Goal: Task Accomplishment & Management: Manage account settings

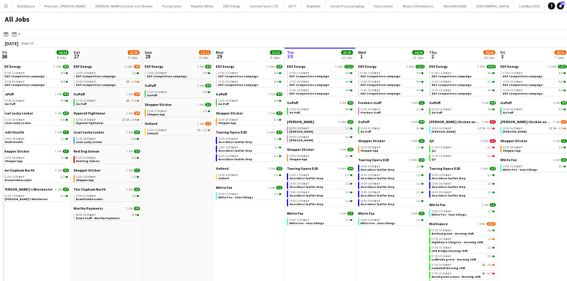
scroll to position [0, 157]
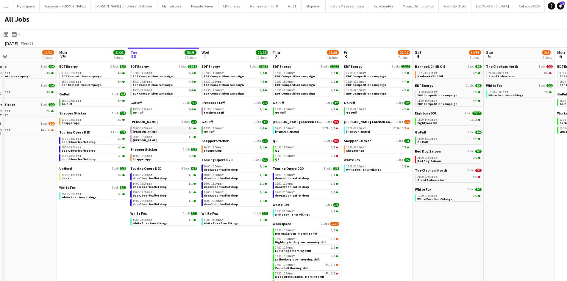
click at [157, 131] on link "08:00-16:00 BST 1/1 Knight Frank" at bounding box center [164, 130] width 63 height 7
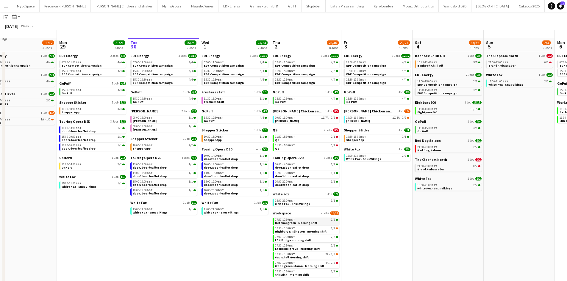
scroll to position [19, 0]
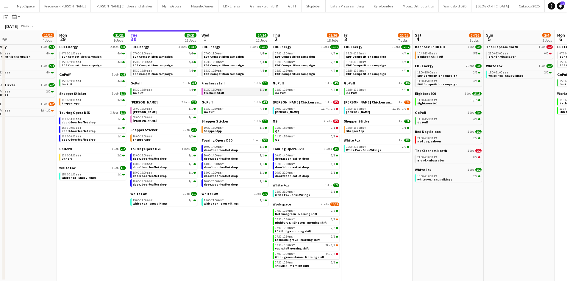
click at [240, 89] on div "11:30-16:00 BST 1/1" at bounding box center [235, 89] width 63 height 3
click at [375, 92] on link "15:30-19:30 BST 4/4 Go Puff" at bounding box center [377, 91] width 63 height 7
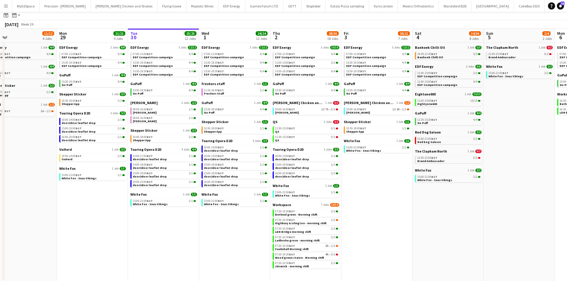
scroll to position [0, 0]
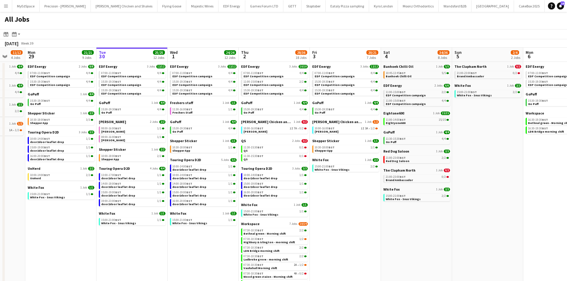
drag, startPoint x: 511, startPoint y: 199, endPoint x: 471, endPoint y: 202, distance: 39.9
click at [471, 202] on app-calendar-viewport "Fri 26 24/24 8 Jobs Sat 27 25/29 9 Jobs Sun 28 11/12 4 Jobs Mon 29 21/21 9 Jobs…" at bounding box center [283, 174] width 567 height 253
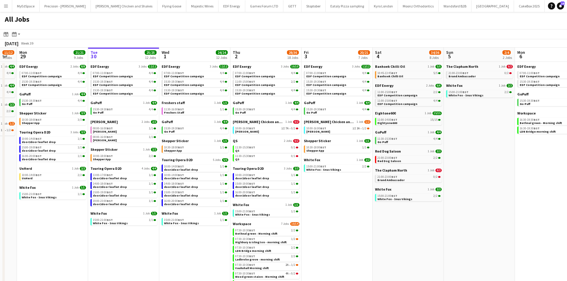
scroll to position [0, 202]
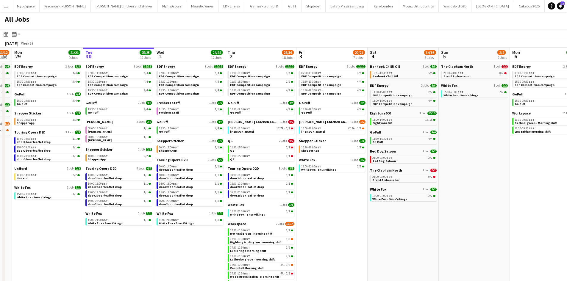
drag, startPoint x: 482, startPoint y: 191, endPoint x: 478, endPoint y: 191, distance: 3.9
click at [478, 191] on app-calendar-viewport "Fri 26 24/24 8 Jobs Sat 27 25/29 9 Jobs Sun 28 11/12 4 Jobs Mon 29 21/21 9 Jobs…" at bounding box center [283, 174] width 567 height 253
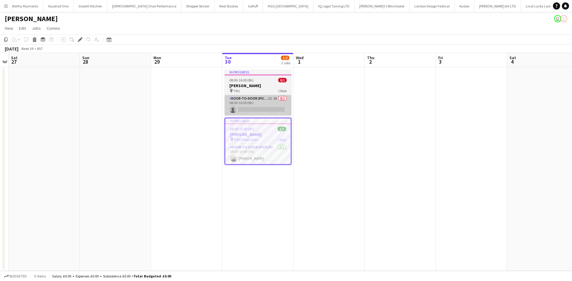
scroll to position [0, 1147]
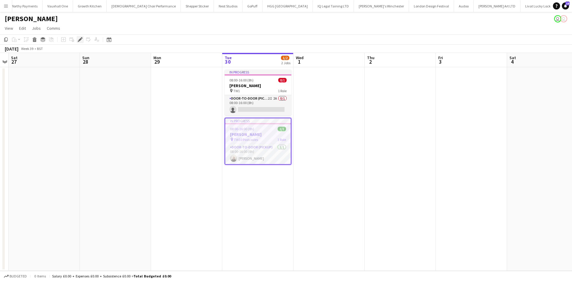
click at [81, 38] on icon "Edit" at bounding box center [80, 39] width 5 height 5
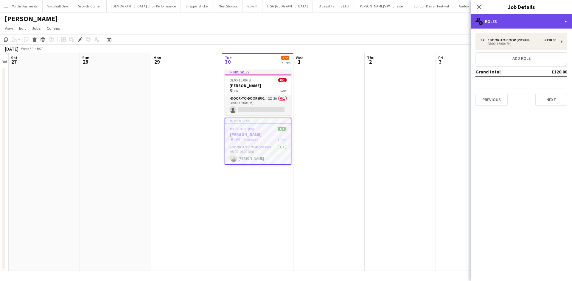
click at [550, 24] on div "multiple-users-add Roles" at bounding box center [520, 21] width 101 height 14
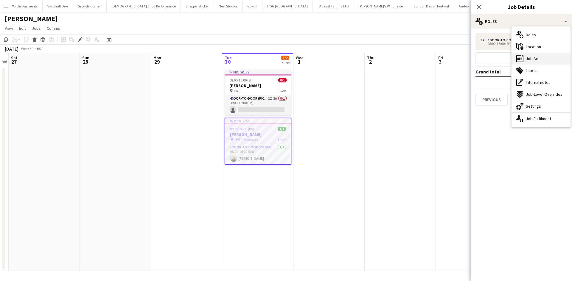
click at [552, 56] on div "ads-window Job Ad" at bounding box center [540, 59] width 59 height 12
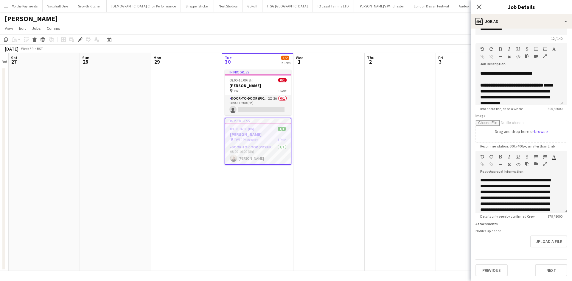
scroll to position [94, 0]
click at [396, 96] on app-date-cell at bounding box center [399, 169] width 71 height 204
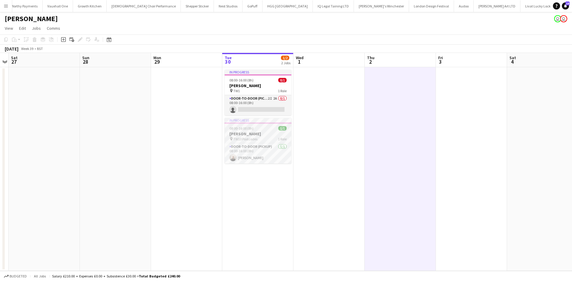
click at [252, 131] on app-job-card "In progress 08:00-16:00 (8h) 1/1 Knight Frank pin TW10 Postcodes 1 Role Door-to…" at bounding box center [257, 141] width 67 height 46
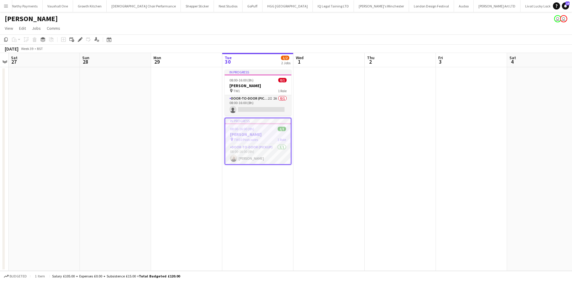
scroll to position [0, 205]
click at [79, 40] on icon "Edit" at bounding box center [80, 39] width 5 height 5
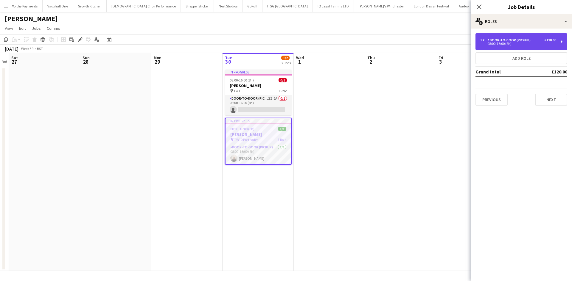
click at [514, 37] on div "1 x Door-to-Door (Pickup) £120.00 08:00-16:00 (8h)" at bounding box center [521, 41] width 92 height 17
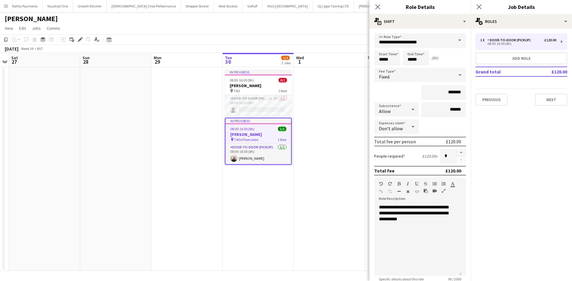
click at [354, 125] on app-date-cell at bounding box center [329, 169] width 71 height 204
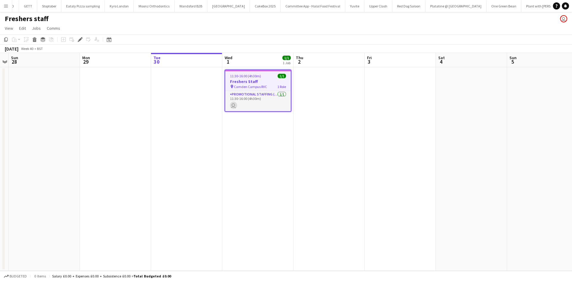
scroll to position [0, 266]
click at [85, 37] on div "Add job Add linked Job Edit Edit linked Job Applicants" at bounding box center [78, 39] width 46 height 7
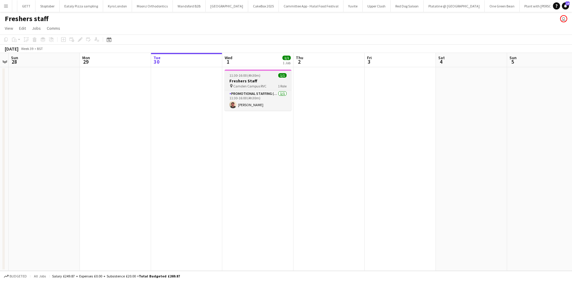
click at [266, 85] on div "pin [GEOGRAPHIC_DATA] 1 Role" at bounding box center [257, 86] width 67 height 5
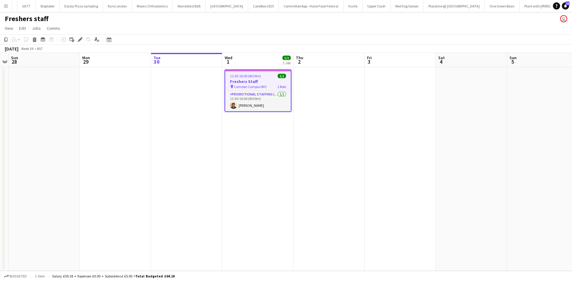
scroll to position [0, 205]
click at [80, 41] on icon "Edit" at bounding box center [80, 39] width 5 height 5
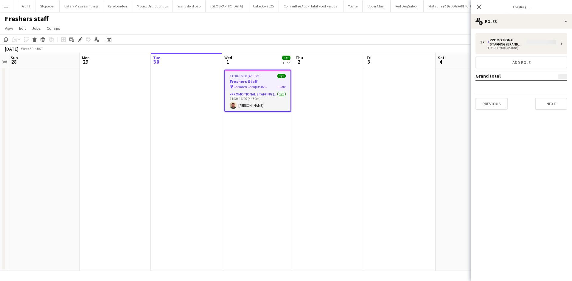
type input "**********"
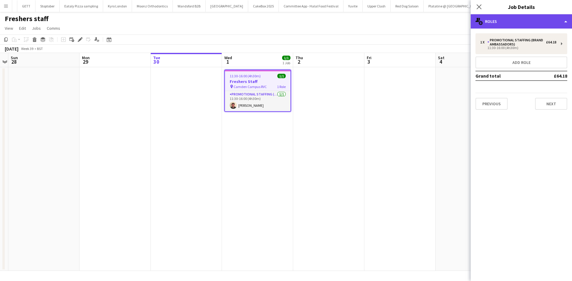
click at [512, 22] on div "multiple-users-add Roles" at bounding box center [520, 21] width 101 height 14
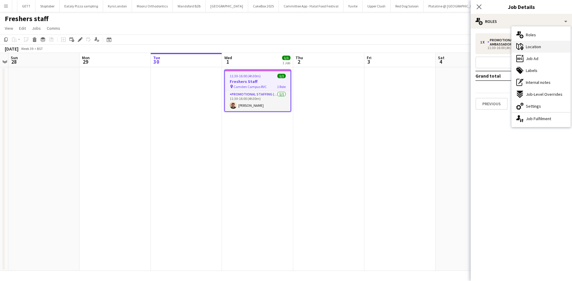
click at [541, 52] on div "maps-pin-1 Location" at bounding box center [540, 47] width 59 height 12
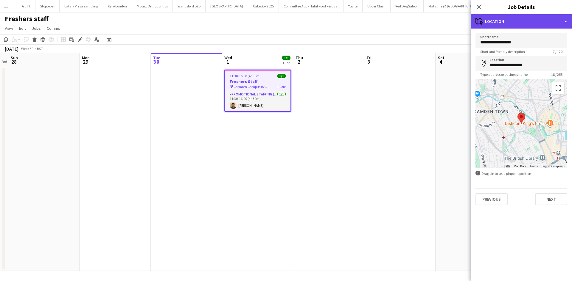
click at [527, 24] on div "maps-pin-1 Location" at bounding box center [520, 21] width 101 height 14
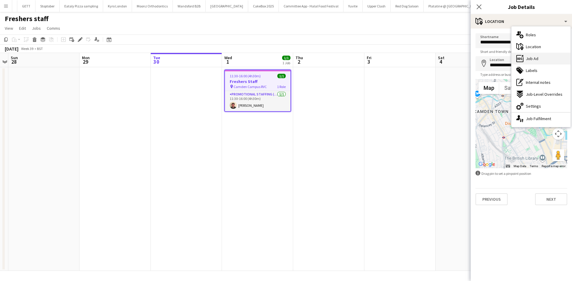
click at [537, 57] on span "Job Ad" at bounding box center [531, 58] width 13 height 5
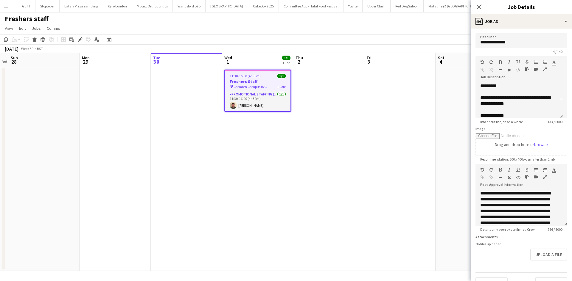
scroll to position [11, 0]
drag, startPoint x: 221, startPoint y: 167, endPoint x: 210, endPoint y: 172, distance: 12.6
click at [221, 167] on app-date-cell at bounding box center [186, 169] width 71 height 204
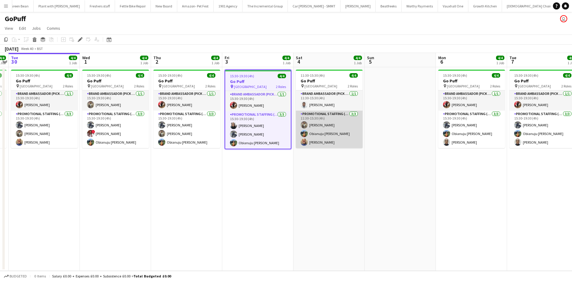
scroll to position [0, 772]
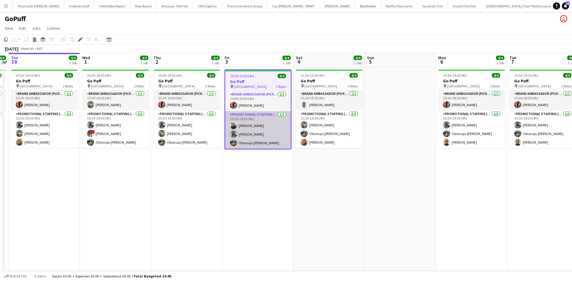
click at [252, 145] on app-card-role "Promotional Staffing (Brand Ambassadors) 3/3 15:30-19:30 (4h) shazma khan Saif …" at bounding box center [257, 130] width 65 height 38
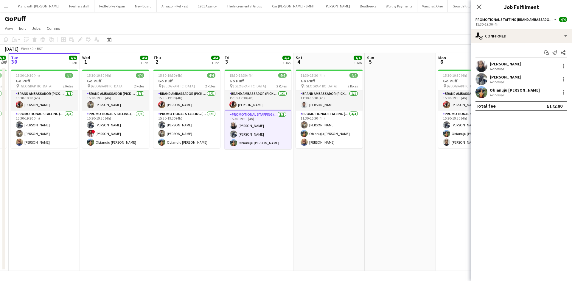
scroll to position [0, 205]
click at [563, 93] on div at bounding box center [563, 93] width 1 height 1
drag, startPoint x: 545, startPoint y: 160, endPoint x: 411, endPoint y: 121, distance: 138.8
click at [544, 160] on span "Remove" at bounding box center [543, 160] width 37 height 5
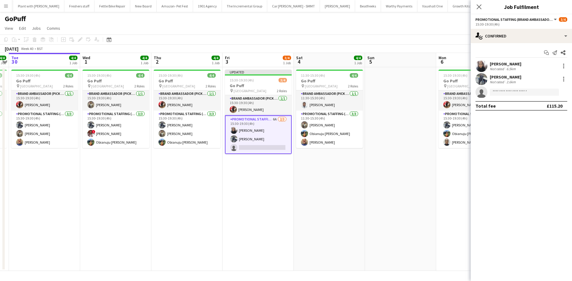
click at [404, 105] on app-date-cell at bounding box center [400, 169] width 71 height 204
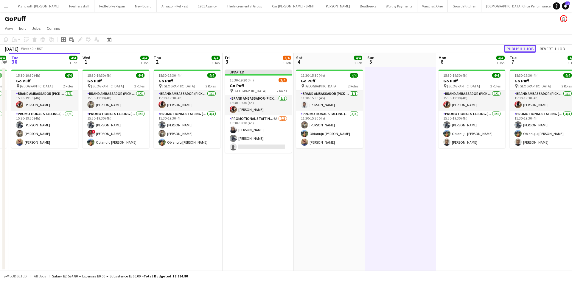
click at [521, 49] on button "Publish 1 job" at bounding box center [520, 49] width 32 height 8
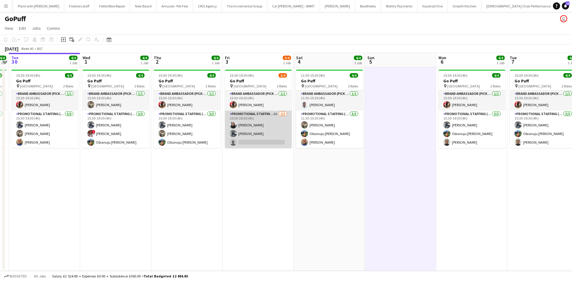
click at [273, 116] on app-card-role "Promotional Staffing (Brand Ambassadors) 6A 2/3 15:30-19:30 (4h) shazma khan Sa…" at bounding box center [258, 130] width 67 height 38
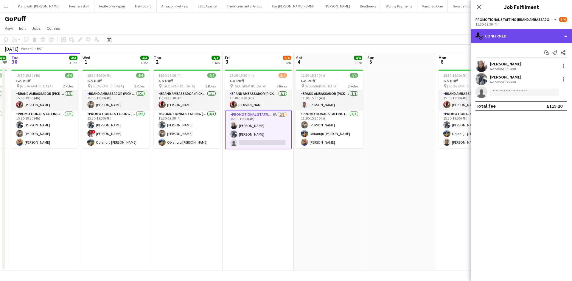
click at [492, 31] on div "single-neutral-actions-check-2 Confirmed" at bounding box center [520, 36] width 101 height 14
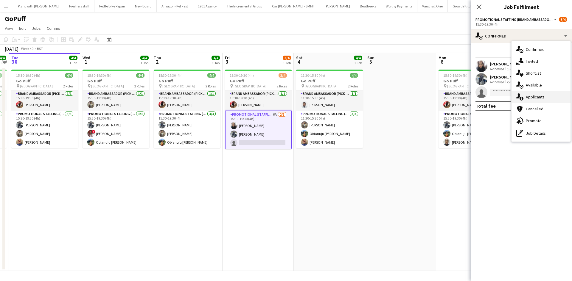
click at [533, 95] on span "Applicants" at bounding box center [534, 96] width 19 height 5
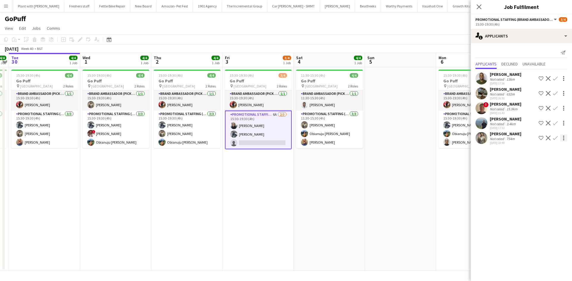
click at [558, 142] on button "Confirm" at bounding box center [554, 138] width 7 height 7
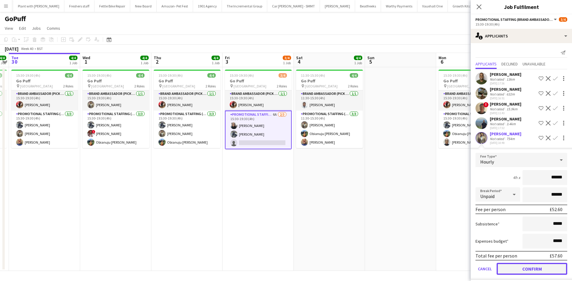
click at [524, 275] on button "Confirm" at bounding box center [531, 269] width 71 height 12
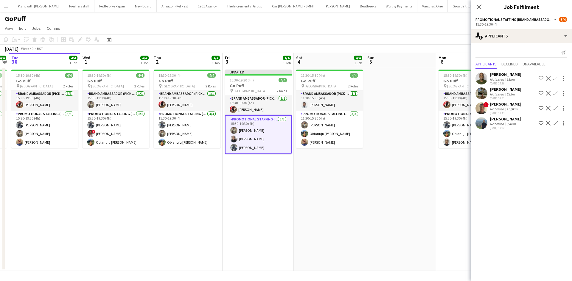
click at [414, 207] on app-date-cell at bounding box center [400, 169] width 71 height 204
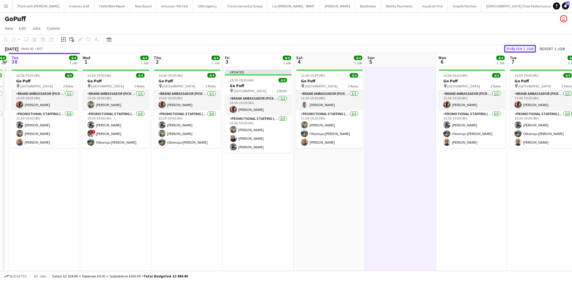
click at [517, 49] on button "Publish 1 job" at bounding box center [520, 49] width 32 height 8
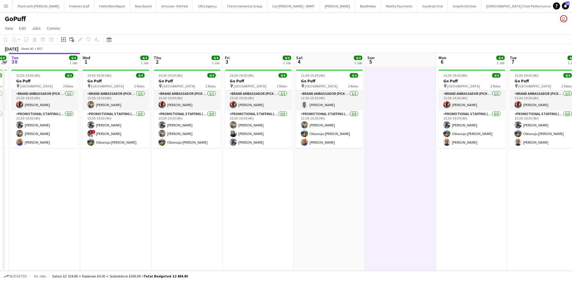
click at [284, 179] on app-calendar-viewport "Sat 27 3/4 1 Job Sun 28 4/4 1 Job Mon 29 4/4 1 Job Tue 30 4/4 1 Job Wed 1 4/4 1…" at bounding box center [286, 162] width 572 height 218
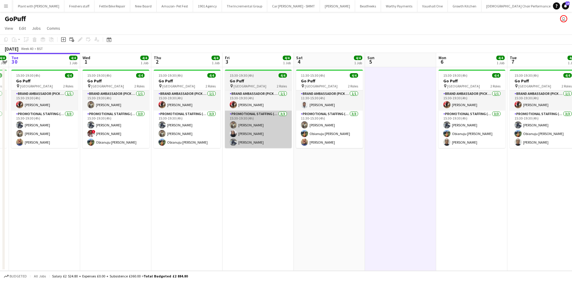
scroll to position [0, 200]
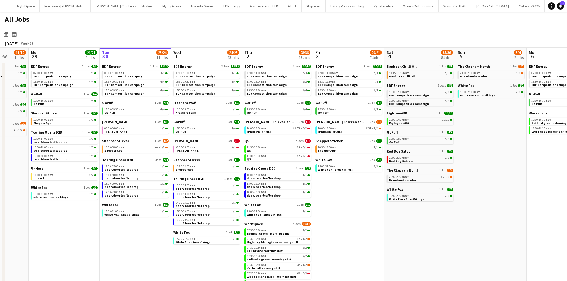
drag, startPoint x: 352, startPoint y: 255, endPoint x: 456, endPoint y: 252, distance: 104.2
click at [455, 252] on app-calendar-viewport "Fri 26 24/24 8 Jobs Sat 27 25/29 9 Jobs Sun 28 11/12 4 Jobs Mon 29 21/21 9 Jobs…" at bounding box center [283, 174] width 567 height 253
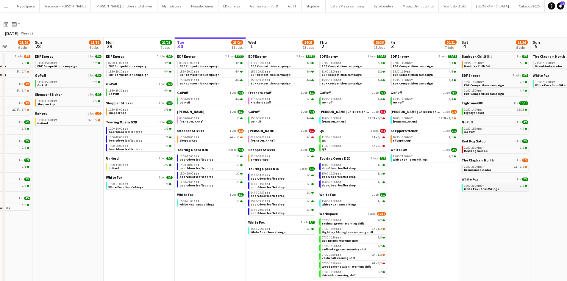
scroll to position [19, 0]
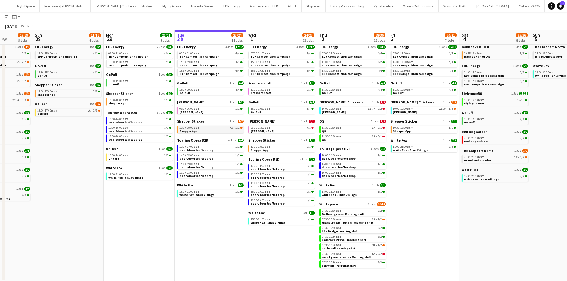
click at [231, 130] on link "10:00-18:00 BST 4A • 1/2 Shepper App" at bounding box center [211, 129] width 63 height 7
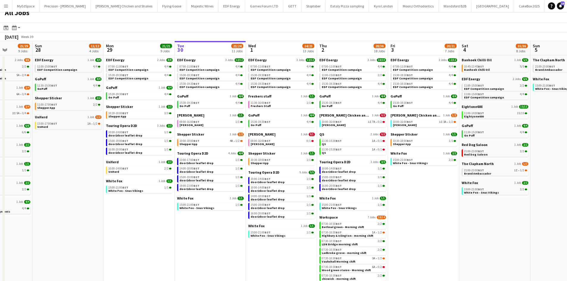
scroll to position [0, 0]
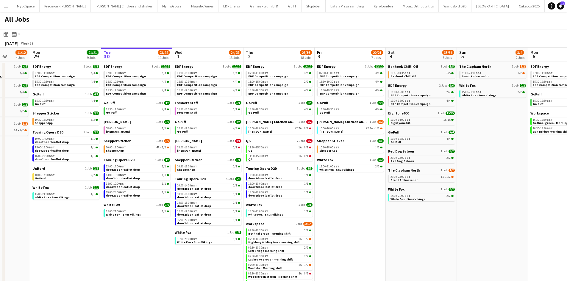
drag, startPoint x: 513, startPoint y: 198, endPoint x: 434, endPoint y: 189, distance: 79.1
click at [434, 189] on app-calendar-viewport "Thu 25 37/37 12 Jobs Fri 26 24/24 8 Jobs Sat 27 25/29 9 Jobs Sun 28 11/12 4 Job…" at bounding box center [283, 174] width 567 height 253
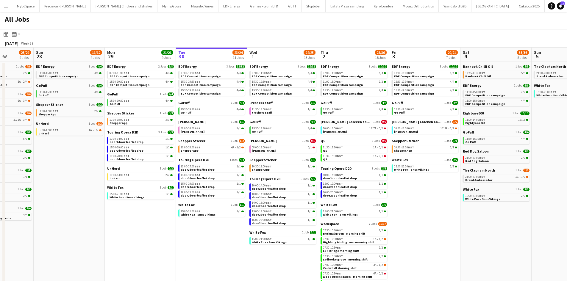
drag, startPoint x: 371, startPoint y: 234, endPoint x: 434, endPoint y: 237, distance: 63.5
click at [434, 237] on app-calendar-viewport "Thu 25 37/37 12 Jobs Fri 26 24/24 8 Jobs Sat 27 25/29 9 Jobs Sun 28 11/12 4 Job…" at bounding box center [283, 174] width 567 height 253
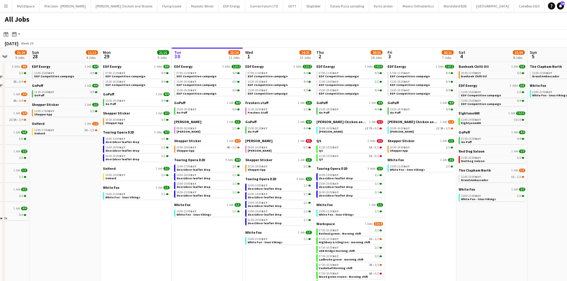
drag, startPoint x: 400, startPoint y: 198, endPoint x: 396, endPoint y: 195, distance: 5.4
click at [396, 195] on app-calendar-viewport "Thu 25 37/37 12 Jobs Fri 26 24/24 8 Jobs Sat 27 25/29 9 Jobs Sun 28 11/12 4 Job…" at bounding box center [283, 174] width 567 height 253
click at [352, 156] on div "11:30-15:30 BST 1A • 0/1" at bounding box center [350, 156] width 63 height 3
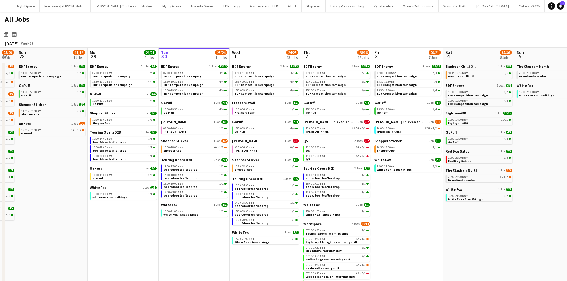
drag, startPoint x: 405, startPoint y: 222, endPoint x: 382, endPoint y: 221, distance: 22.4
click at [391, 219] on app-calendar-viewport "Thu 25 37/37 12 Jobs Fri 26 24/24 8 Jobs Sat 27 25/29 9 Jobs Sun 28 11/12 4 Job…" at bounding box center [283, 174] width 567 height 253
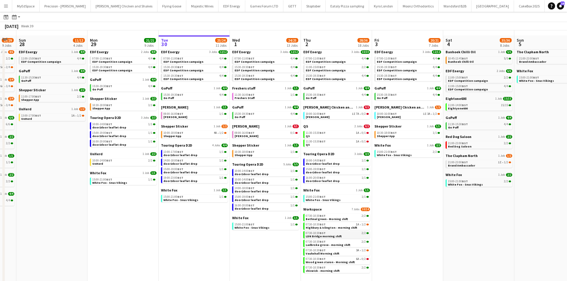
scroll to position [19, 0]
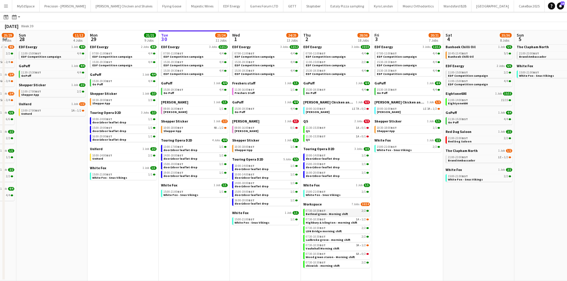
click at [337, 211] on div "07:30-10:30 BST 2/2" at bounding box center [337, 211] width 63 height 3
click at [334, 222] on span "Highbury & Islington - morning shift" at bounding box center [332, 223] width 52 height 4
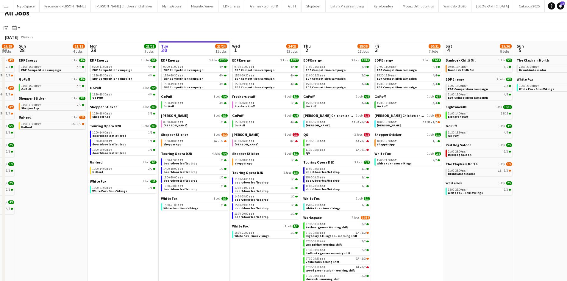
scroll to position [0, 0]
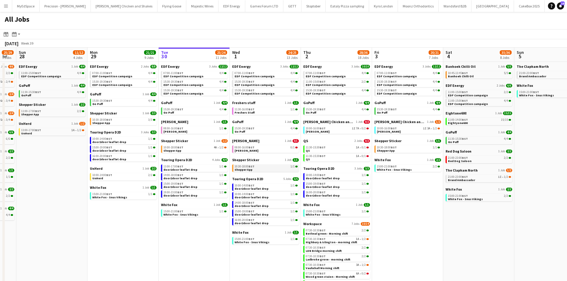
click at [254, 166] on span "BST" at bounding box center [252, 167] width 6 height 4
click at [341, 154] on app-calendar-brief-board "QS 2 Jobs 0/2 11:30-15:30 BST 1A • 0/1 QS 11:30-15:30 BST 1A • 0/1 QS" at bounding box center [336, 150] width 67 height 23
click at [336, 151] on link "11:30-15:30 BST 1A • 0/1 QS" at bounding box center [337, 149] width 63 height 7
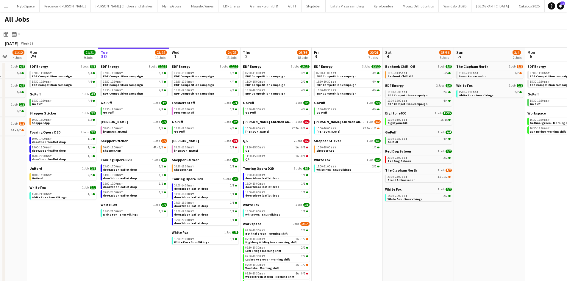
drag, startPoint x: 461, startPoint y: 216, endPoint x: 451, endPoint y: 216, distance: 9.8
click at [455, 216] on app-calendar-viewport "Thu 25 37/37 12 Jobs Fri 26 24/24 8 Jobs Sat 27 25/29 9 Jobs Sun 28 11/12 4 Job…" at bounding box center [283, 174] width 567 height 253
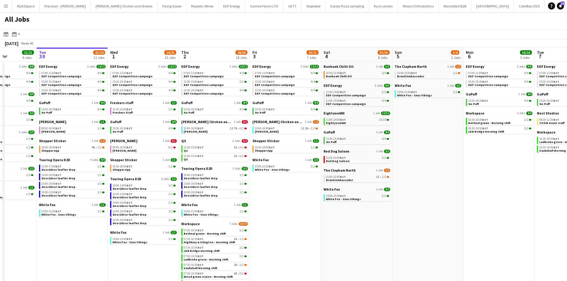
drag, startPoint x: 559, startPoint y: 230, endPoint x: 499, endPoint y: 233, distance: 60.2
click at [500, 233] on app-calendar-viewport "Sat 27 25/29 9 Jobs Sun 28 11/12 4 Jobs Mon 29 21/21 9 Jobs Tue 30 23/24 11 Job…" at bounding box center [283, 174] width 567 height 253
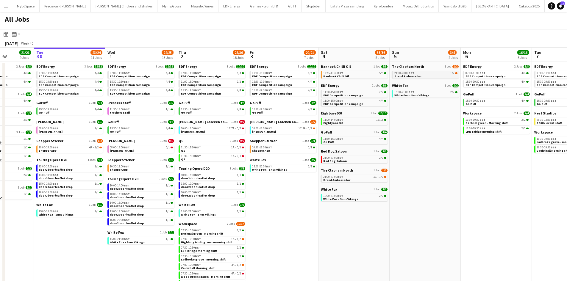
click at [427, 71] on link "21:00-23:00 BST 1/2 Brand Ambassador" at bounding box center [425, 74] width 63 height 7
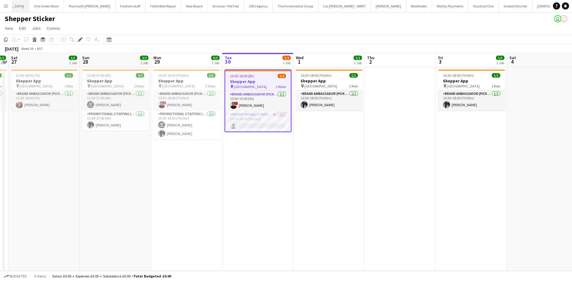
scroll to position [0, 724]
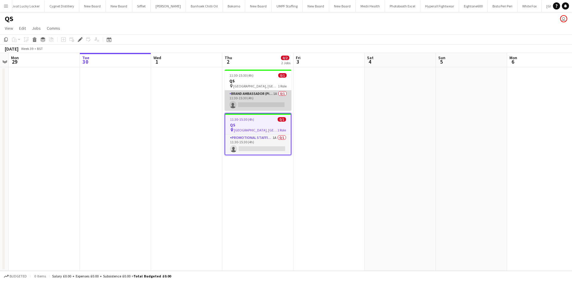
scroll to position [0, 1663]
click at [275, 94] on app-card-role "Brand Ambassador (Pick up) 1A 0/1 11:30-15:30 (4h) single-neutral-actions" at bounding box center [257, 101] width 67 height 20
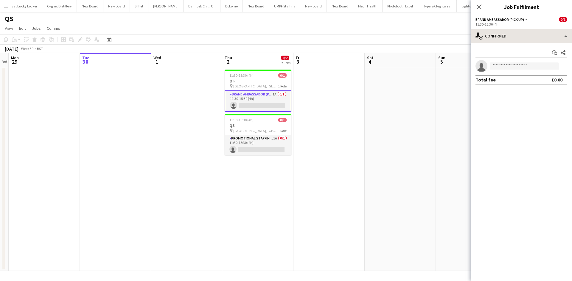
drag, startPoint x: 506, startPoint y: 25, endPoint x: 505, endPoint y: 29, distance: 4.8
click at [505, 29] on div "Brand Ambassador (Pick up) All roles Brand Ambassador (Pick up) 0/1 11:30-15:30…" at bounding box center [520, 147] width 101 height 267
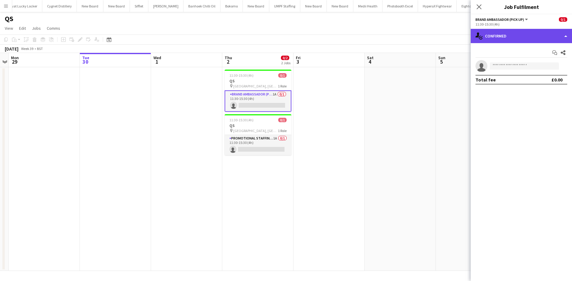
click at [506, 31] on div "single-neutral-actions-check-2 Confirmed" at bounding box center [520, 36] width 101 height 14
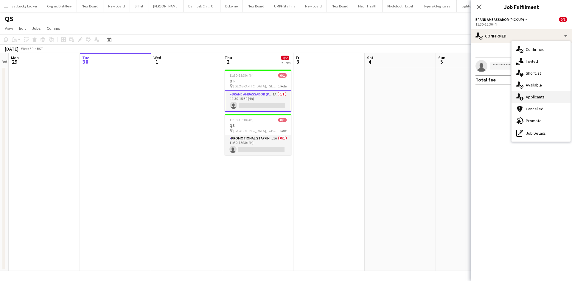
click at [537, 95] on span "Applicants" at bounding box center [534, 96] width 19 height 5
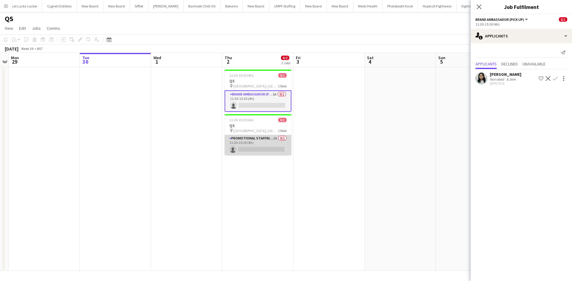
click at [275, 140] on app-card-role "Promotional Staffing (Brand Ambassadors) 1A 0/1 11:30-15:30 (4h) single-neutral…" at bounding box center [257, 145] width 67 height 20
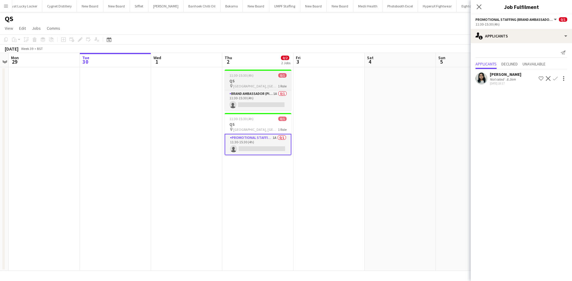
click at [263, 79] on h3 "QS" at bounding box center [257, 80] width 67 height 5
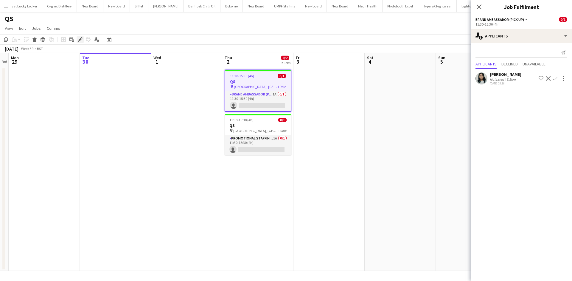
click at [81, 39] on icon at bounding box center [79, 39] width 3 height 3
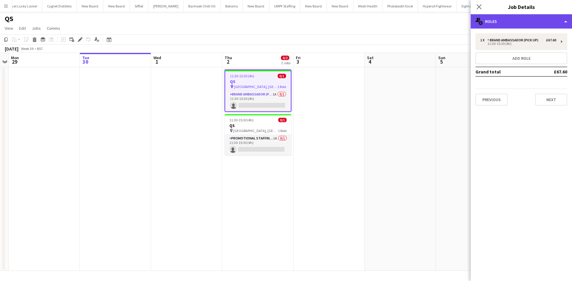
click at [540, 24] on div "multiple-users-add Roles" at bounding box center [520, 21] width 101 height 14
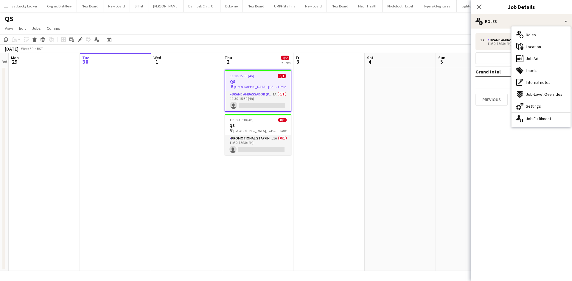
click at [543, 57] on div "ads-window Job Ad" at bounding box center [540, 59] width 59 height 12
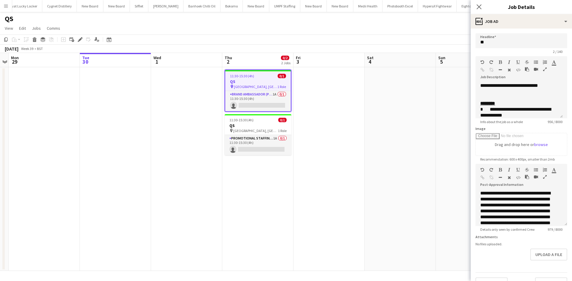
scroll to position [119, 0]
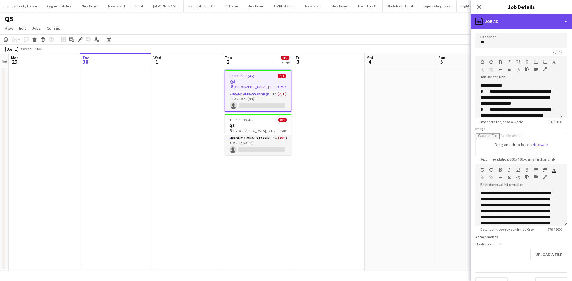
click at [528, 18] on div "ads-window Job Ad" at bounding box center [520, 21] width 101 height 14
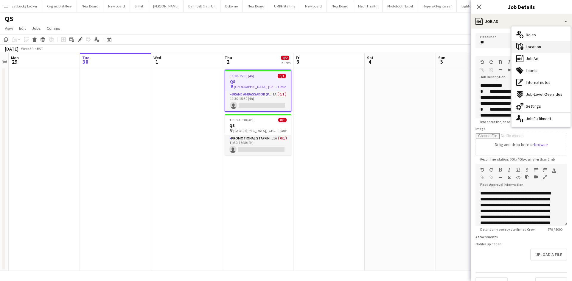
click at [540, 49] on span "Location" at bounding box center [532, 46] width 15 height 5
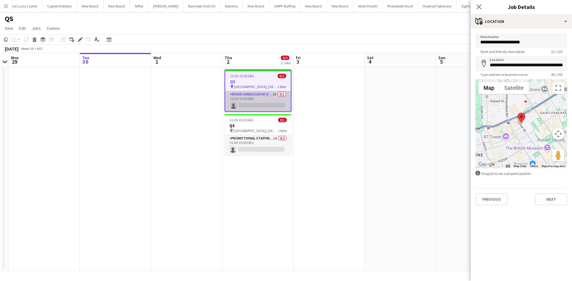
click at [275, 92] on app-card-role "Brand Ambassador (Pick up) 1A 0/1 11:30-15:30 (4h) single-neutral-actions" at bounding box center [257, 101] width 65 height 20
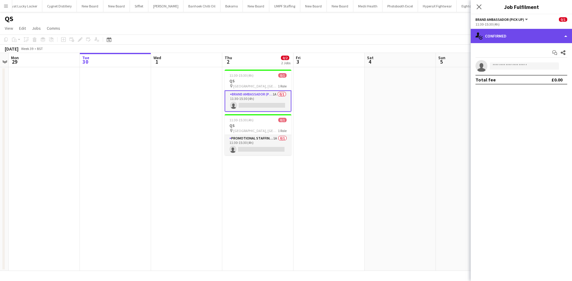
click at [510, 33] on div "single-neutral-actions-check-2 Confirmed" at bounding box center [520, 36] width 101 height 14
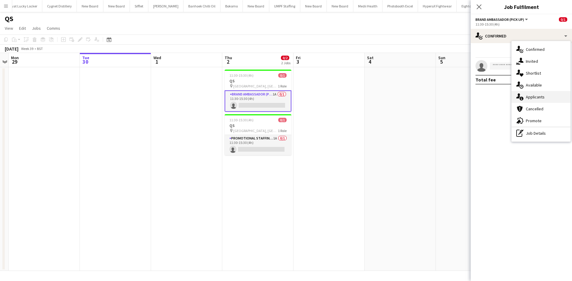
click at [535, 92] on div "single-neutral-actions-information Applicants" at bounding box center [540, 97] width 59 height 12
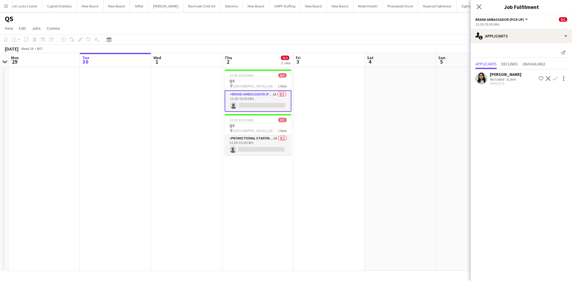
click at [509, 82] on div "29-09-2025 18:16" at bounding box center [505, 84] width 32 height 4
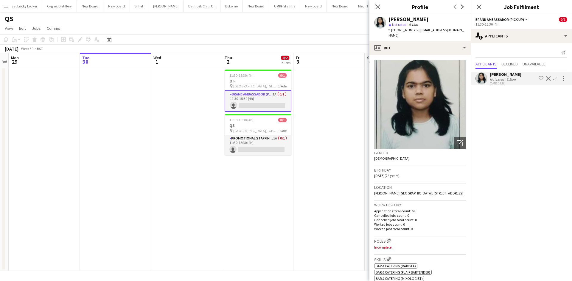
click at [331, 157] on app-date-cell at bounding box center [328, 169] width 71 height 204
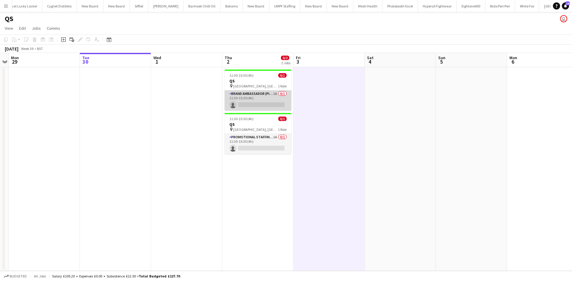
click at [272, 94] on app-card-role "Brand Ambassador (Pick up) 1A 0/1 11:30-15:30 (4h) single-neutral-actions" at bounding box center [257, 101] width 67 height 20
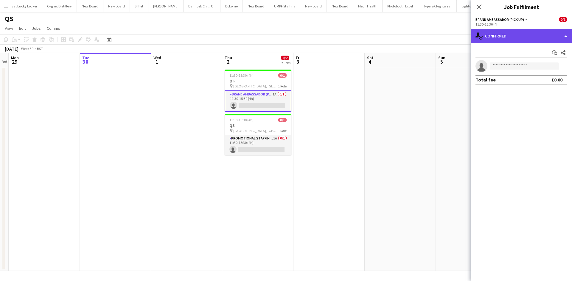
click at [501, 40] on div "single-neutral-actions-check-2 Confirmed" at bounding box center [520, 36] width 101 height 14
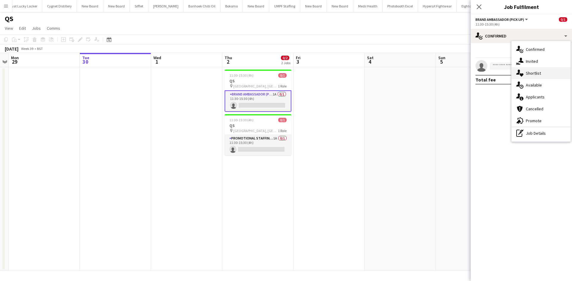
click at [535, 70] on div "single-neutral-actions-heart Shortlist" at bounding box center [540, 73] width 59 height 12
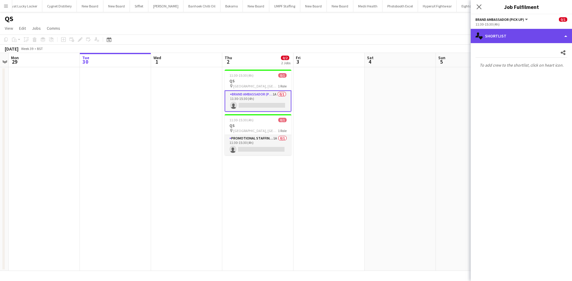
click at [521, 30] on div "single-neutral-actions-heart Shortlist" at bounding box center [520, 36] width 101 height 14
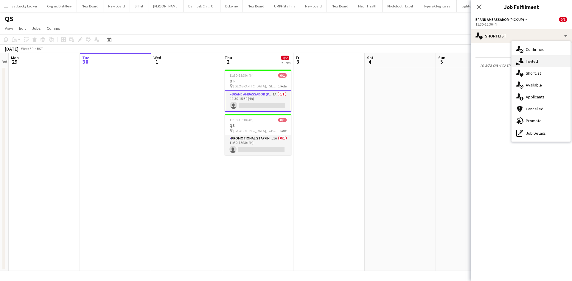
click at [536, 62] on span "Invited" at bounding box center [531, 61] width 12 height 5
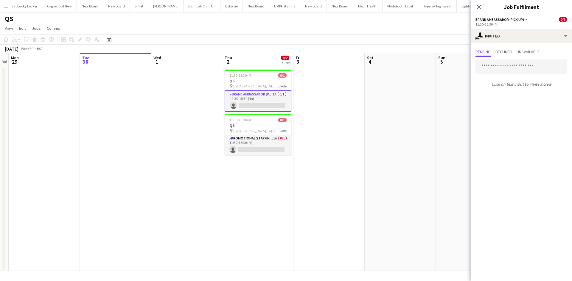
drag, startPoint x: 519, startPoint y: 68, endPoint x: 522, endPoint y: 59, distance: 9.6
click at [513, 64] on input "text" at bounding box center [521, 67] width 92 height 15
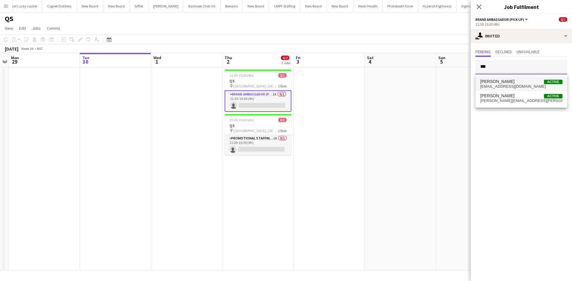
type input "***"
click at [524, 87] on span "nastiamelany@gmail.com" at bounding box center [521, 86] width 82 height 5
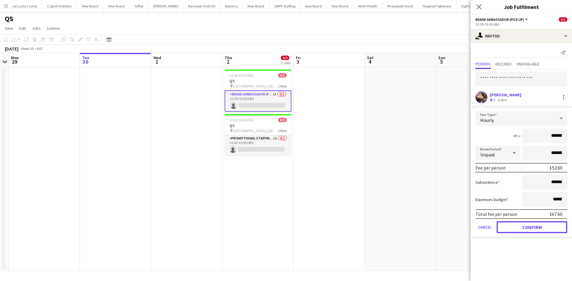
click at [539, 230] on button "Confirm" at bounding box center [531, 227] width 71 height 12
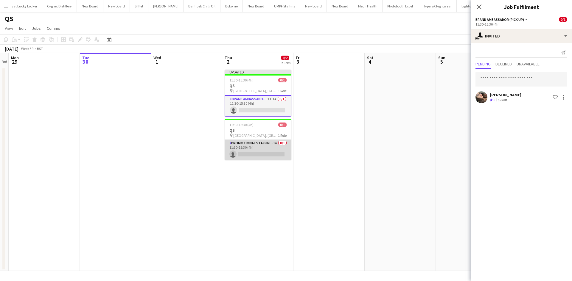
click at [270, 141] on app-card-role "Promotional Staffing (Brand Ambassadors) 1A 0/1 11:30-15:30 (4h) single-neutral…" at bounding box center [257, 150] width 67 height 20
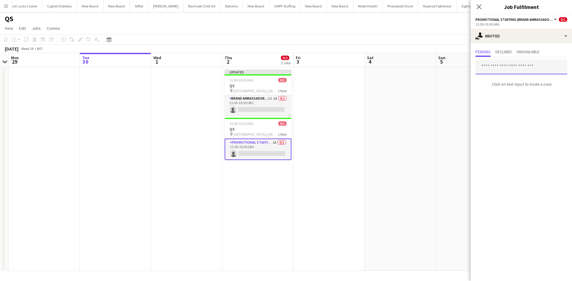
click at [504, 68] on input "text" at bounding box center [521, 67] width 92 height 15
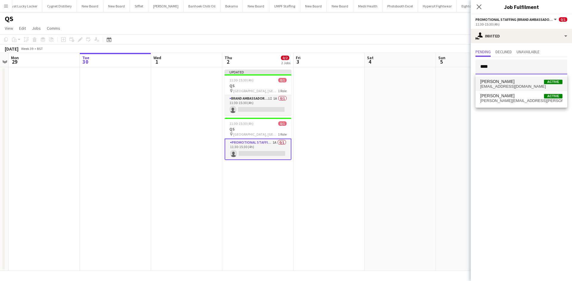
type input "****"
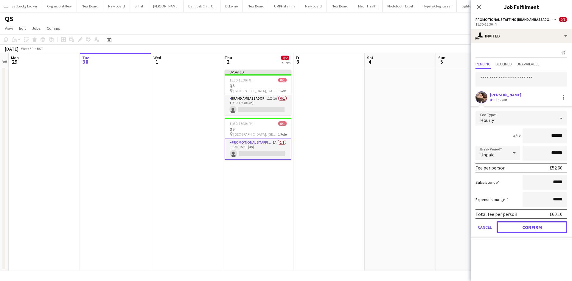
click at [536, 226] on button "Confirm" at bounding box center [531, 227] width 71 height 12
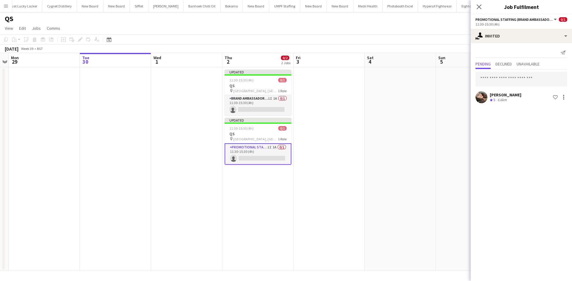
click at [397, 128] on app-date-cell at bounding box center [399, 169] width 71 height 204
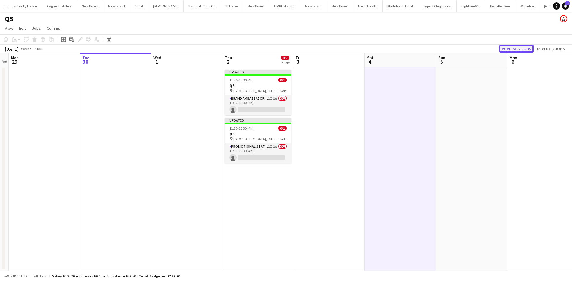
click at [513, 51] on button "Publish 2 jobs" at bounding box center [516, 49] width 34 height 8
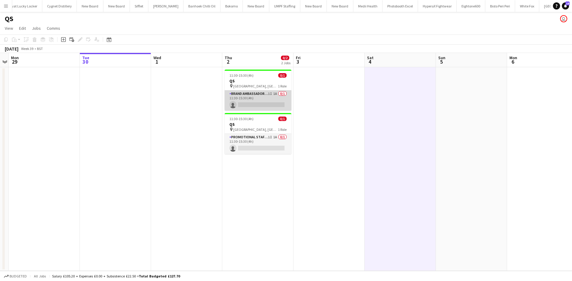
click at [279, 92] on app-card-role "Brand Ambassador (Pick up) 1I 1A 0/1 11:30-15:30 (4h) single-neutral-actions" at bounding box center [257, 101] width 67 height 20
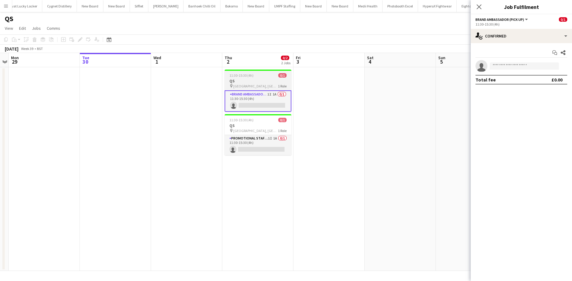
click at [264, 87] on span "UCL, Bloomsbury Campus" at bounding box center [255, 86] width 45 height 4
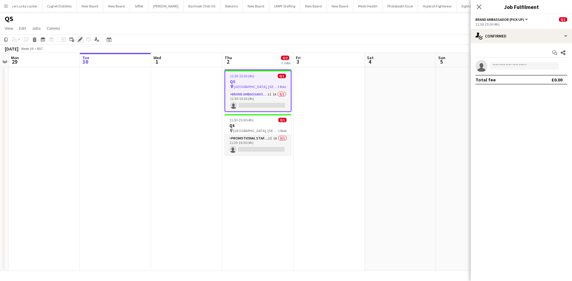
click at [80, 37] on div "Edit" at bounding box center [80, 39] width 7 height 7
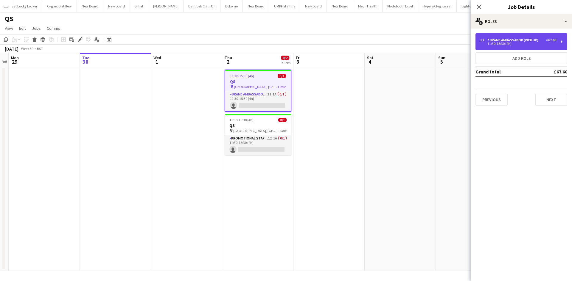
click at [528, 37] on div "1 x Brand Ambassador (Pick up) £67.60 11:30-15:30 (4h)" at bounding box center [521, 41] width 92 height 17
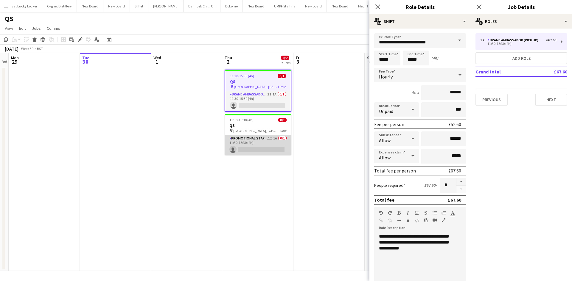
click at [256, 140] on app-card-role "Promotional Staffing (Brand Ambassadors) 1I 1A 0/1 11:30-15:30 (4h) single-neut…" at bounding box center [257, 145] width 67 height 20
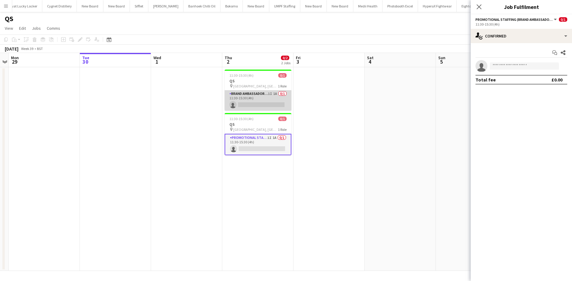
click at [266, 94] on app-card-role "Brand Ambassador (Pick up) 1I 1A 0/1 11:30-15:30 (4h) single-neutral-actions" at bounding box center [257, 101] width 67 height 20
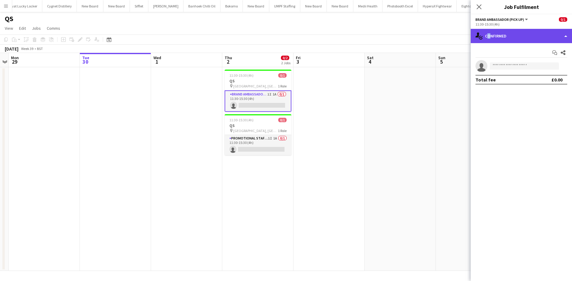
click at [488, 42] on div "single-neutral-actions-check-2 Confirmed" at bounding box center [520, 36] width 101 height 14
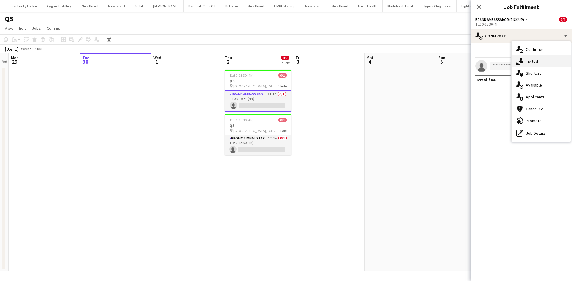
click at [546, 64] on div "single-neutral-actions-share-1 Invited" at bounding box center [540, 61] width 59 height 12
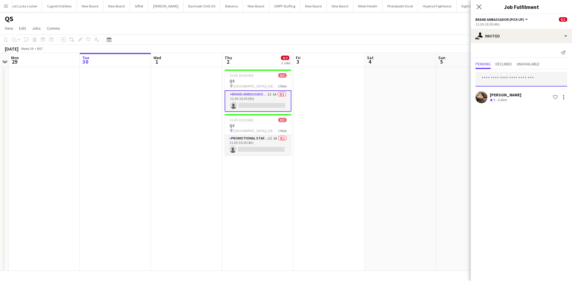
click at [518, 82] on input "text" at bounding box center [521, 79] width 92 height 15
type input "******"
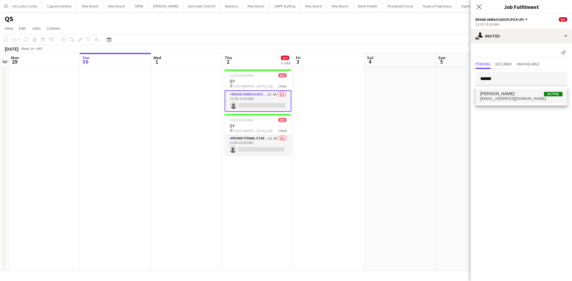
click at [496, 95] on span "Mariia Koptieva" at bounding box center [497, 93] width 34 height 5
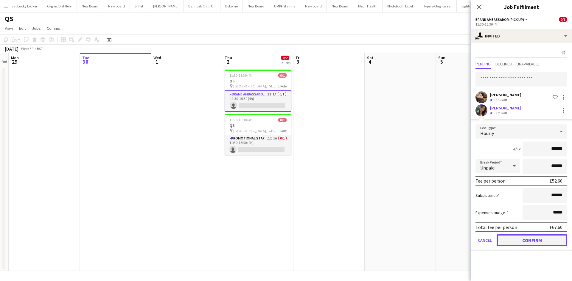
drag, startPoint x: 541, startPoint y: 235, endPoint x: 525, endPoint y: 235, distance: 15.5
click at [541, 235] on button "Confirm" at bounding box center [531, 241] width 71 height 12
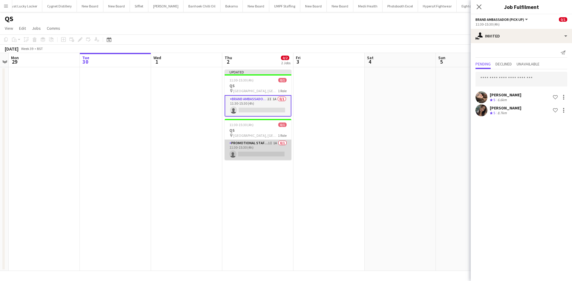
click at [267, 144] on app-card-role "Promotional Staffing (Brand Ambassadors) 1I 1A 0/1 11:30-15:30 (4h) single-neut…" at bounding box center [257, 150] width 67 height 20
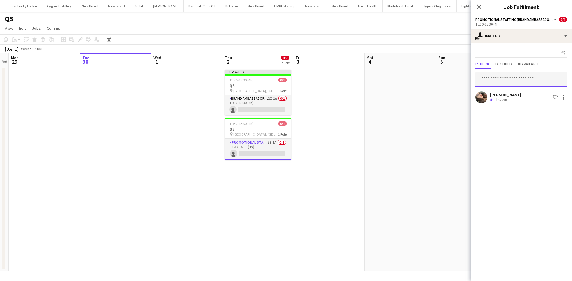
click at [528, 80] on input "text" at bounding box center [521, 79] width 92 height 15
type input "******"
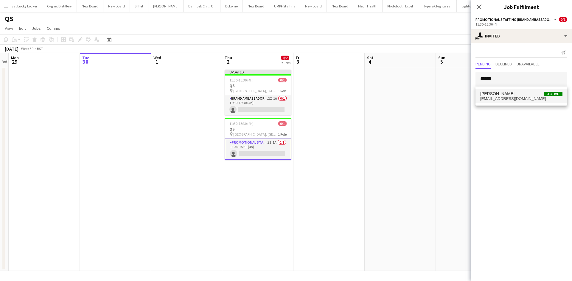
click at [523, 96] on span "Mariia Koptieva Active" at bounding box center [521, 93] width 82 height 5
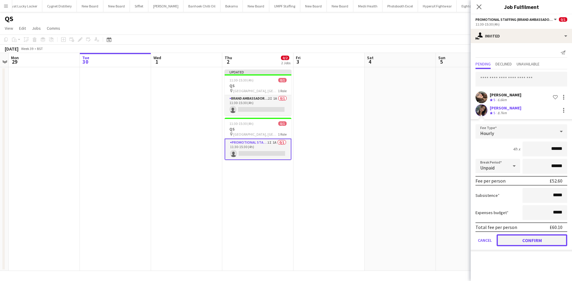
drag, startPoint x: 532, startPoint y: 241, endPoint x: 502, endPoint y: 214, distance: 40.3
click at [532, 241] on button "Confirm" at bounding box center [531, 241] width 71 height 12
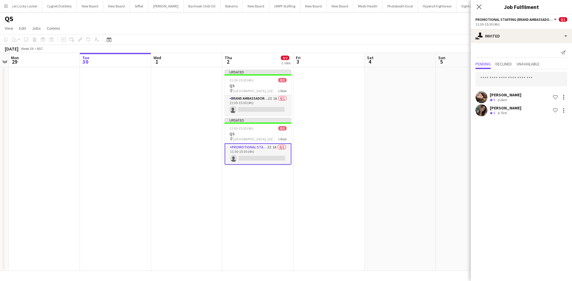
click at [425, 151] on app-date-cell at bounding box center [399, 169] width 71 height 204
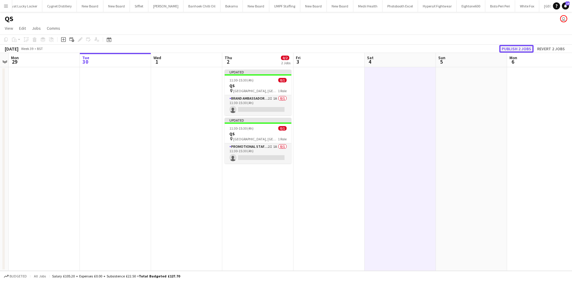
click at [514, 47] on button "Publish 2 jobs" at bounding box center [516, 49] width 34 height 8
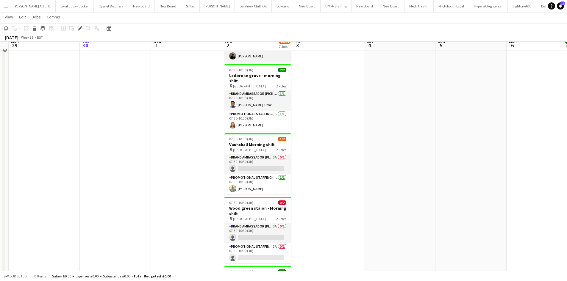
scroll to position [208, 0]
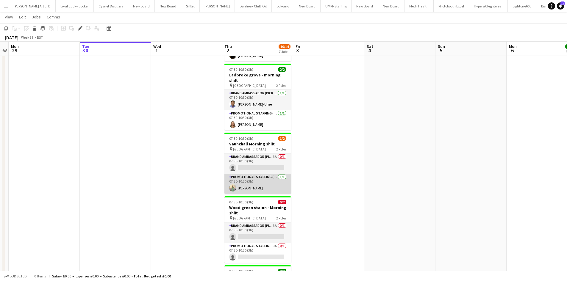
click at [259, 176] on app-card-role "Promotional Staffing (Brand Ambassadors) [DATE] 07:30-10:30 (3h) [PERSON_NAME]" at bounding box center [257, 184] width 67 height 20
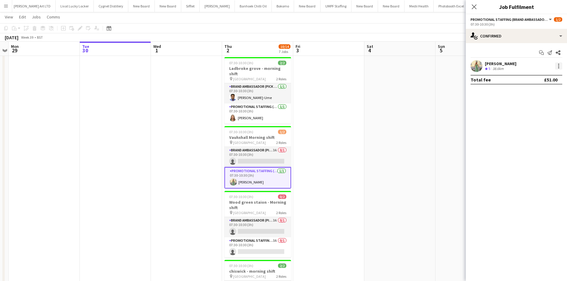
click at [558, 69] on div at bounding box center [558, 66] width 7 height 7
click at [533, 136] on span "Remove" at bounding box center [530, 134] width 18 height 5
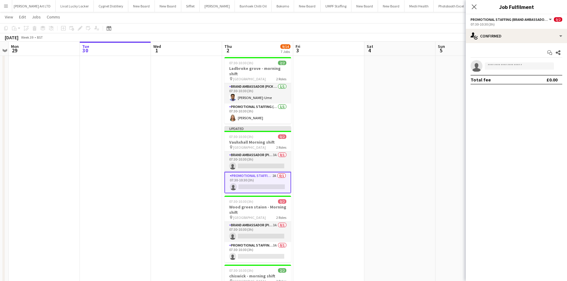
click at [363, 84] on app-date-cell at bounding box center [328, 107] width 71 height 499
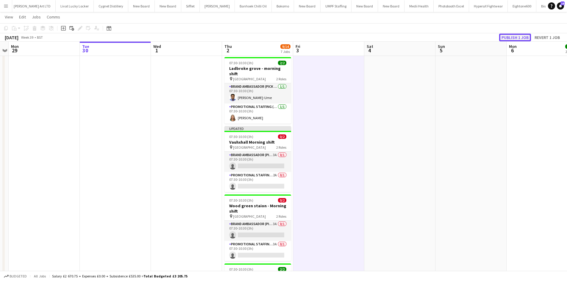
click at [510, 35] on button "Publish 1 job" at bounding box center [515, 38] width 32 height 8
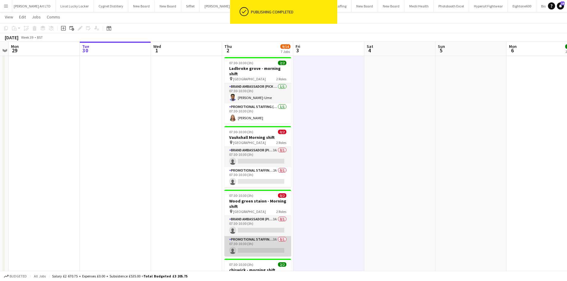
click at [266, 236] on app-card-role "Promotional Staffing (Brand Ambassadors) 3A 0/1 07:30-10:30 (3h) single-neutral…" at bounding box center [257, 246] width 67 height 20
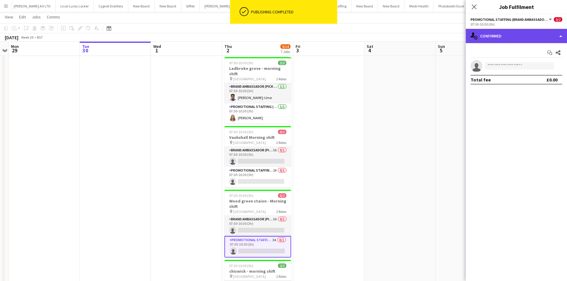
click at [518, 38] on div "single-neutral-actions-check-2 Confirmed" at bounding box center [516, 36] width 101 height 14
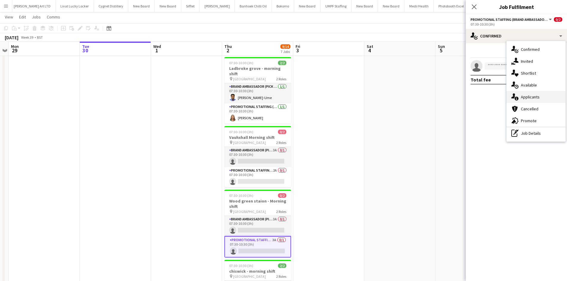
click at [532, 96] on span "Applicants" at bounding box center [530, 96] width 19 height 5
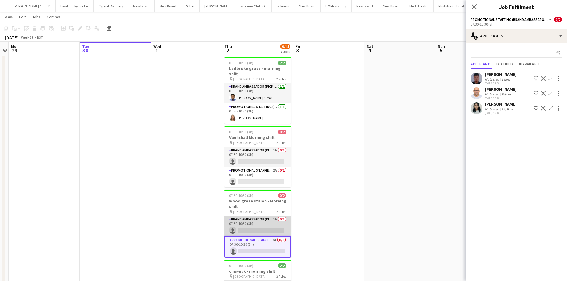
click at [270, 216] on app-card-role "Brand Ambassador (Pick up) 3A 0/1 07:30-10:30 (3h) single-neutral-actions" at bounding box center [257, 226] width 67 height 20
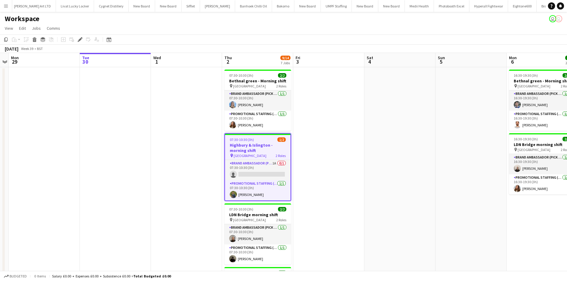
scroll to position [0, 1611]
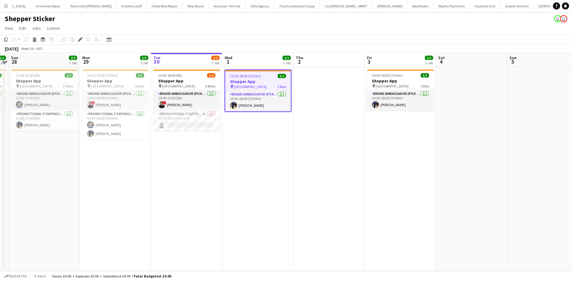
scroll to position [0, 724]
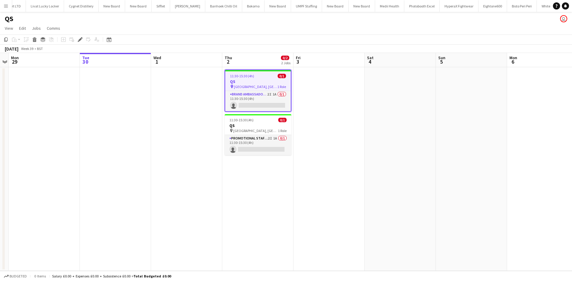
scroll to position [0, 1663]
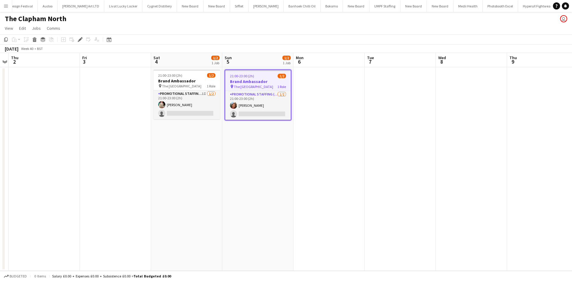
scroll to position [0, 1564]
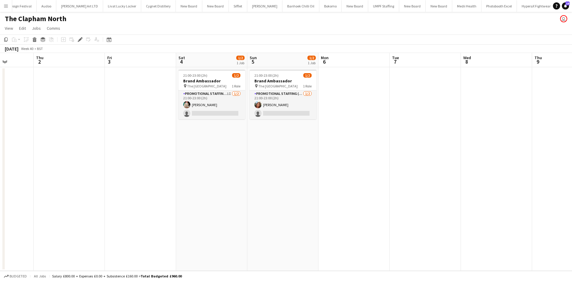
drag, startPoint x: 188, startPoint y: 188, endPoint x: 215, endPoint y: 184, distance: 26.6
click at [215, 184] on app-calendar-viewport "Mon 29 Tue 30 Wed 1 Thu 2 Fri 3 Sat 4 1/2 1 Job Sun 5 1/2 1 Job Mon 6 Tue 7 Wed…" at bounding box center [286, 162] width 572 height 218
click at [225, 96] on app-card-role "Promotional Staffing (Brand Ambassadors) 1I [DATE] 21:00-23:00 (2h) [PERSON_NAM…" at bounding box center [213, 105] width 67 height 29
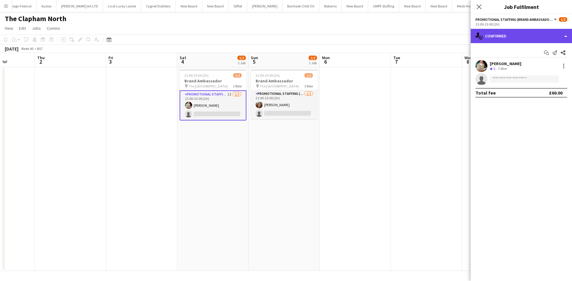
click at [507, 31] on div "single-neutral-actions-check-2 Confirmed" at bounding box center [520, 36] width 101 height 14
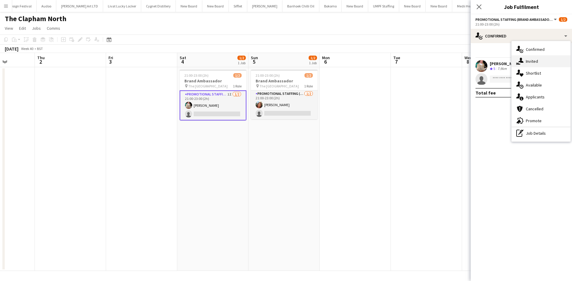
click at [535, 61] on span "Invited" at bounding box center [531, 61] width 12 height 5
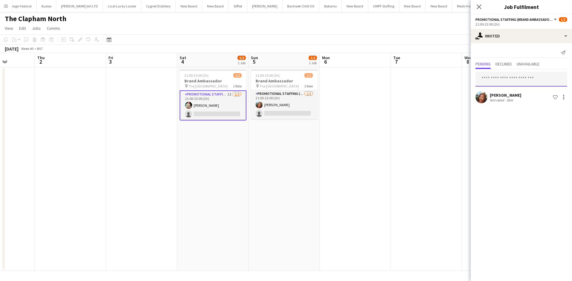
click at [519, 80] on input "text" at bounding box center [521, 79] width 92 height 15
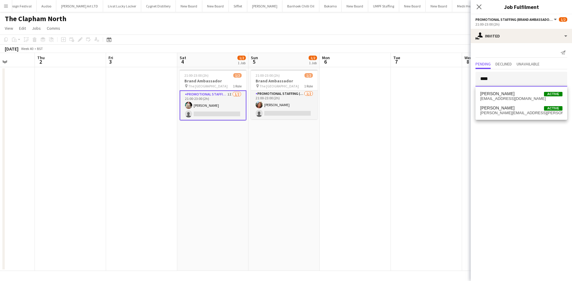
type input "****"
click at [518, 97] on span "nastiamelany@gmail.com" at bounding box center [521, 98] width 82 height 5
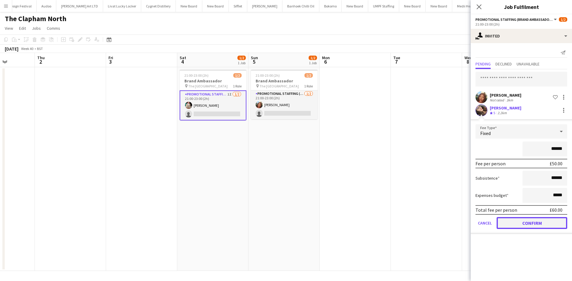
click at [531, 223] on button "Confirm" at bounding box center [531, 223] width 71 height 12
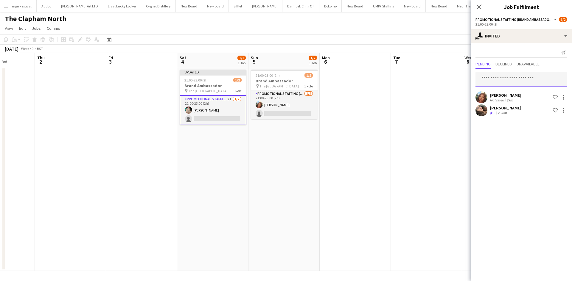
click at [512, 82] on input "text" at bounding box center [521, 79] width 92 height 15
type input "******"
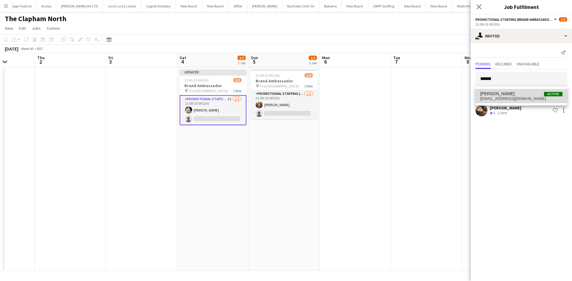
click at [516, 97] on span "koptieva1902@gmail.com" at bounding box center [521, 98] width 82 height 5
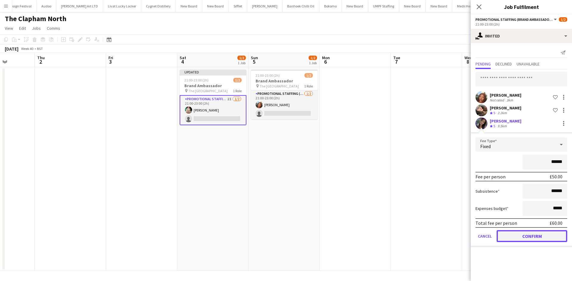
click at [531, 237] on button "Confirm" at bounding box center [531, 236] width 71 height 12
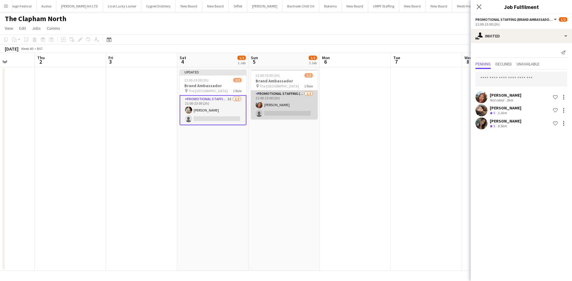
click at [298, 91] on app-card-role "Promotional Staffing (Brand Ambassadors) 1/2 21:00-23:00 (2h) Lianna Smith-Prin…" at bounding box center [284, 105] width 67 height 29
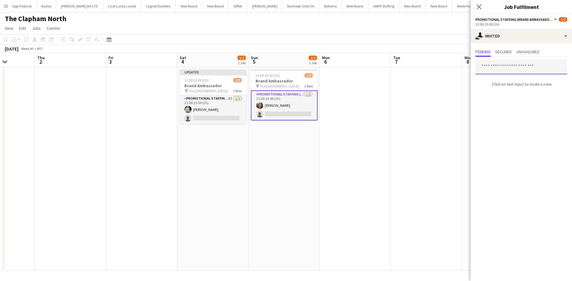
click at [514, 65] on input "text" at bounding box center [521, 67] width 92 height 15
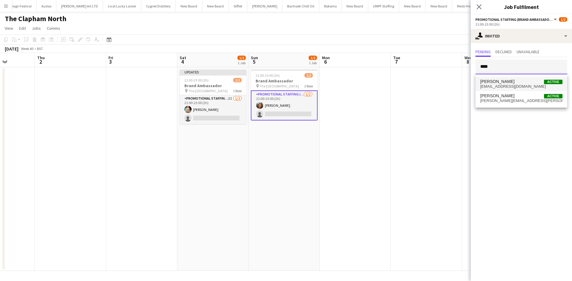
type input "****"
click at [519, 86] on span "nastiamelany@gmail.com" at bounding box center [521, 86] width 82 height 5
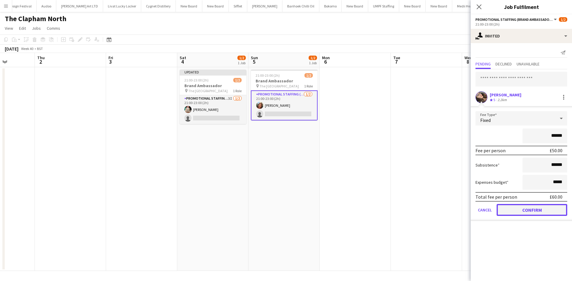
click at [531, 212] on button "Confirm" at bounding box center [531, 210] width 71 height 12
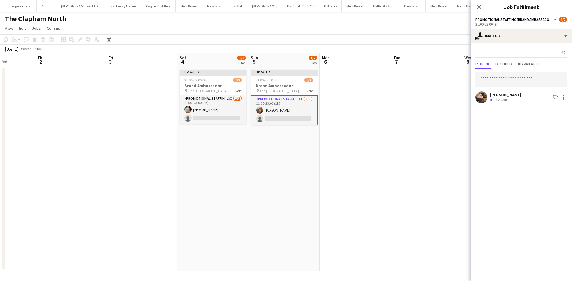
click at [417, 149] on app-date-cell at bounding box center [426, 169] width 71 height 204
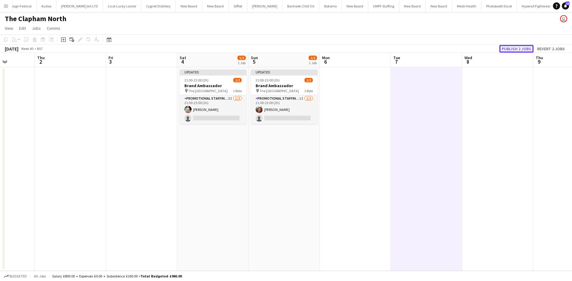
click at [513, 46] on button "Publish 2 jobs" at bounding box center [516, 49] width 34 height 8
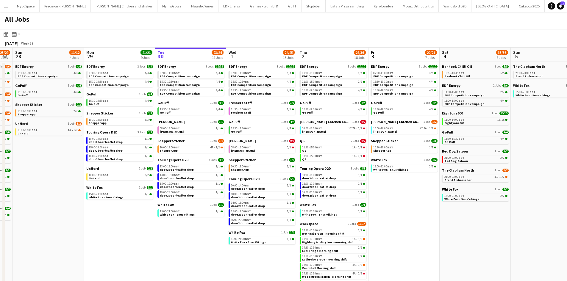
drag, startPoint x: 166, startPoint y: 193, endPoint x: 290, endPoint y: 196, distance: 123.3
click at [290, 196] on app-calendar-viewport "Fri 26 24/24 8 Jobs Sat 27 25/29 9 Jobs Sun 28 11/12 4 Jobs Mon 29 21/21 9 Jobs…" at bounding box center [283, 174] width 567 height 253
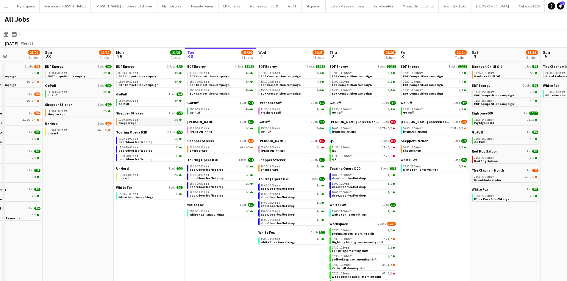
click at [151, 124] on link "10:30-18:00 BST 3/3 Shepper App" at bounding box center [149, 121] width 63 height 7
click at [287, 148] on div "08:00-16:00 BST 0/1" at bounding box center [292, 147] width 63 height 3
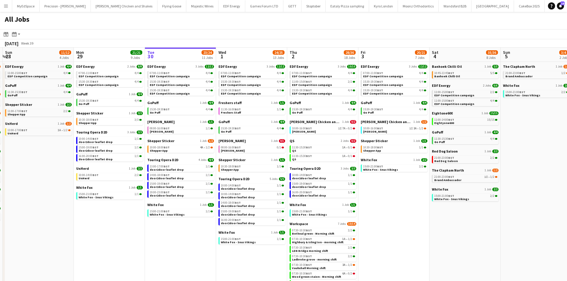
drag, startPoint x: 439, startPoint y: 235, endPoint x: 397, endPoint y: 240, distance: 42.5
click at [397, 240] on app-calendar-viewport "Thu 25 37/37 12 Jobs Fri 26 24/24 8 Jobs Sat 27 25/29 9 Jobs Sun 28 11/12 4 Job…" at bounding box center [283, 174] width 567 height 253
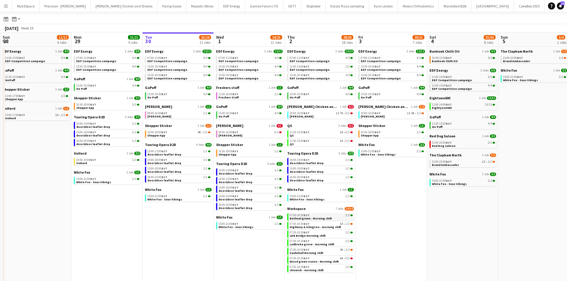
scroll to position [19, 0]
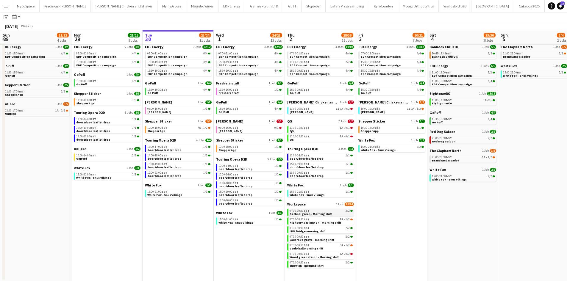
click at [322, 214] on span "Bethnal green - Morning shift" at bounding box center [311, 214] width 42 height 4
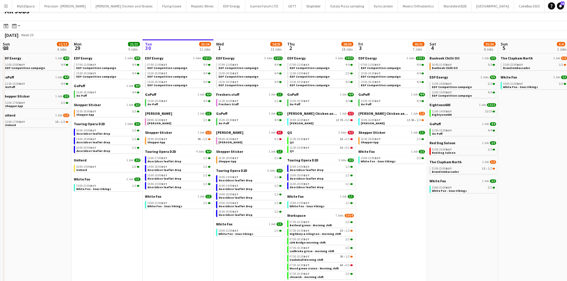
scroll to position [0, 0]
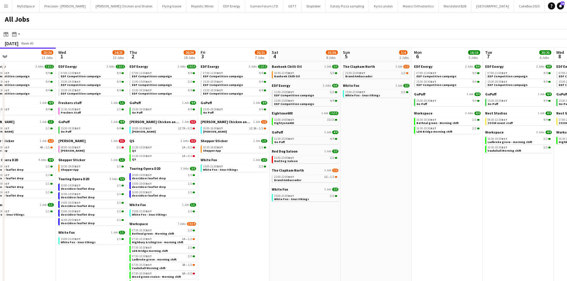
drag, startPoint x: 504, startPoint y: 253, endPoint x: 412, endPoint y: 236, distance: 93.2
click at [357, 236] on app-calendar-viewport "Sat 27 25/29 9 Jobs Sun 28 11/12 4 Jobs Mon 29 21/21 9 Jobs Tue 30 23/24 11 Job…" at bounding box center [283, 174] width 567 height 253
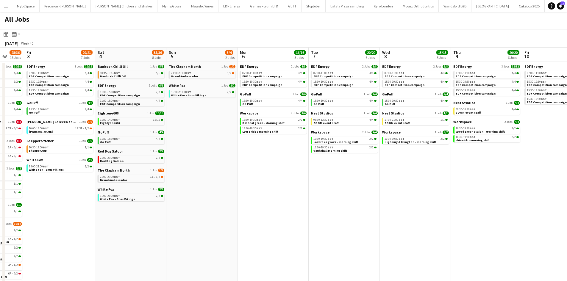
drag, startPoint x: 510, startPoint y: 237, endPoint x: 353, endPoint y: 245, distance: 156.8
click at [340, 248] on app-calendar-viewport "Mon 29 21/21 9 Jobs Tue 30 23/24 11 Jobs Wed 1 24/25 13 Jobs Thu 2 28/36 18 Job…" at bounding box center [283, 174] width 567 height 253
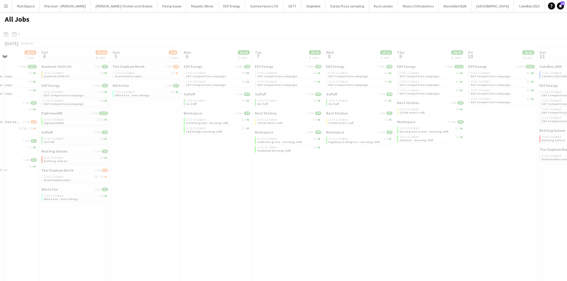
drag, startPoint x: 378, startPoint y: 241, endPoint x: 273, endPoint y: 229, distance: 105.8
click at [271, 230] on app-all-jobs "All Jobs Date picker SEP 2025 SEP 2025 Monday M Tuesday T Wednesday W Thursday …" at bounding box center [283, 156] width 567 height 289
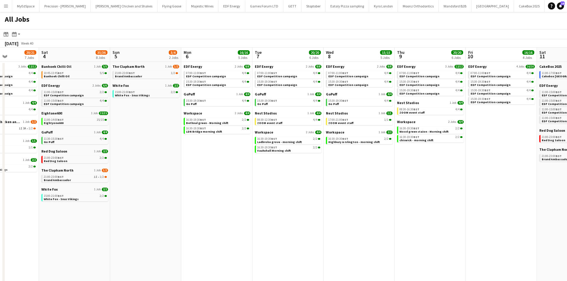
scroll to position [0, 244]
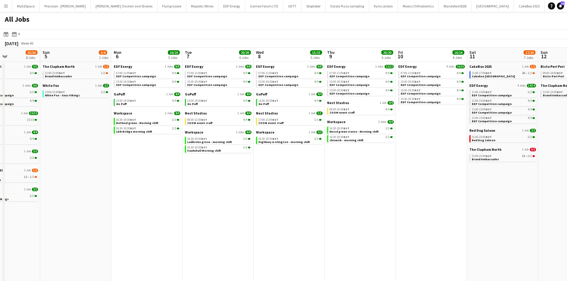
drag, startPoint x: 319, startPoint y: 205, endPoint x: 307, endPoint y: 203, distance: 12.1
click at [307, 203] on app-calendar-viewport "Wed 1 24/25 13 Jobs Thu 2 28/36 18 Jobs Fri 3 20/21 7 Jobs Sat 4 35/36 8 Jobs S…" at bounding box center [283, 174] width 567 height 253
click at [491, 159] on span "Brand Ambassador" at bounding box center [485, 159] width 27 height 4
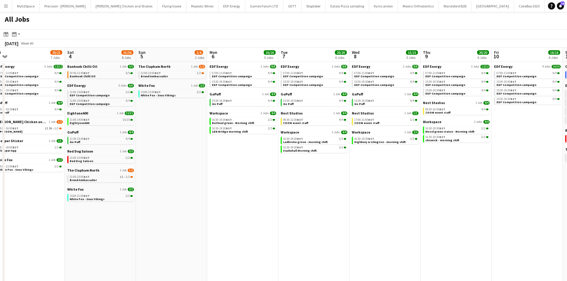
drag, startPoint x: 348, startPoint y: 215, endPoint x: 468, endPoint y: 207, distance: 120.2
click at [475, 212] on app-calendar-viewport "Wed 1 24/25 13 Jobs Thu 2 28/36 18 Jobs Fri 3 20/21 7 Jobs Sat 4 35/36 8 Jobs S…" at bounding box center [283, 174] width 567 height 253
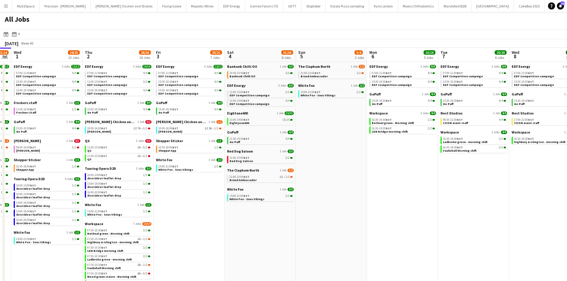
drag, startPoint x: 254, startPoint y: 166, endPoint x: 421, endPoint y: 169, distance: 166.7
click at [433, 172] on app-calendar-viewport "Tue 30 23/24 11 Jobs Wed 1 24/25 13 Jobs Thu 2 28/36 18 Jobs Fri 3 20/21 7 Jobs…" at bounding box center [283, 174] width 567 height 253
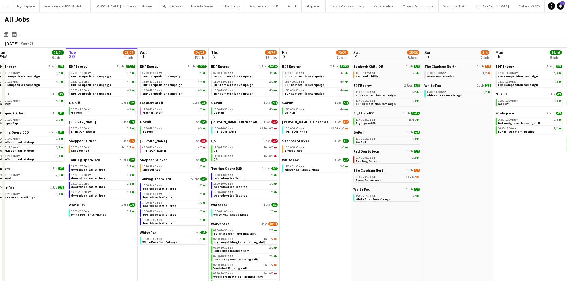
drag, startPoint x: 246, startPoint y: 152, endPoint x: 322, endPoint y: 151, distance: 76.8
click at [322, 151] on app-calendar-viewport "Sat 27 25/29 9 Jobs Sun 28 11/12 4 Jobs Mon 29 21/21 9 Jobs Tue 30 23/24 11 Job…" at bounding box center [283, 174] width 567 height 253
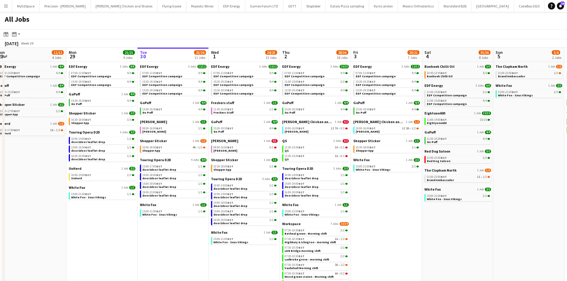
scroll to position [0, 146]
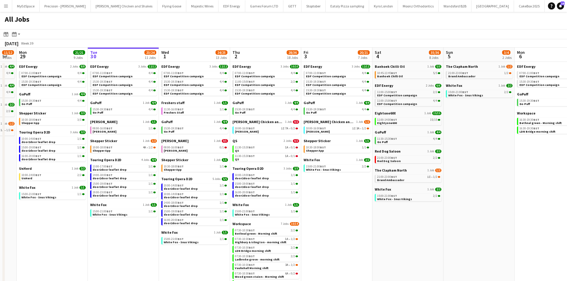
drag, startPoint x: 523, startPoint y: 191, endPoint x: 488, endPoint y: 182, distance: 37.0
click at [488, 182] on app-calendar-viewport "Fri 26 24/24 8 Jobs Sat 27 25/29 9 Jobs Sun 28 11/12 4 Jobs Mon 29 21/21 9 Jobs…" at bounding box center [283, 174] width 567 height 253
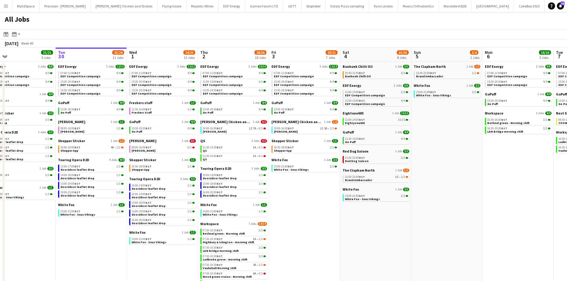
scroll to position [0, 263]
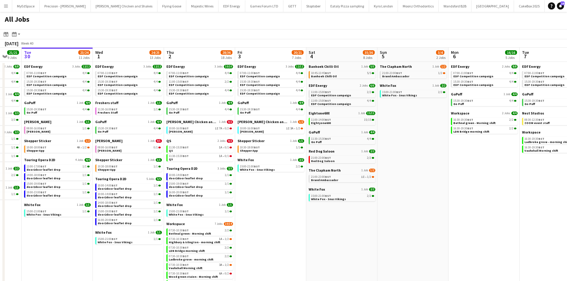
drag, startPoint x: 483, startPoint y: 180, endPoint x: 430, endPoint y: 169, distance: 54.6
click at [430, 169] on app-calendar-viewport "Fri 26 24/24 8 Jobs Sat 27 25/29 9 Jobs Sun 28 11/12 4 Jobs Mon 29 21/21 9 Jobs…" at bounding box center [283, 174] width 567 height 253
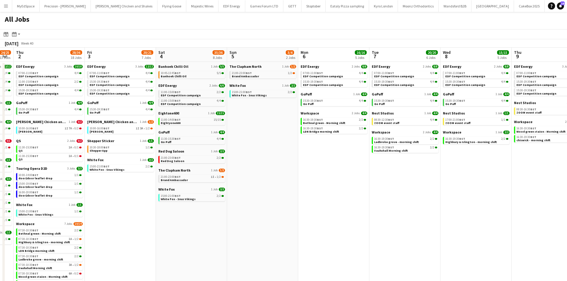
drag, startPoint x: 505, startPoint y: 186, endPoint x: 350, endPoint y: 162, distance: 156.0
click at [350, 162] on app-calendar-viewport "Sun 28 11/12 4 Jobs Mon 29 21/21 9 Jobs Tue 30 23/24 11 Jobs Wed 1 24/25 13 Job…" at bounding box center [283, 174] width 567 height 253
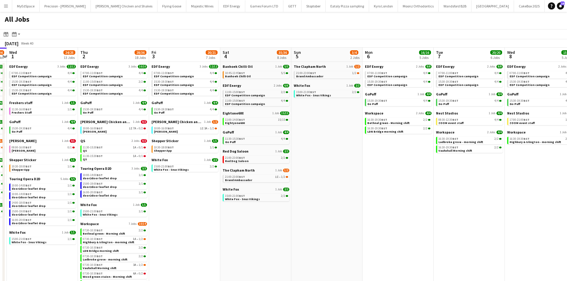
drag, startPoint x: 350, startPoint y: 166, endPoint x: 514, endPoint y: 191, distance: 166.3
click at [542, 195] on app-calendar-viewport "Sun 28 11/12 4 Jobs Mon 29 21/21 9 Jobs Tue 30 23/24 11 Jobs Wed 1 24/25 13 Job…" at bounding box center [283, 174] width 567 height 253
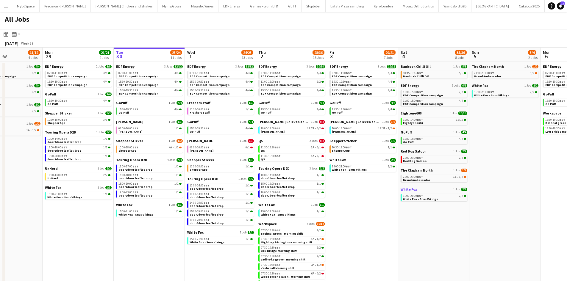
drag, startPoint x: 398, startPoint y: 186, endPoint x: 454, endPoint y: 188, distance: 56.0
click at [454, 188] on app-calendar-viewport "Fri 26 24/24 8 Jobs Sat 27 25/29 9 Jobs Sun 28 11/12 4 Jobs Mon 29 21/21 9 Jobs…" at bounding box center [283, 174] width 567 height 253
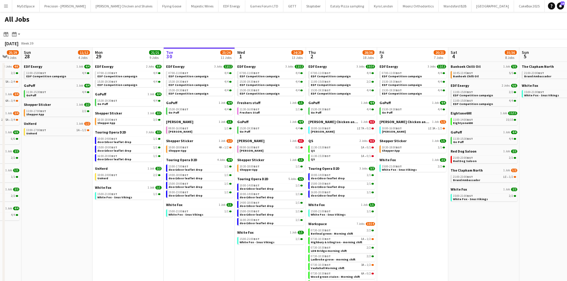
scroll to position [0, 188]
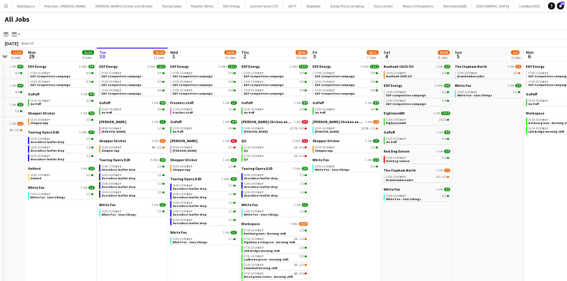
drag, startPoint x: 380, startPoint y: 257, endPoint x: 433, endPoint y: 244, distance: 54.5
click at [433, 245] on app-calendar-viewport "Fri 26 24/24 8 Jobs Sat 27 25/29 9 Jobs Sun 28 11/12 4 Jobs Mon 29 21/21 9 Jobs…" at bounding box center [283, 174] width 567 height 253
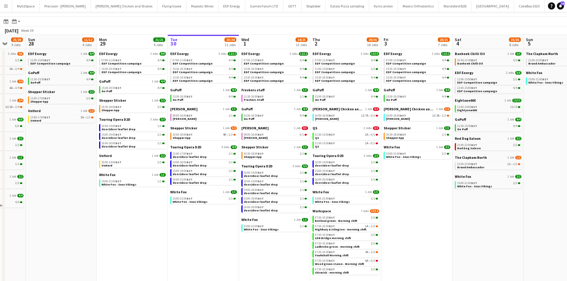
scroll to position [19, 0]
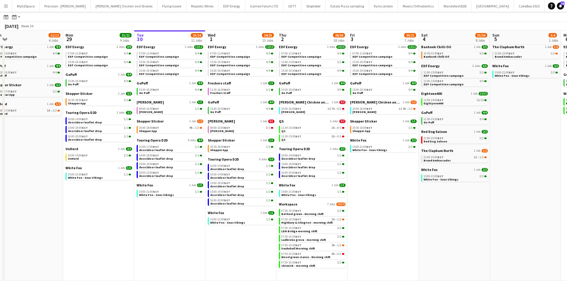
drag, startPoint x: 478, startPoint y: 202, endPoint x: 422, endPoint y: 201, distance: 56.0
click at [422, 201] on app-calendar-viewport "Thu 25 37/37 12 Jobs Fri 26 24/24 8 Jobs Sat 27 25/29 9 Jobs Sun 28 11/12 4 Job…" at bounding box center [283, 145] width 567 height 271
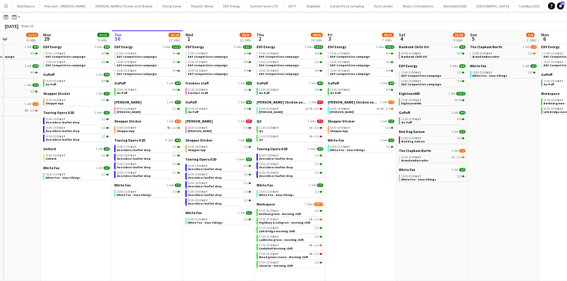
scroll to position [0, 0]
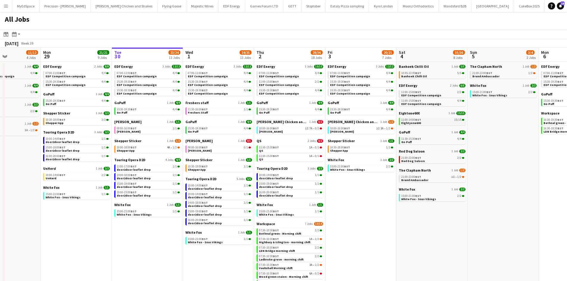
click at [432, 123] on link "11:00-14:00 BST 15/15 Eightyone600" at bounding box center [432, 121] width 63 height 7
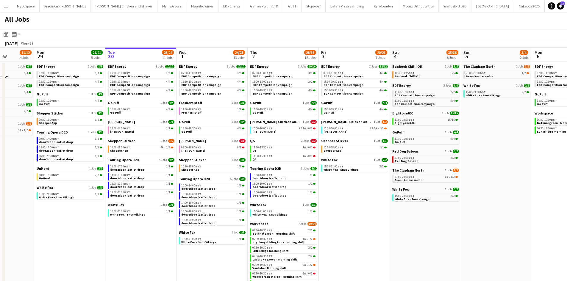
scroll to position [0, 254]
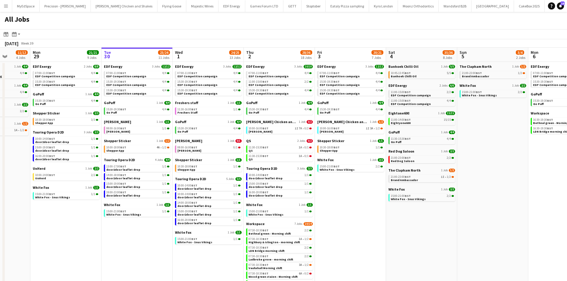
drag, startPoint x: 374, startPoint y: 216, endPoint x: 367, endPoint y: 217, distance: 6.9
click at [367, 217] on app-calendar-viewport "Thu 25 37/37 12 Jobs Fri 26 24/24 8 Jobs Sat 27 25/29 9 Jobs Sun 28 11/12 4 Job…" at bounding box center [283, 174] width 567 height 253
click at [404, 70] on app-calendar-brief-board "Banhoek Chilli Oil 1 Job 5/5 10:45-13:45 BST 5/5 Banhoek Chilli Oil" at bounding box center [422, 71] width 67 height 14
click at [405, 74] on span "Banhoek Chilli Oil" at bounding box center [404, 76] width 26 height 4
drag, startPoint x: 220, startPoint y: 236, endPoint x: 221, endPoint y: 242, distance: 6.3
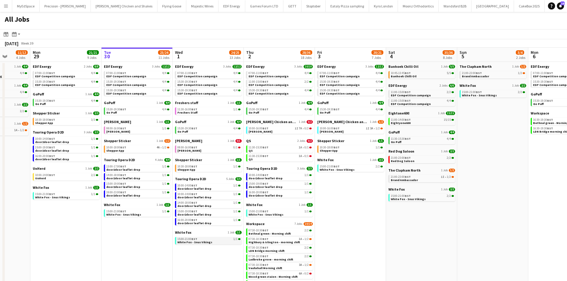
click at [220, 238] on app-calendar-brief-board "White Fox 1 Job 1/1 15:00-21:00 BST 1/1 White Fox - Snus Vikings" at bounding box center [208, 237] width 67 height 14
click at [221, 243] on link "15:00-21:00 BST 1/1 White Fox - Snus Vikings" at bounding box center [208, 240] width 63 height 7
click at [132, 111] on link "15:30-19:30 BST 4/4 Go Puff" at bounding box center [138, 110] width 63 height 7
click at [199, 149] on link "08:00-16:00 BST 0/1 Knight Frank" at bounding box center [209, 149] width 63 height 7
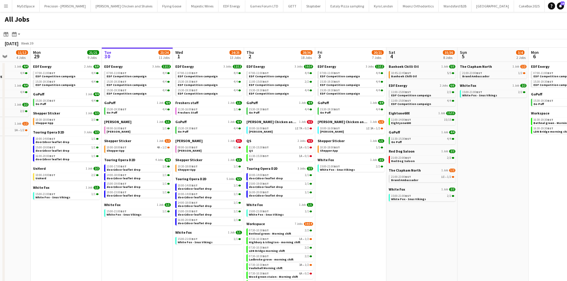
click at [409, 80] on div "Banhoek Chilli Oil 1 Job 5/5 10:45-13:45 BST 5/5 Banhoek Chilli Oil" at bounding box center [422, 73] width 67 height 19
click at [411, 74] on span "Banhoek Chilli Oil" at bounding box center [404, 76] width 26 height 4
click at [122, 109] on span "BST" at bounding box center [124, 109] width 6 height 4
click at [352, 77] on span "EDF Competition campaign" at bounding box center [340, 76] width 40 height 4
drag, startPoint x: 218, startPoint y: 147, endPoint x: 220, endPoint y: 152, distance: 5.2
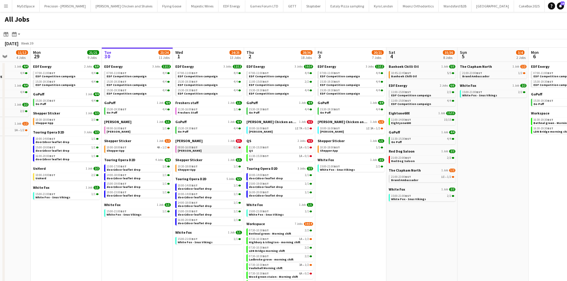
click at [219, 150] on link "08:00-16:00 BST 0/1 Knight Frank" at bounding box center [209, 149] width 63 height 7
click at [146, 175] on div "14:00-18:00 BST 1/1" at bounding box center [138, 175] width 63 height 3
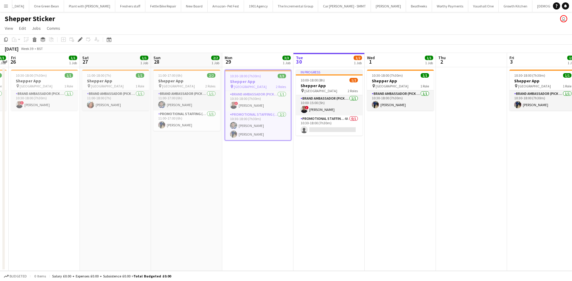
scroll to position [0, 724]
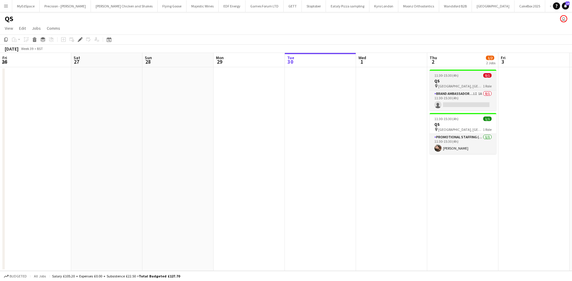
scroll to position [0, 205]
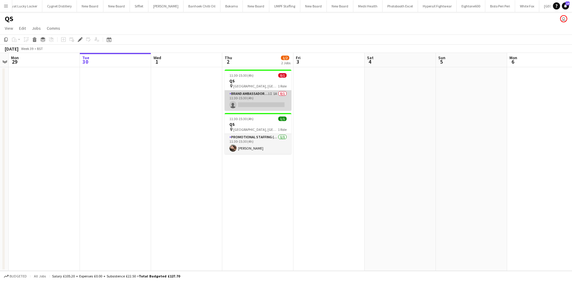
click at [276, 94] on app-card-role "Brand Ambassador (Pick up) 1I 1A 0/1 11:30-15:30 (4h) single-neutral-actions" at bounding box center [257, 101] width 67 height 20
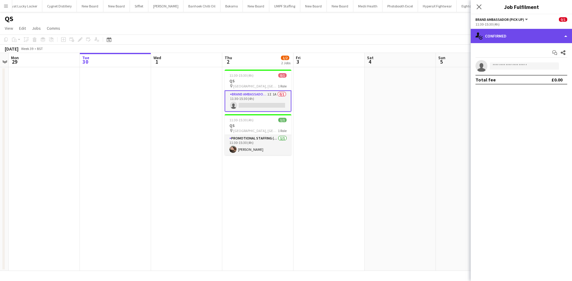
click at [498, 34] on div "single-neutral-actions-check-2 Confirmed" at bounding box center [520, 36] width 101 height 14
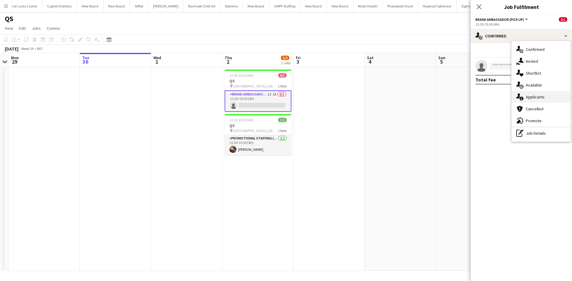
click at [544, 97] on div "single-neutral-actions-information Applicants" at bounding box center [540, 97] width 59 height 12
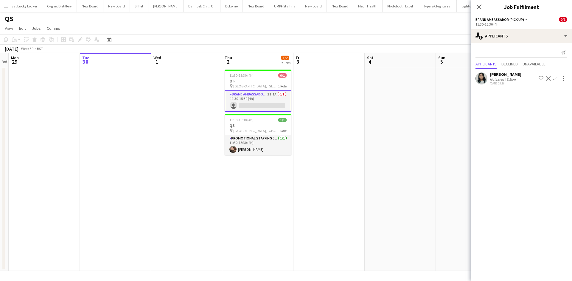
click at [494, 77] on div "Niharika Gautam" at bounding box center [505, 74] width 32 height 5
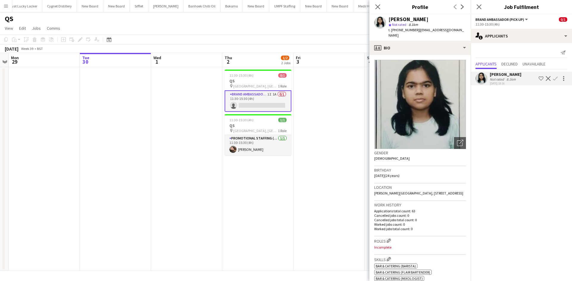
click at [329, 124] on app-date-cell at bounding box center [328, 169] width 71 height 204
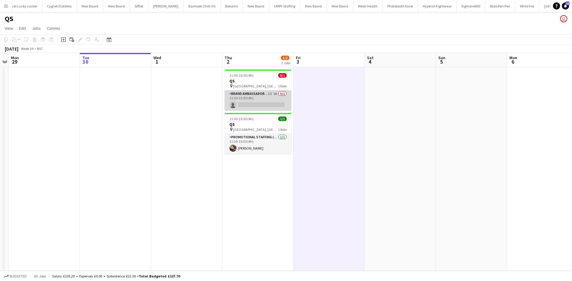
click at [273, 94] on app-card-role "Brand Ambassador (Pick up) 1I 1A 0/1 11:30-15:30 (4h) single-neutral-actions" at bounding box center [257, 101] width 67 height 20
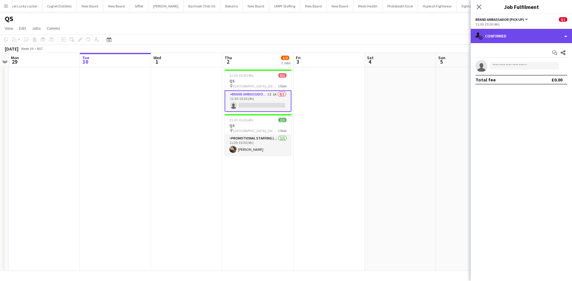
click at [521, 35] on div "single-neutral-actions-check-2 Confirmed" at bounding box center [520, 36] width 101 height 14
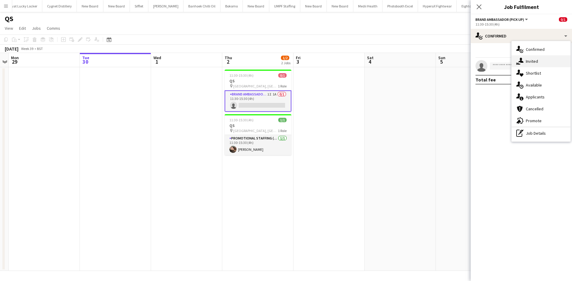
click at [543, 63] on div "single-neutral-actions-share-1 Invited" at bounding box center [540, 61] width 59 height 12
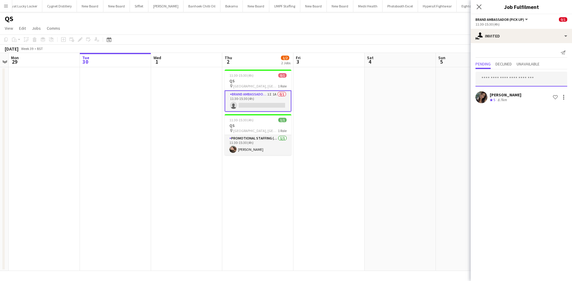
click at [520, 81] on input "text" at bounding box center [521, 79] width 92 height 15
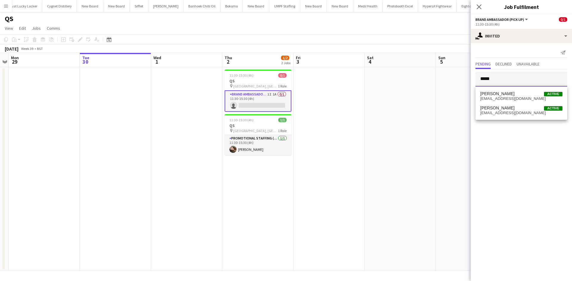
type input "*****"
click at [503, 97] on span "dolezalucie@gmail.com" at bounding box center [521, 98] width 82 height 5
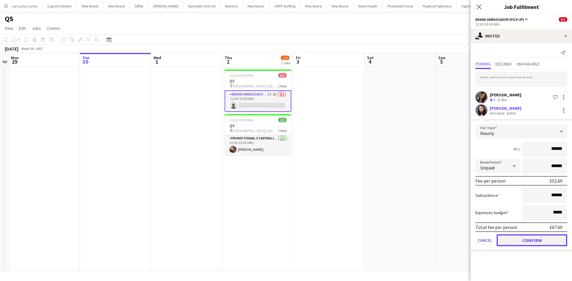
click at [531, 241] on button "Confirm" at bounding box center [531, 241] width 71 height 12
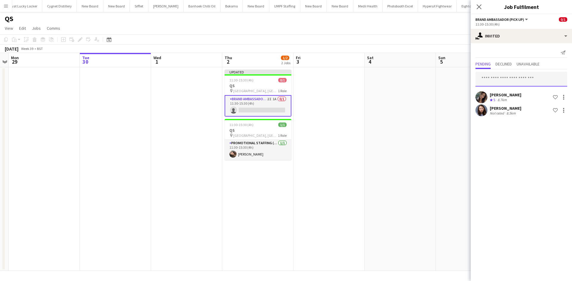
click at [495, 81] on input "text" at bounding box center [521, 79] width 92 height 15
type input "*"
click at [426, 107] on app-date-cell at bounding box center [399, 169] width 71 height 204
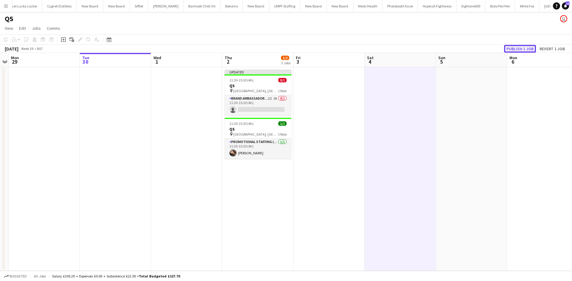
click at [525, 48] on button "Publish 1 job" at bounding box center [520, 49] width 32 height 8
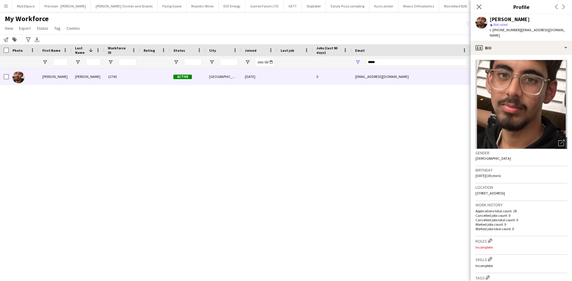
click at [375, 55] on div "Email" at bounding box center [411, 50] width 112 height 12
click at [375, 68] on div "*****" at bounding box center [416, 62] width 101 height 12
click at [376, 62] on input "*****" at bounding box center [416, 62] width 101 height 7
drag, startPoint x: 399, startPoint y: 68, endPoint x: 392, endPoint y: 66, distance: 7.2
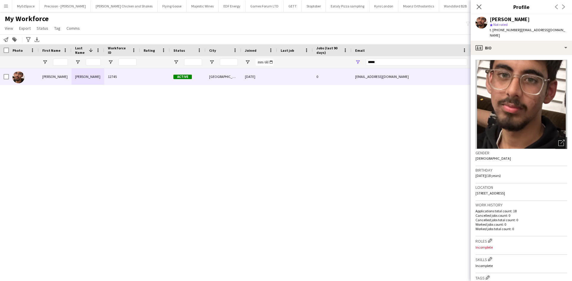
click at [393, 67] on div "*****" at bounding box center [416, 62] width 101 height 12
type input "*"
click at [65, 65] on input "First Name Filter Input" at bounding box center [60, 62] width 15 height 7
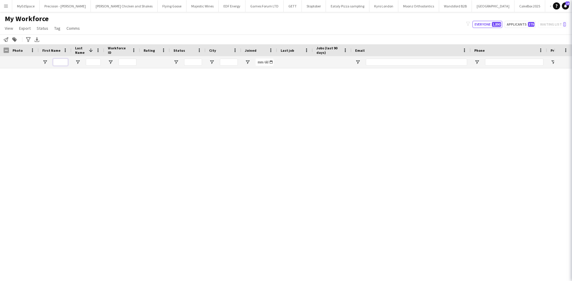
click at [63, 61] on input "First Name Filter Input" at bounding box center [60, 62] width 15 height 7
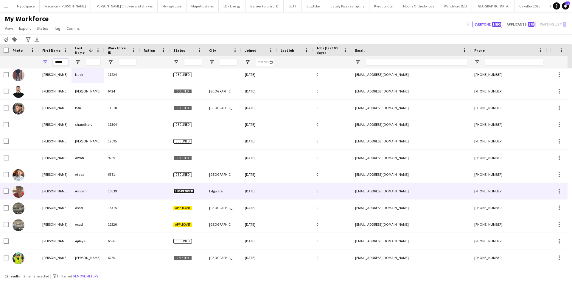
scroll to position [2, 0]
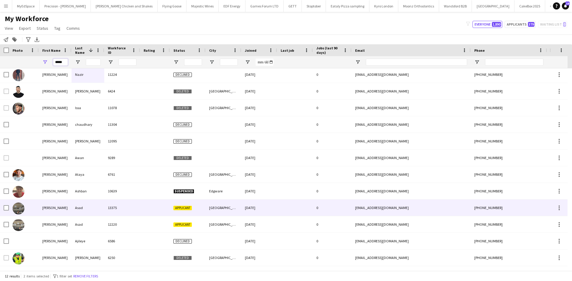
type input "*****"
click at [139, 204] on div "13375" at bounding box center [122, 208] width 36 height 16
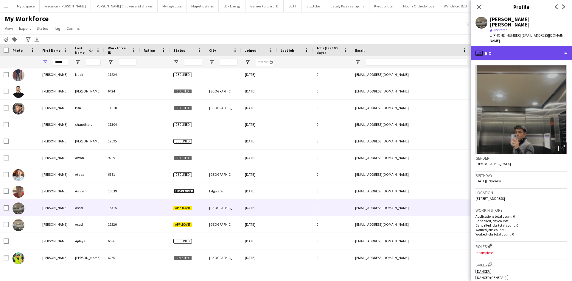
click at [518, 46] on div "profile Bio" at bounding box center [520, 53] width 101 height 14
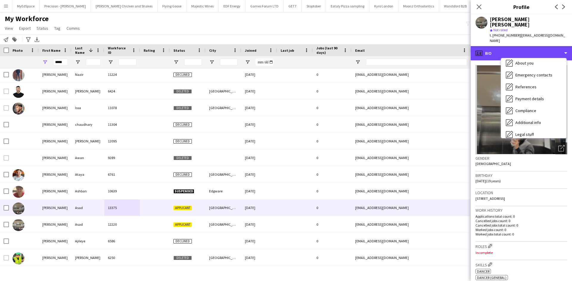
scroll to position [0, 0]
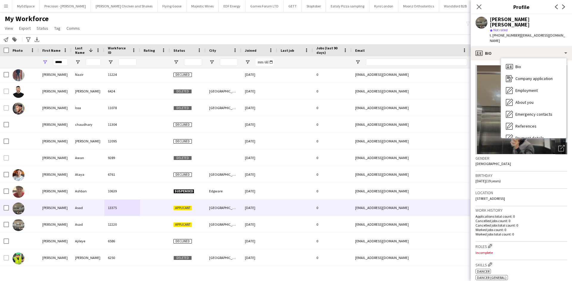
click at [330, 24] on div "My Workforce View Views Default view New view Update view Delete view Edit name…" at bounding box center [286, 24] width 572 height 20
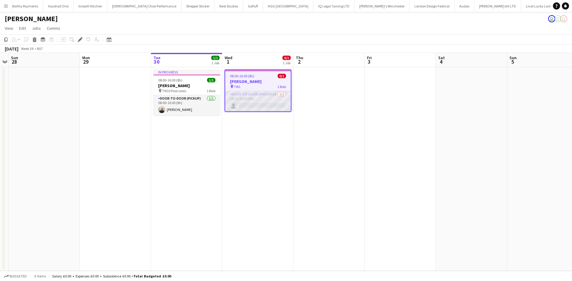
scroll to position [0, 1147]
click at [276, 97] on app-card-role "Door-to-Door (Pickup) 1A 0/1 08:00-16:00 (8h) single-neutral-actions" at bounding box center [257, 101] width 65 height 20
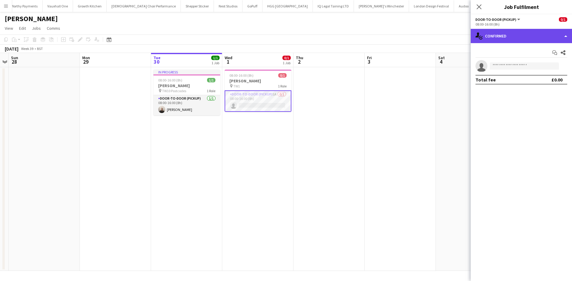
click at [516, 39] on div "single-neutral-actions-check-2 Confirmed" at bounding box center [520, 36] width 101 height 14
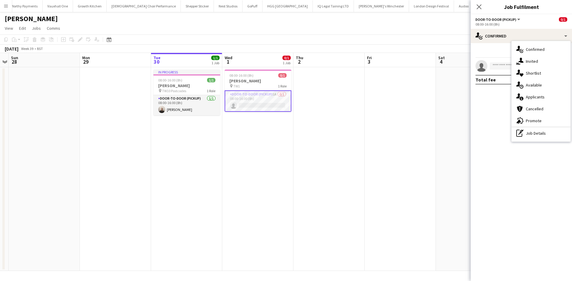
click at [549, 98] on div "single-neutral-actions-information Applicants" at bounding box center [540, 97] width 59 height 12
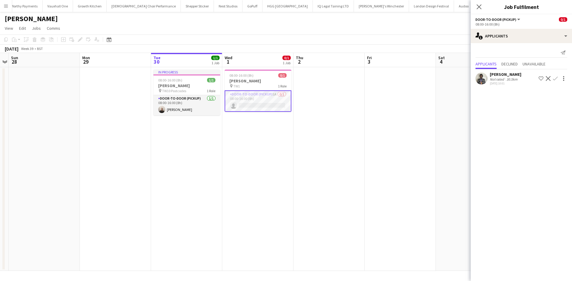
click at [501, 77] on div "Dervin Ebuki" at bounding box center [505, 74] width 32 height 5
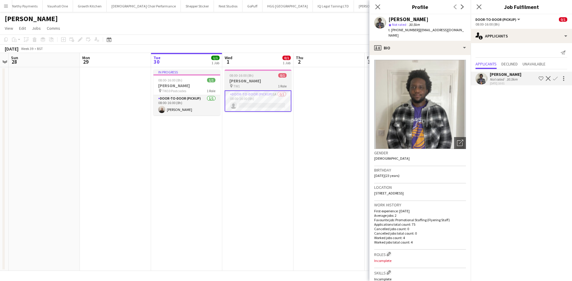
click at [247, 86] on div "pin TW1 1 Role" at bounding box center [257, 86] width 67 height 5
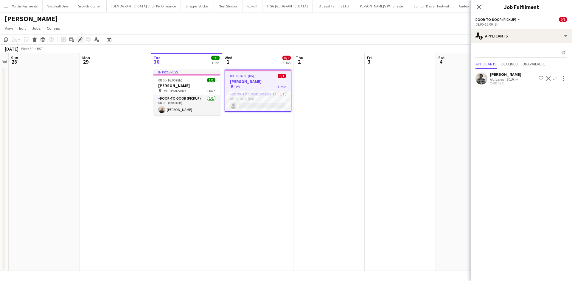
click at [82, 40] on div "Edit" at bounding box center [80, 39] width 7 height 7
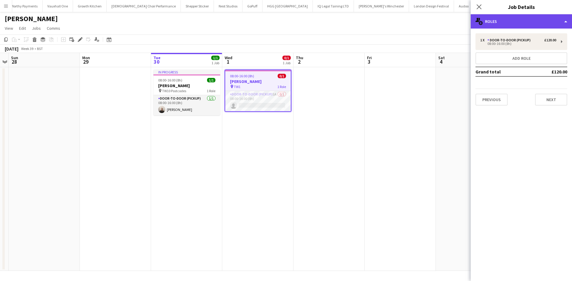
click at [534, 26] on div "multiple-users-add Roles" at bounding box center [520, 21] width 101 height 14
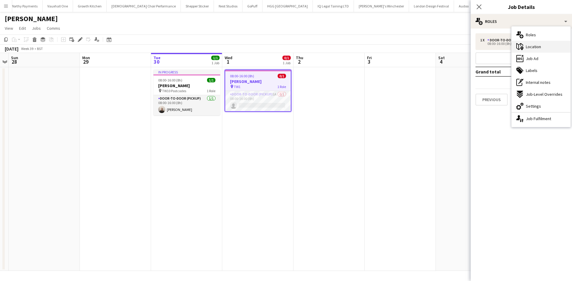
click at [542, 50] on div "maps-pin-1 Location" at bounding box center [540, 47] width 59 height 12
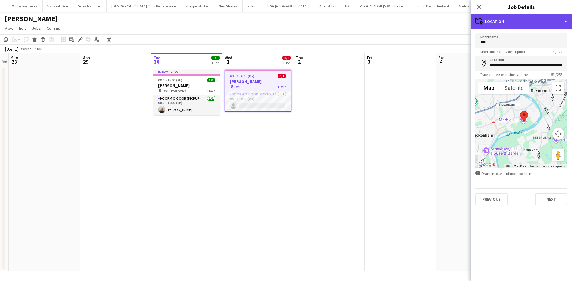
click at [530, 28] on div "maps-pin-1 Location" at bounding box center [520, 21] width 101 height 14
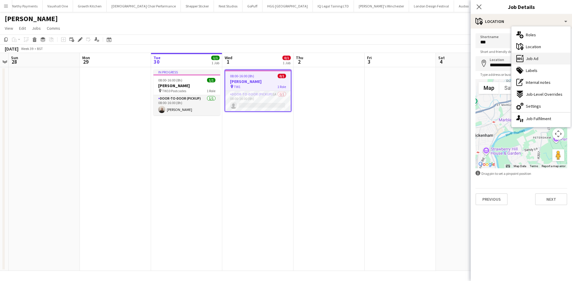
click at [539, 53] on div "ads-window Job Ad" at bounding box center [540, 59] width 59 height 12
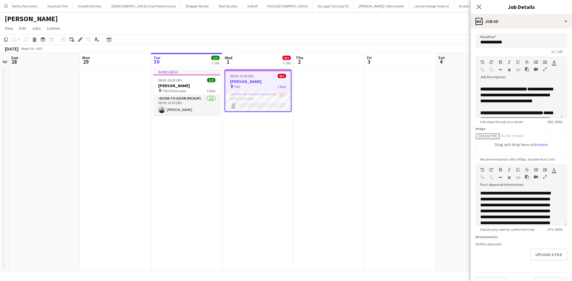
scroll to position [89, 0]
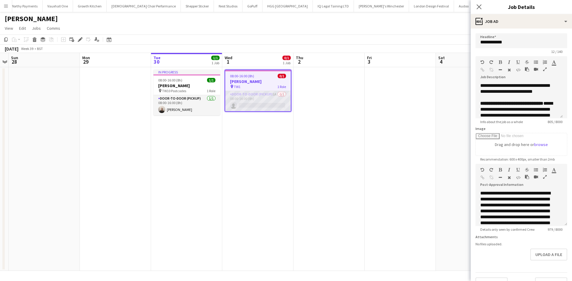
drag, startPoint x: 275, startPoint y: 95, endPoint x: 275, endPoint y: 101, distance: 6.0
click at [275, 95] on app-card-role "Door-to-Door (Pickup) 1A 0/1 08:00-16:00 (8h) single-neutral-actions" at bounding box center [257, 101] width 65 height 20
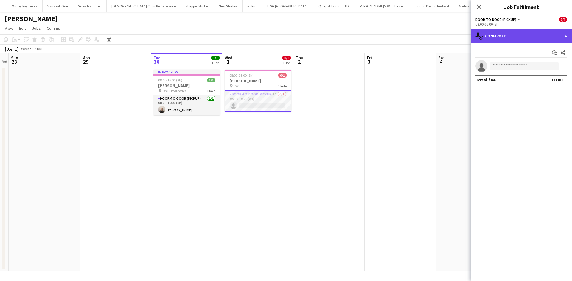
click at [518, 36] on div "single-neutral-actions-check-2 Confirmed" at bounding box center [520, 36] width 101 height 14
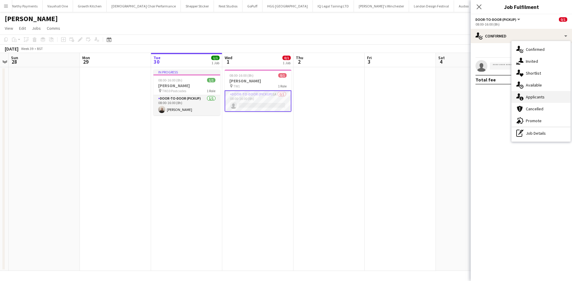
click at [533, 96] on span "Applicants" at bounding box center [534, 96] width 19 height 5
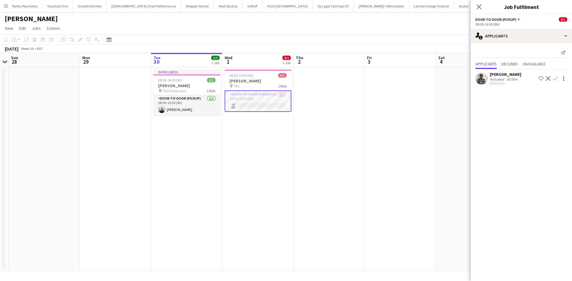
click at [501, 74] on div "[PERSON_NAME]" at bounding box center [505, 74] width 32 height 5
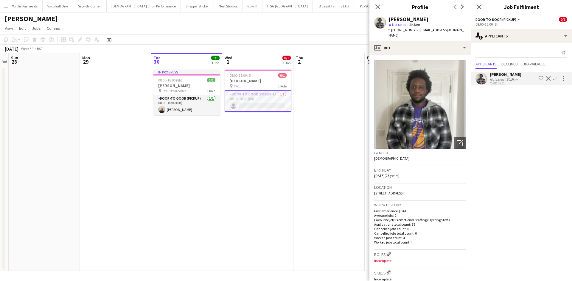
drag, startPoint x: 281, startPoint y: 161, endPoint x: 280, endPoint y: 170, distance: 8.4
click at [281, 161] on app-date-cell "08:00-16:00 (8h) 0/1 Knight Frank pin TW1 1 Role Door-to-Door (Pickup) 1A 0/1 0…" at bounding box center [257, 169] width 71 height 204
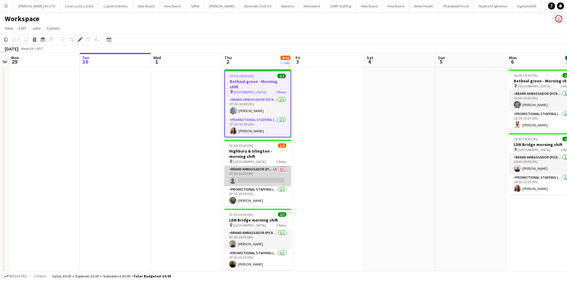
scroll to position [0, 1611]
click at [274, 166] on app-card-role "Brand Ambassador (Pick up) 1A 0/1 07:30-10:30 (3h) single-neutral-actions" at bounding box center [257, 176] width 67 height 20
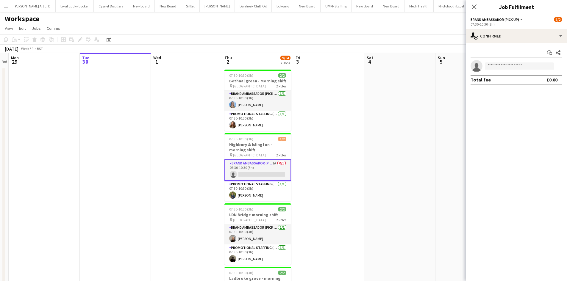
scroll to position [0, 205]
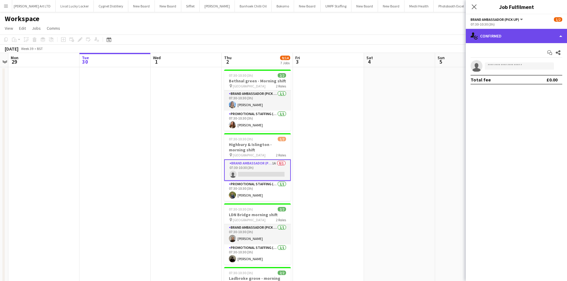
click at [496, 37] on div "single-neutral-actions-check-2 Confirmed" at bounding box center [516, 36] width 101 height 14
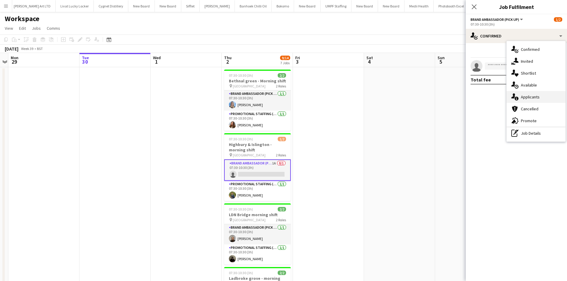
click at [534, 100] on div "single-neutral-actions-information Applicants" at bounding box center [536, 97] width 59 height 12
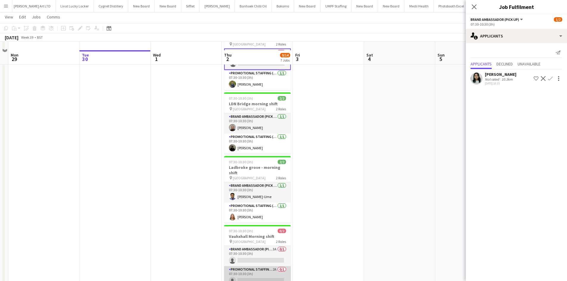
scroll to position [119, 0]
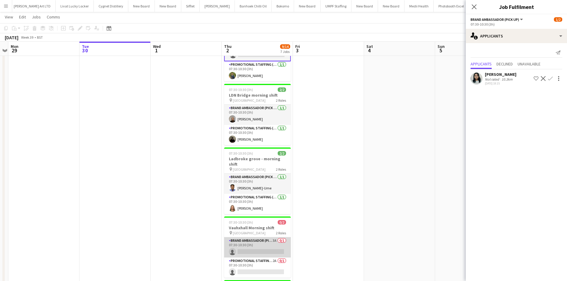
click at [276, 238] on app-card-role "Brand Ambassador (Pick up) 3A 0/1 07:30-10:30 (3h) single-neutral-actions" at bounding box center [257, 248] width 67 height 20
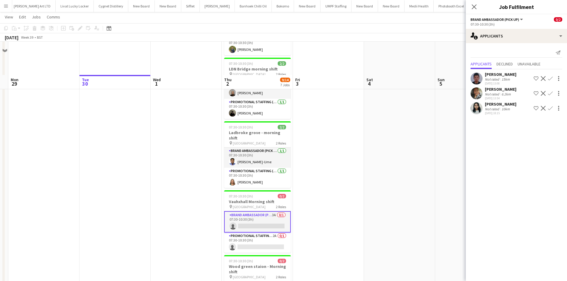
scroll to position [179, 0]
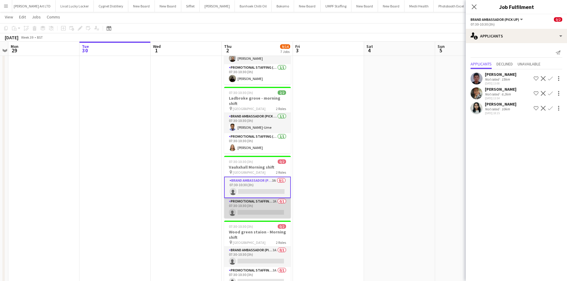
click at [274, 198] on app-card-role "Promotional Staffing (Brand Ambassadors) 2A 0/1 07:30-10:30 (3h) single-neutral…" at bounding box center [257, 208] width 67 height 20
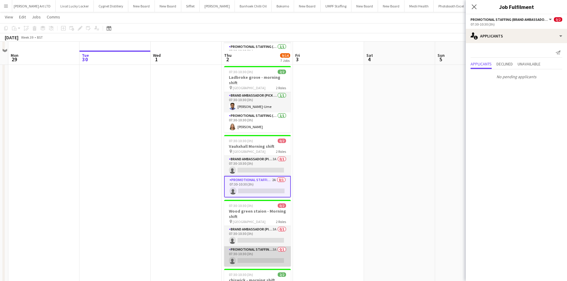
scroll to position [208, 0]
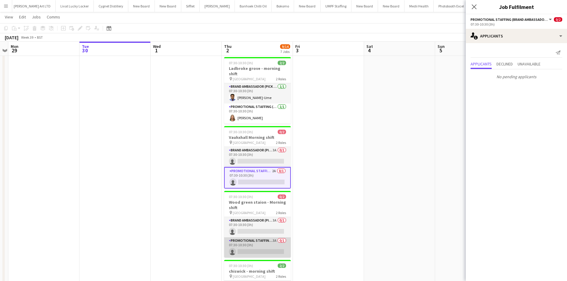
click at [272, 238] on app-card-role "Promotional Staffing (Brand Ambassadors) 3A 0/1 07:30-10:30 (3h) single-neutral…" at bounding box center [257, 248] width 67 height 20
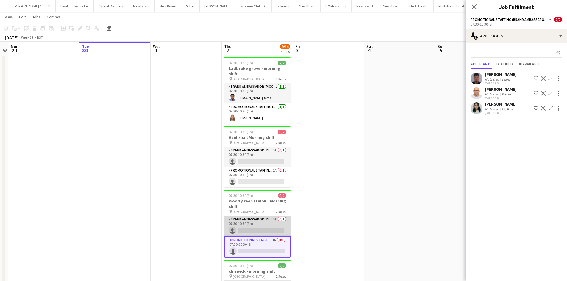
click at [275, 216] on app-card-role "Brand Ambassador (Pick up) 3A 0/1 07:30-10:30 (3h) single-neutral-actions" at bounding box center [257, 226] width 67 height 20
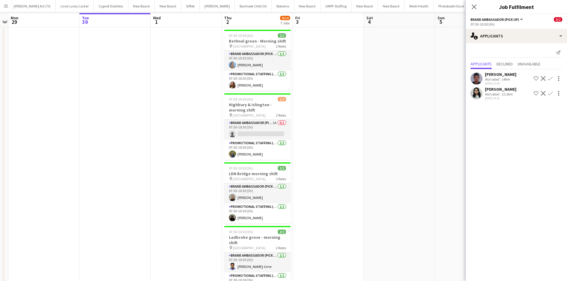
scroll to position [0, 0]
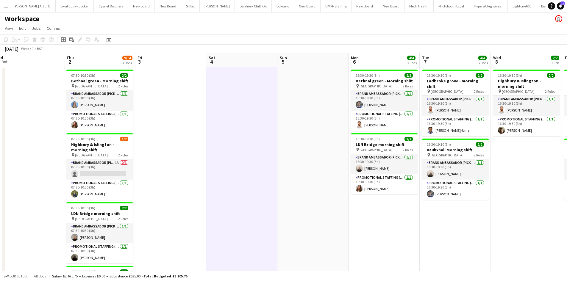
drag, startPoint x: 417, startPoint y: 197, endPoint x: 300, endPoint y: 183, distance: 118.1
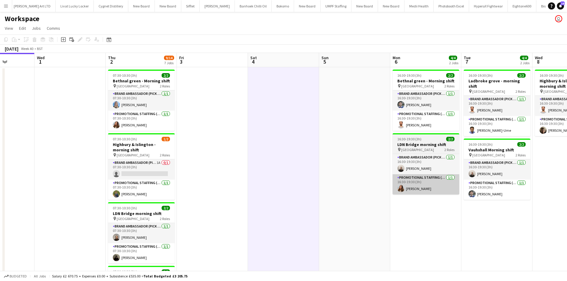
drag, startPoint x: 391, startPoint y: 186, endPoint x: 301, endPoint y: 190, distance: 90.0
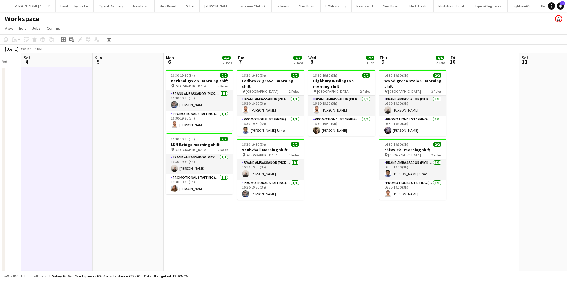
drag, startPoint x: 380, startPoint y: 218, endPoint x: 283, endPoint y: 218, distance: 97.4
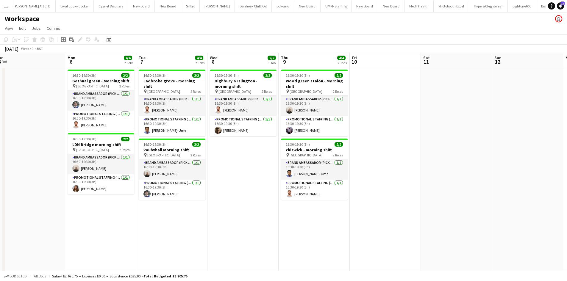
drag, startPoint x: 412, startPoint y: 220, endPoint x: 391, endPoint y: 224, distance: 21.0
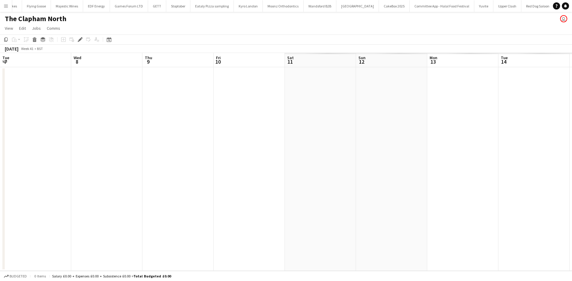
scroll to position [0, 205]
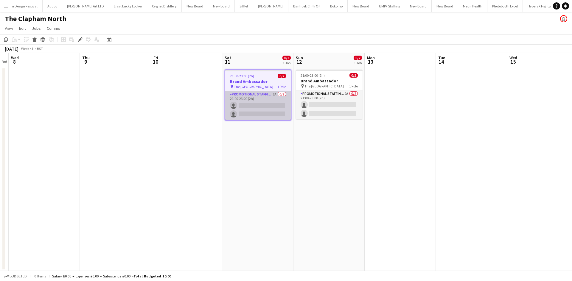
click at [276, 92] on app-card-role "Promotional Staffing (Brand Ambassadors) 2A 0/2 21:00-23:00 (2h) single-neutral…" at bounding box center [257, 105] width 65 height 29
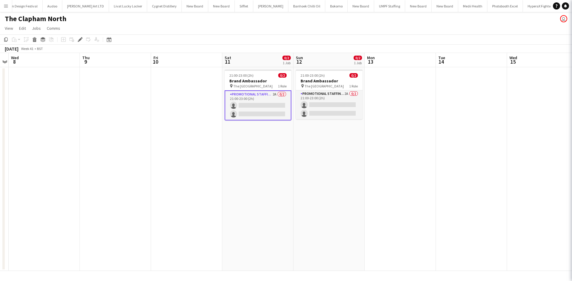
scroll to position [0, 1564]
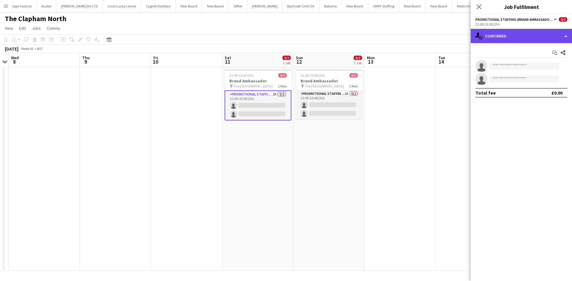
click at [543, 38] on div "single-neutral-actions-check-2 Confirmed" at bounding box center [520, 36] width 101 height 14
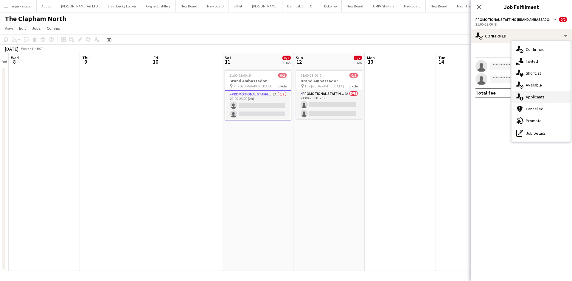
click at [551, 98] on div "single-neutral-actions-information Applicants" at bounding box center [540, 97] width 59 height 12
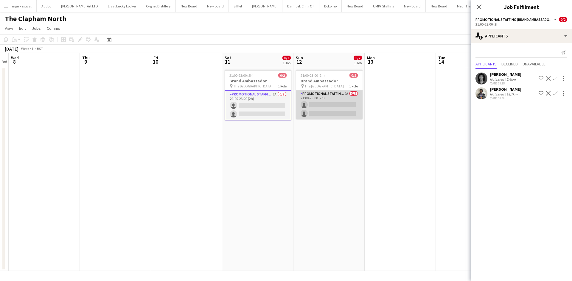
click at [347, 94] on app-card-role "Promotional Staffing (Brand Ambassadors) 2A 0/2 21:00-23:00 (2h) single-neutral…" at bounding box center [329, 105] width 67 height 29
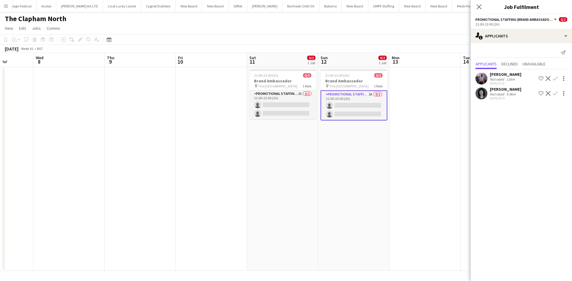
drag, startPoint x: 353, startPoint y: 106, endPoint x: 146, endPoint y: 85, distance: 207.6
click at [146, 85] on app-calendar-viewport "Sun 5 1/2 1 Job Mon 6 Tue 7 Wed 8 Thu 9 Fri 10 Sat 11 0/2 1 Job Sun 12 0/2 1 Jo…" at bounding box center [286, 162] width 572 height 218
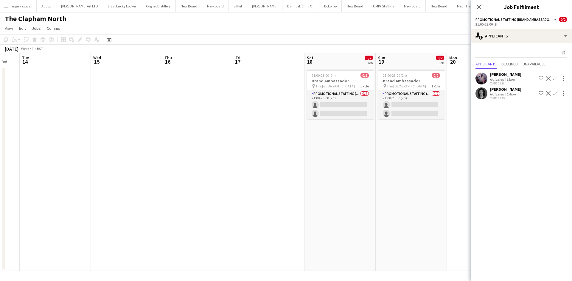
drag, startPoint x: 316, startPoint y: 109, endPoint x: 159, endPoint y: 98, distance: 157.3
click at [155, 96] on app-calendar-viewport "Fri 10 Sat 11 0/2 1 Job Sun 12 0/2 1 Job Mon 13 Tue 14 Wed 15 Thu 16 Fri 17 Sat…" at bounding box center [286, 162] width 572 height 218
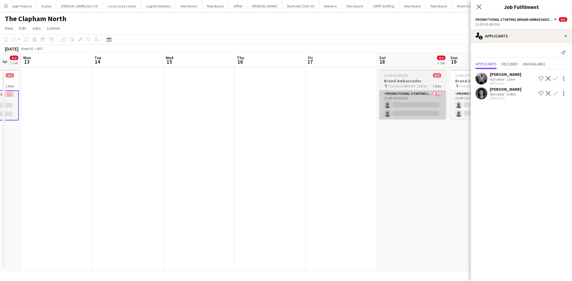
click at [299, 119] on app-calendar-viewport "Fri 10 Sat 11 0/2 1 Job Sun 12 0/2 1 Job Mon 13 Tue 14 Wed 15 Thu 16 Fri 17 Sat…" at bounding box center [286, 162] width 572 height 218
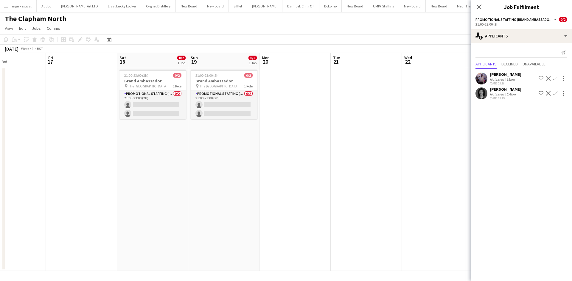
drag, startPoint x: 379, startPoint y: 115, endPoint x: 121, endPoint y: 97, distance: 259.3
click at [116, 93] on app-calendar-viewport "Sun 12 0/2 1 Job Mon 13 Tue 14 Wed 15 Thu 16 Fri 17 Sat 18 0/2 1 Job Sun 19 0/2…" at bounding box center [286, 162] width 572 height 218
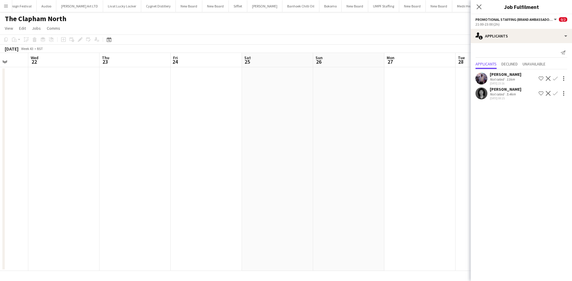
click at [99, 96] on app-calendar-viewport "Sat 18 0/2 1 Job Sun 19 0/2 1 Job Mon 20 Tue 21 Wed 22 Thu 23 Fri 24 Sat 25 Sun…" at bounding box center [286, 162] width 572 height 218
drag, startPoint x: 190, startPoint y: 116, endPoint x: 91, endPoint y: 105, distance: 99.1
click at [80, 99] on app-calendar-viewport "Sat 18 0/2 1 Job Sun 19 0/2 1 Job Mon 20 Tue 21 Wed 22 Thu 23 Fri 24 Sat 25 Sun…" at bounding box center [286, 162] width 572 height 218
drag, startPoint x: 351, startPoint y: 150, endPoint x: 125, endPoint y: 123, distance: 227.5
click at [120, 115] on app-calendar-viewport "Thu 23 Fri 24 Sat 25 Sun 26 Mon 27 Tue 28 Wed 29 Thu 30 Fri 31 Sat 1 Sun 2 Mon …" at bounding box center [286, 162] width 572 height 218
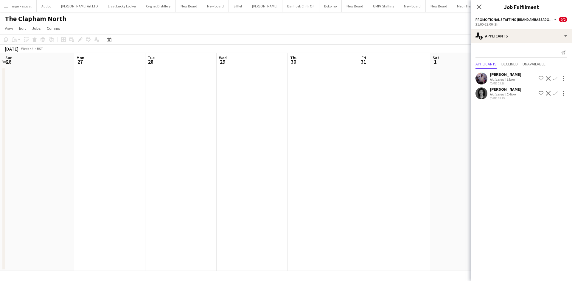
scroll to position [0, 301]
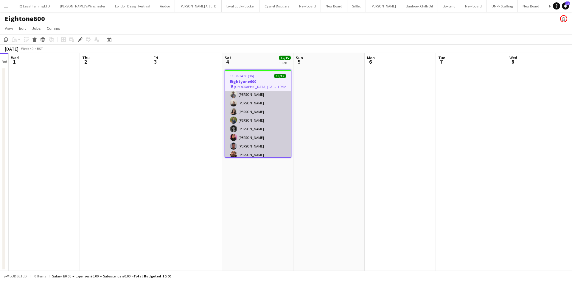
scroll to position [75, 0]
click at [244, 141] on app-card-role "Promotional Staffing (Brand Ambassadors) 15/15 11:00-14:00 (3h) Mariia Koptieva…" at bounding box center [257, 86] width 65 height 141
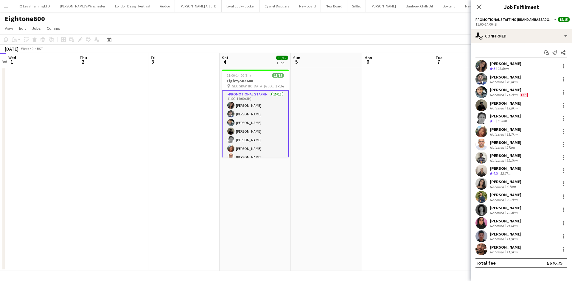
scroll to position [30, 0]
drag, startPoint x: 381, startPoint y: 173, endPoint x: 379, endPoint y: 176, distance: 3.6
click at [381, 173] on app-date-cell at bounding box center [397, 169] width 71 height 204
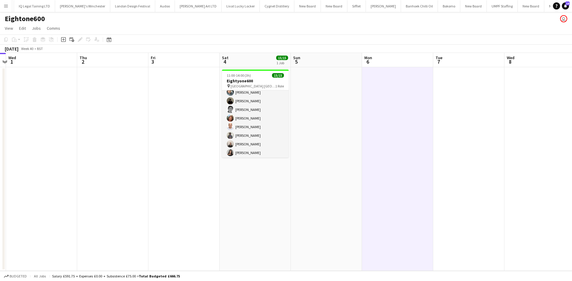
scroll to position [29, 0]
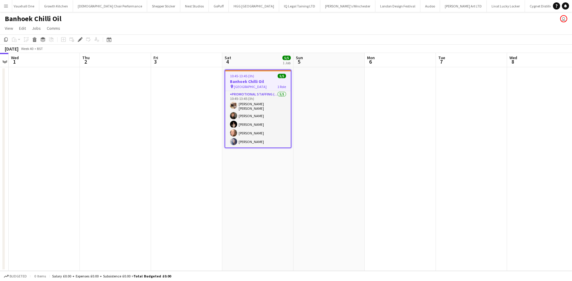
scroll to position [0, 1183]
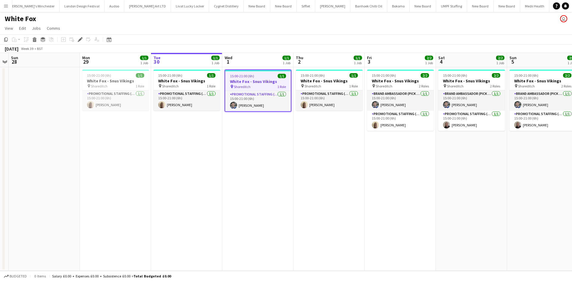
scroll to position [0, 1500]
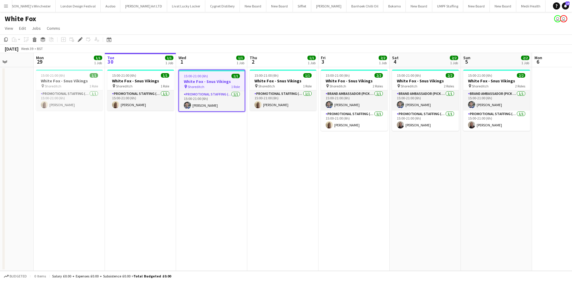
drag, startPoint x: 399, startPoint y: 167, endPoint x: 313, endPoint y: 170, distance: 86.1
click at [350, 160] on app-calendar-viewport "Thu 25 Fri 26 Sat 27 Sun 28 Mon 29 1/1 1 Job Tue 30 1/1 1 Job Wed 1 1/1 1 Job T…" at bounding box center [286, 162] width 572 height 218
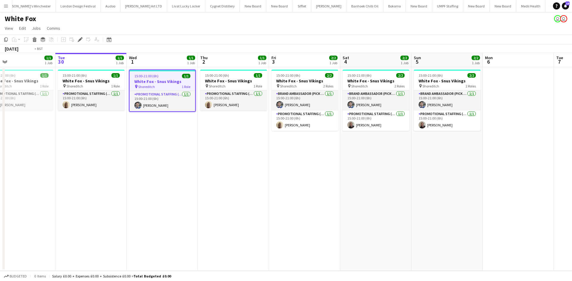
drag, startPoint x: 498, startPoint y: 156, endPoint x: 448, endPoint y: 158, distance: 50.4
click at [452, 158] on app-calendar-viewport "Thu 25 Fri 26 Sat 27 Sun 28 Mon 29 1/1 1 Job Tue 30 1/1 1 Job Wed 1 1/1 1 Job T…" at bounding box center [286, 162] width 572 height 218
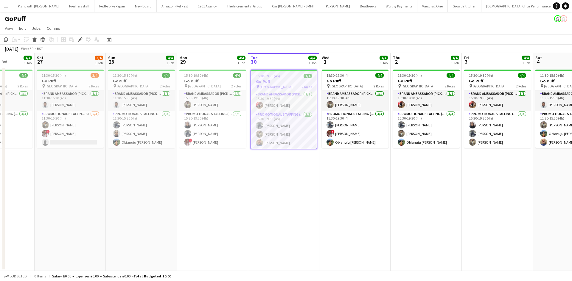
scroll to position [0, 172]
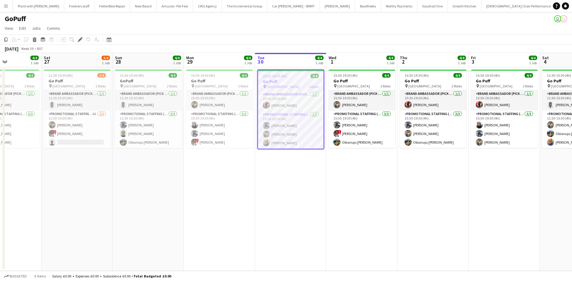
drag, startPoint x: 211, startPoint y: 170, endPoint x: 244, endPoint y: 171, distance: 32.7
click at [244, 171] on app-calendar-viewport "Wed 24 Thu 25 Fri 26 4/4 1 Job Sat 27 3/4 1 Job Sun 28 4/4 1 Job Mon 29 4/4 1 J…" at bounding box center [286, 162] width 572 height 218
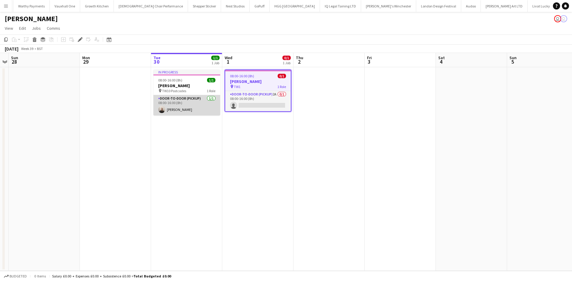
scroll to position [0, 1147]
click at [205, 98] on app-card-role "Door-to-Door (Pickup) 1/1 08:00-16:00 (8h) Gavin Rowe" at bounding box center [186, 105] width 67 height 20
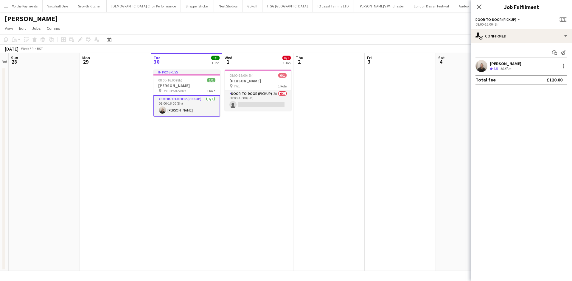
click at [539, 62] on div "Gavin Rowe Crew rating 4.5 10.5km" at bounding box center [520, 66] width 101 height 12
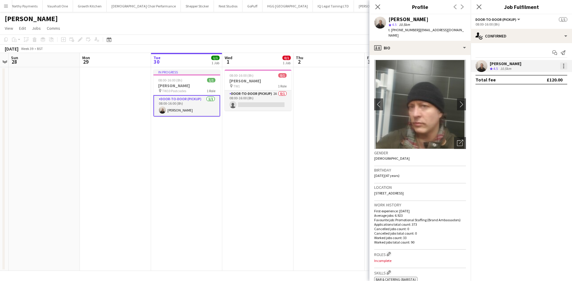
click at [563, 65] on div at bounding box center [563, 64] width 1 height 1
click at [551, 80] on button "Edit fee" at bounding box center [543, 77] width 46 height 14
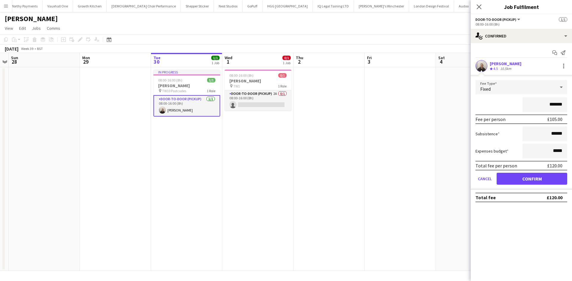
click at [396, 131] on app-date-cell at bounding box center [399, 169] width 71 height 204
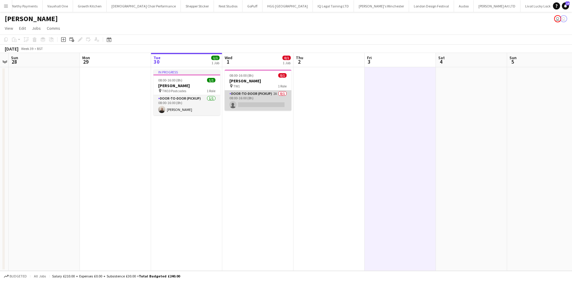
click at [275, 95] on app-card-role "Door-to-Door (Pickup) 2A 0/1 08:00-16:00 (8h) single-neutral-actions" at bounding box center [257, 101] width 67 height 20
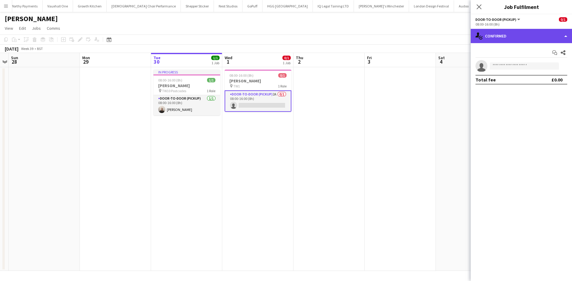
click at [513, 39] on div "single-neutral-actions-check-2 Confirmed" at bounding box center [520, 36] width 101 height 14
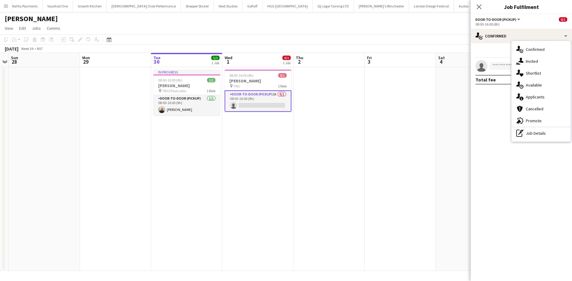
click at [544, 99] on span "Applicants" at bounding box center [534, 96] width 19 height 5
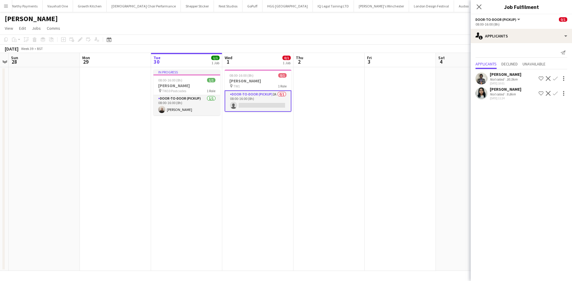
click at [511, 91] on div "Niharika Gautam" at bounding box center [505, 89] width 32 height 5
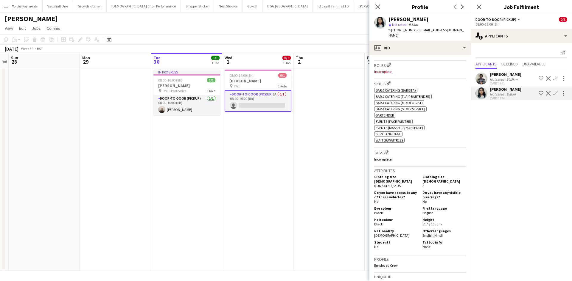
scroll to position [179, 0]
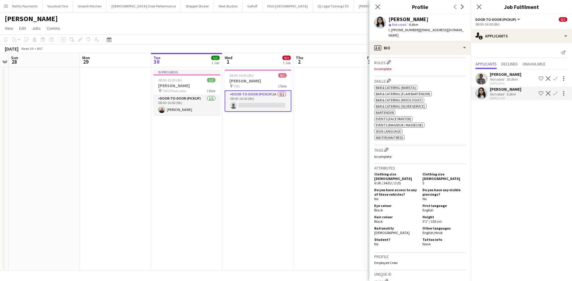
click at [314, 143] on app-date-cell at bounding box center [328, 169] width 71 height 204
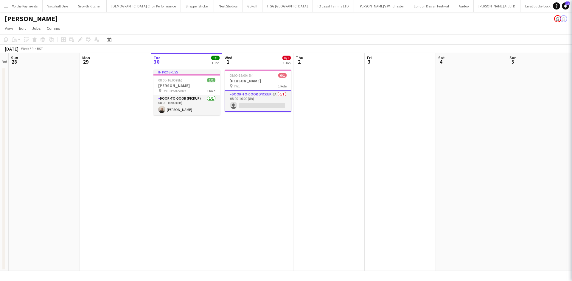
scroll to position [0, 205]
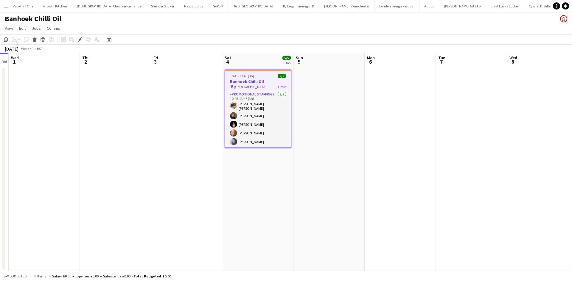
scroll to position [0, 1183]
click at [240, 107] on app-card-role "Promotional Staffing (Sampling Staff) [DATE] 10:45-13:45 (3h) [PERSON_NAME] [PE…" at bounding box center [257, 119] width 65 height 57
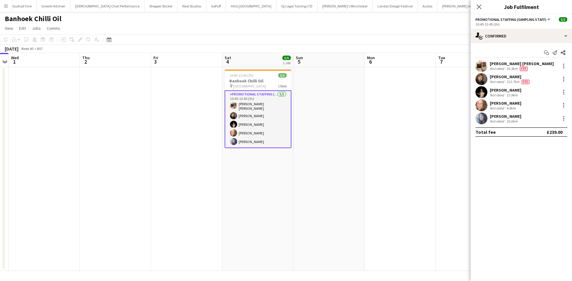
click at [501, 66] on div "Not rated" at bounding box center [496, 68] width 15 height 5
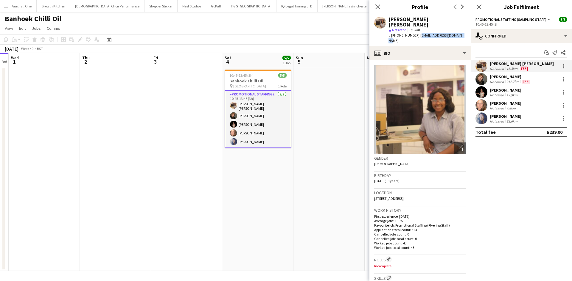
drag, startPoint x: 418, startPoint y: 29, endPoint x: 462, endPoint y: 31, distance: 44.1
click at [462, 31] on div "[PERSON_NAME] [PERSON_NAME] star Not rated 16.3km t. [PHONE_NUMBER] | [EMAIL_AD…" at bounding box center [419, 30] width 101 height 32
copy span "[EMAIL_ADDRESS][DOMAIN_NAME]"
click at [511, 96] on div "12.9km" at bounding box center [511, 95] width 13 height 4
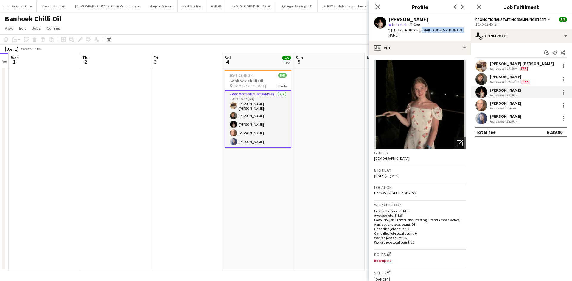
drag, startPoint x: 417, startPoint y: 29, endPoint x: 454, endPoint y: 32, distance: 36.7
click at [454, 32] on div "t. +447578142155 | work22yuliia@gmail.com" at bounding box center [426, 32] width 77 height 11
copy span "work22yuliia@gmail.com"
click at [131, 118] on app-date-cell at bounding box center [115, 169] width 71 height 204
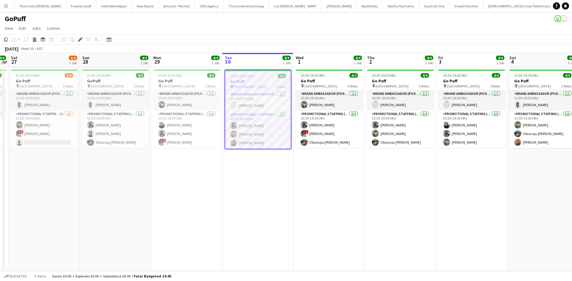
scroll to position [0, 772]
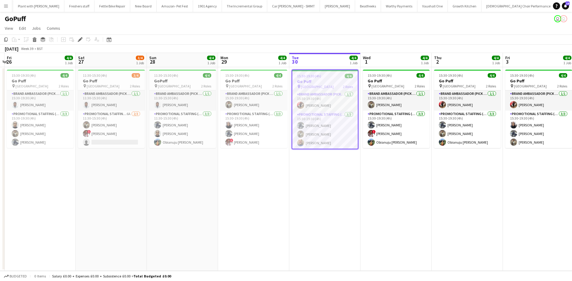
drag, startPoint x: 169, startPoint y: 176, endPoint x: 232, endPoint y: 179, distance: 63.5
click at [238, 184] on app-calendar-viewport "Wed 24 Thu 25 Fri 26 4/4 1 Job Sat 27 3/4 1 Job Sun 28 4/4 1 Job Mon 29 4/4 1 J…" at bounding box center [286, 162] width 572 height 218
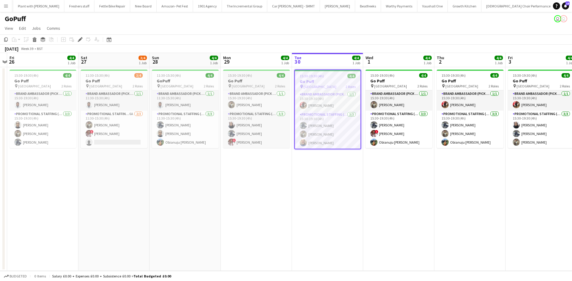
click at [255, 78] on app-calendar-viewport "Wed 24 Thu 25 Fri 26 4/4 1 Job Sat 27 3/4 1 Job Sun 28 4/4 1 Job Mon 29 4/4 1 J…" at bounding box center [286, 162] width 572 height 218
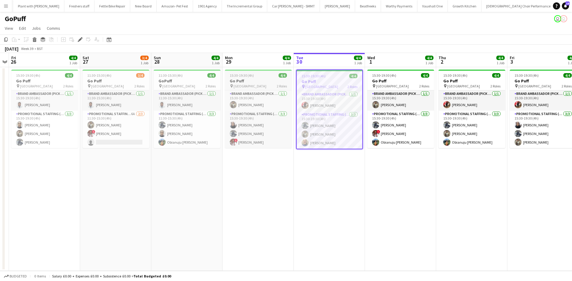
click at [256, 81] on h3 "Go Puff" at bounding box center [258, 80] width 67 height 5
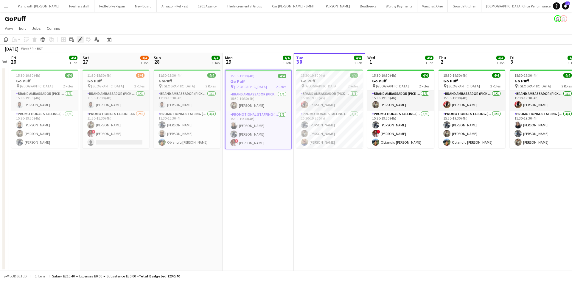
click at [78, 38] on icon "Edit" at bounding box center [80, 39] width 5 height 5
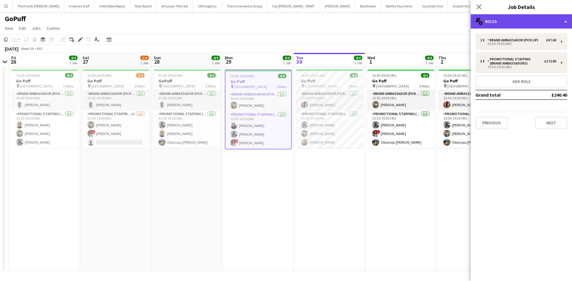
click at [524, 18] on div "multiple-users-add Roles" at bounding box center [520, 21] width 101 height 14
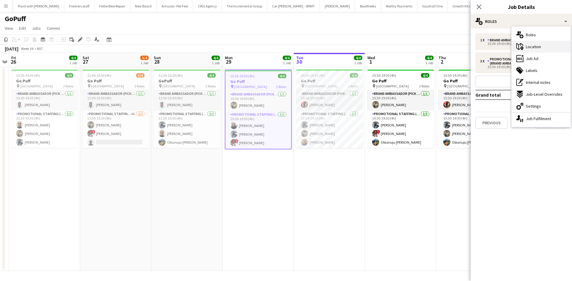
click at [528, 50] on div "maps-pin-1 Location" at bounding box center [540, 47] width 59 height 12
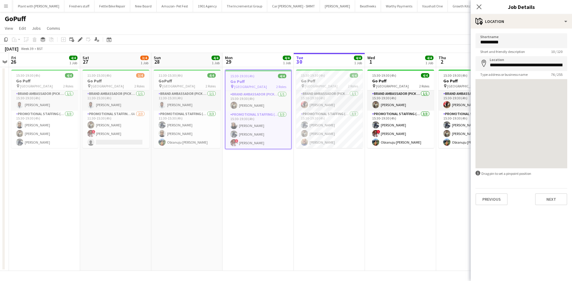
click at [533, 139] on div at bounding box center [521, 123] width 92 height 89
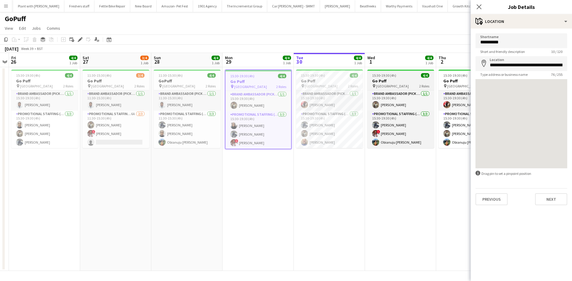
click at [374, 84] on icon "pin" at bounding box center [374, 86] width 4 height 4
type input "**********"
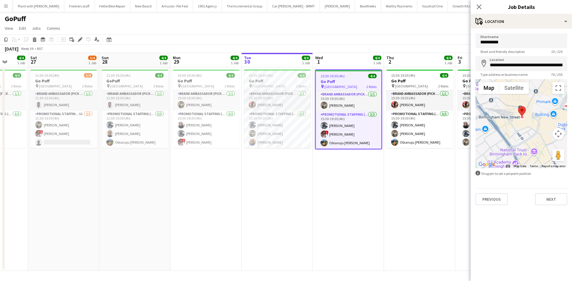
drag, startPoint x: 202, startPoint y: 180, endPoint x: 149, endPoint y: 176, distance: 52.3
click at [149, 176] on app-calendar-viewport "Wed 24 Thu 25 Fri 26 4/4 1 Job Sat 27 3/4 1 Job Sun 28 4/4 1 Job Mon 29 4/4 1 J…" at bounding box center [286, 162] width 572 height 218
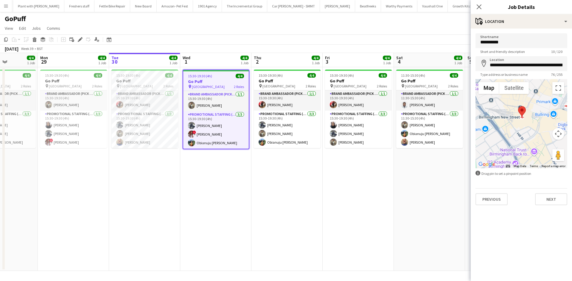
drag, startPoint x: 246, startPoint y: 179, endPoint x: 128, endPoint y: 162, distance: 119.1
click at [128, 162] on app-calendar-viewport "Wed 24 Thu 25 Fri 26 4/4 1 Job Sat 27 3/4 1 Job Sun 28 4/4 1 Job Mon 29 4/4 1 J…" at bounding box center [286, 162] width 572 height 218
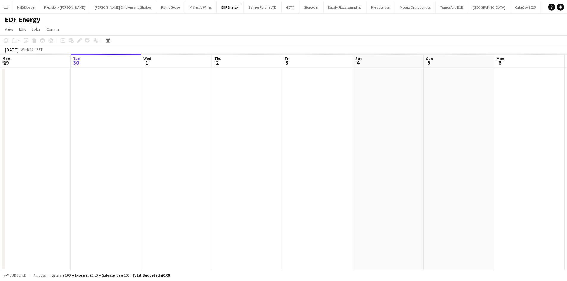
scroll to position [0, 205]
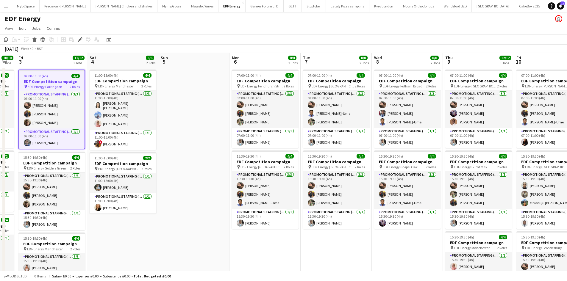
drag, startPoint x: 438, startPoint y: 195, endPoint x: 299, endPoint y: 185, distance: 139.1
click at [299, 185] on app-calendar-viewport "Mon 29 8/8 2 Jobs Tue 30 12/12 3 Jobs Wed 1 12/12 3 Jobs Thu 2 10/10 3 Jobs Fri…" at bounding box center [283, 239] width 567 height 373
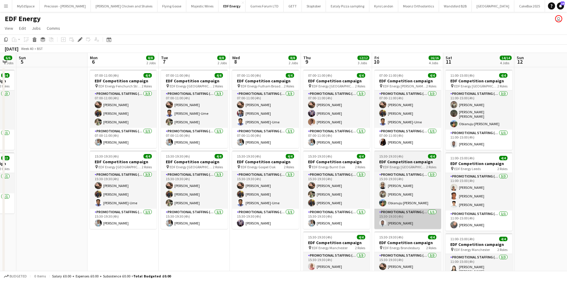
drag, startPoint x: 464, startPoint y: 242, endPoint x: 382, endPoint y: 225, distance: 83.7
click at [265, 225] on app-calendar-viewport "Wed 1 12/12 3 Jobs Thu 2 10/10 3 Jobs Fri 3 12/12 3 Jobs Sat 4 6/6 2 Jobs Sun 5…" at bounding box center [283, 239] width 567 height 373
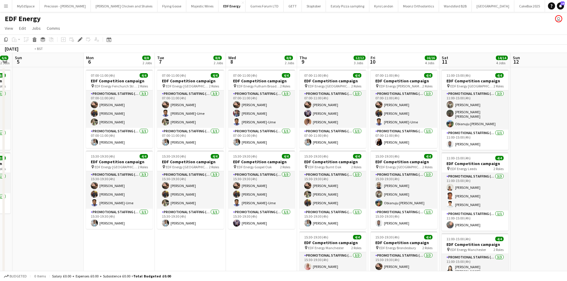
drag, startPoint x: 427, startPoint y: 227, endPoint x: 294, endPoint y: 208, distance: 134.5
click at [291, 208] on app-calendar-viewport "Wed 1 12/12 3 Jobs Thu 2 10/10 3 Jobs Fri 3 12/12 3 Jobs Sat 4 6/6 2 Jobs Sun 5…" at bounding box center [283, 239] width 567 height 373
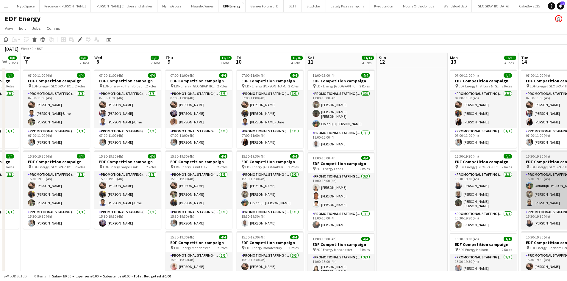
drag, startPoint x: 498, startPoint y: 209, endPoint x: 412, endPoint y: 191, distance: 87.4
click at [384, 191] on app-calendar-viewport "Fri 3 12/12 3 Jobs Sat 4 6/6 2 Jobs Sun 5 Mon 6 8/8 2 Jobs Tue 7 8/8 2 Jobs Wed…" at bounding box center [283, 239] width 567 height 373
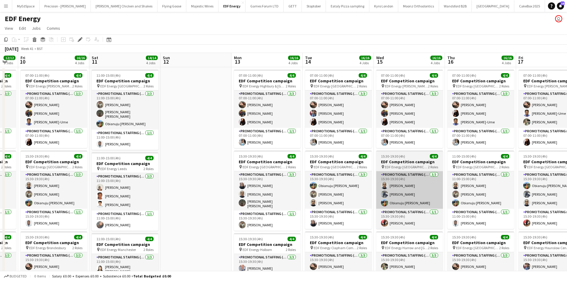
drag, startPoint x: 475, startPoint y: 191, endPoint x: 370, endPoint y: 193, distance: 105.4
click at [351, 182] on app-calendar-viewport "Tue 7 8/8 2 Jobs Wed 8 8/8 2 Jobs Thu 9 12/12 3 Jobs Fri 10 16/16 4 Jobs Sat 11…" at bounding box center [283, 239] width 567 height 373
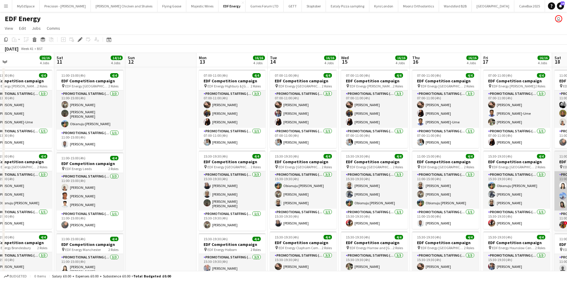
drag, startPoint x: 518, startPoint y: 217, endPoint x: 389, endPoint y: 201, distance: 130.4
click at [369, 196] on app-calendar-viewport "Tue 7 8/8 2 Jobs Wed 8 8/8 2 Jobs Thu 9 12/12 3 Jobs Fri 10 16/16 4 Jobs Sat 11…" at bounding box center [283, 239] width 567 height 373
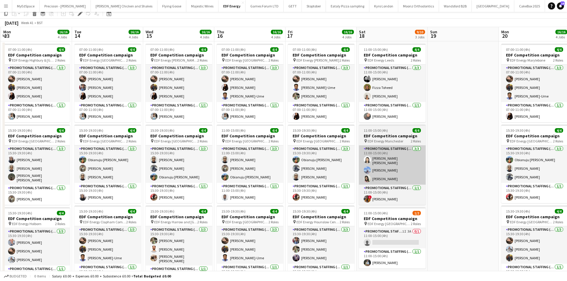
scroll to position [60, 0]
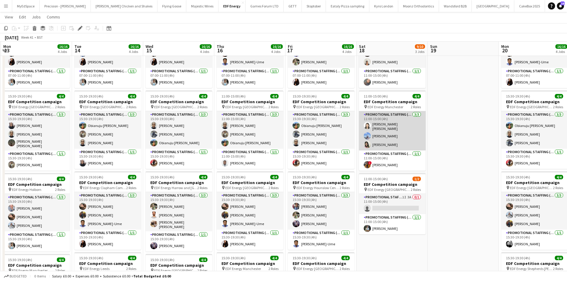
click at [387, 124] on app-card-role "Promotional Staffing (Flyering Staff) 3/3 11:00-15:00 (4h) Yee Ching Wong Anast…" at bounding box center [392, 130] width 67 height 39
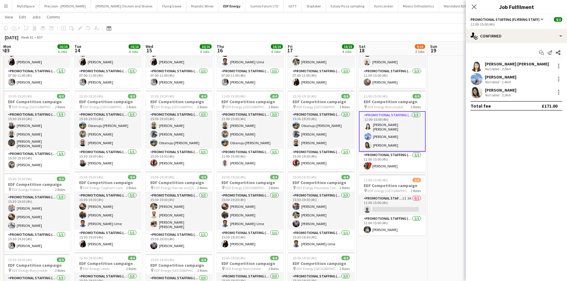
click at [555, 69] on div at bounding box center [558, 66] width 8 height 7
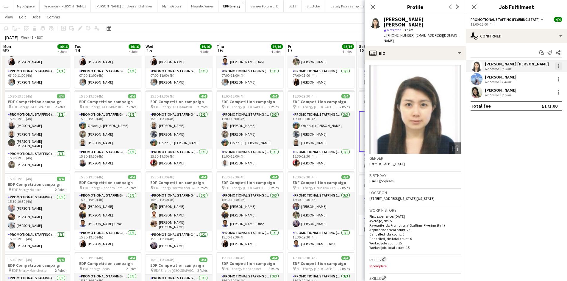
click at [556, 63] on div at bounding box center [558, 66] width 7 height 7
click at [537, 135] on span "Remove" at bounding box center [530, 134] width 18 height 5
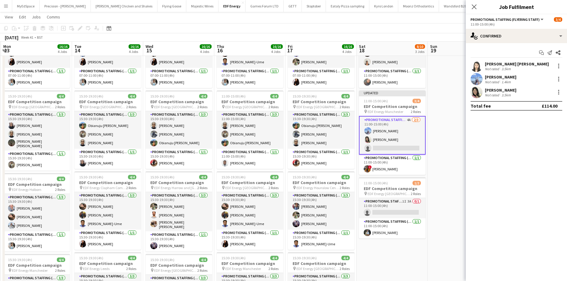
click at [444, 139] on app-date-cell at bounding box center [463, 186] width 71 height 359
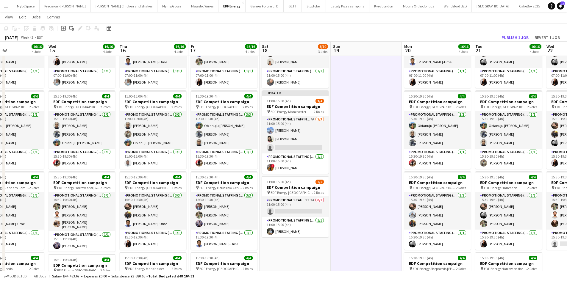
drag, startPoint x: 442, startPoint y: 150, endPoint x: 435, endPoint y: 148, distance: 8.0
click at [228, 128] on app-calendar-viewport "Sun 12 Mon 13 16/16 4 Jobs Tue 14 16/16 4 Jobs Wed 15 16/16 4 Jobs Thu 16 16/16…" at bounding box center [283, 165] width 567 height 403
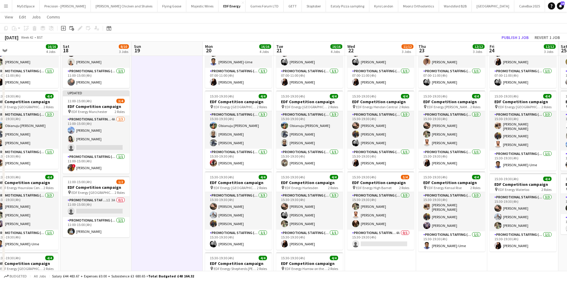
drag, startPoint x: 388, startPoint y: 142, endPoint x: 279, endPoint y: 131, distance: 109.2
click at [279, 131] on app-calendar-viewport "Tue 14 16/16 4 Jobs Wed 15 16/16 4 Jobs Thu 16 16/16 4 Jobs Fri 17 16/16 4 Jobs…" at bounding box center [283, 165] width 567 height 403
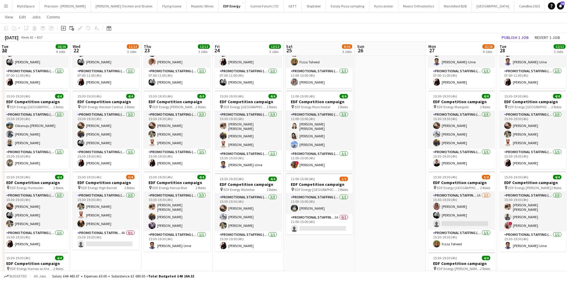
drag, startPoint x: 325, startPoint y: 140, endPoint x: 320, endPoint y: 139, distance: 4.8
click at [320, 139] on app-calendar-viewport "Sat 18 8/10 3 Jobs Sun 19 Mon 20 16/16 4 Jobs Tue 21 16/16 4 Jobs Wed 22 11/12 …" at bounding box center [283, 165] width 567 height 403
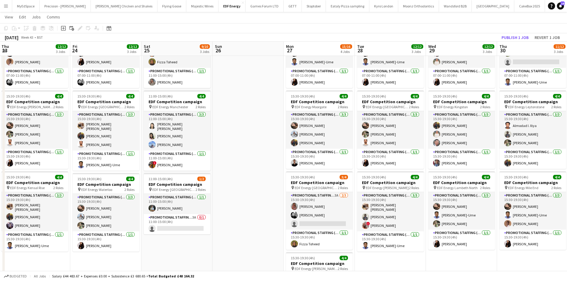
drag, startPoint x: 475, startPoint y: 148, endPoint x: 275, endPoint y: 118, distance: 202.6
click at [266, 118] on app-calendar-viewport "Mon 20 16/16 4 Jobs Tue 21 16/16 4 Jobs Wed 22 11/12 3 Jobs Thu 23 12/12 3 Jobs…" at bounding box center [283, 165] width 567 height 403
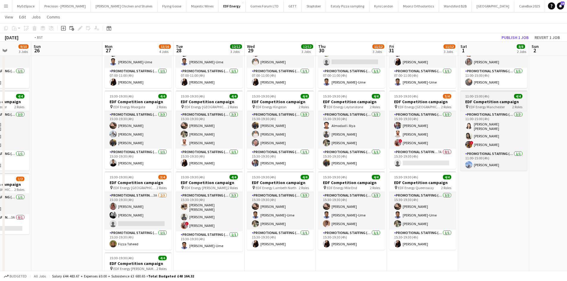
drag, startPoint x: 468, startPoint y: 131, endPoint x: 389, endPoint y: 103, distance: 84.1
click at [323, 99] on app-calendar-viewport "Wed 22 11/12 3 Jobs Thu 23 12/12 3 Jobs Fri 24 12/12 3 Jobs Sat 25 9/10 3 Jobs …" at bounding box center [283, 165] width 567 height 403
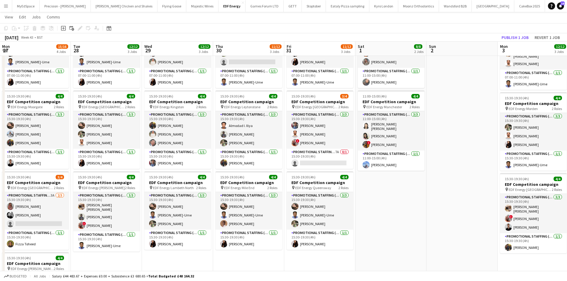
drag, startPoint x: 322, startPoint y: 97, endPoint x: 289, endPoint y: 93, distance: 32.7
click at [289, 93] on app-calendar-viewport "Fri 24 12/12 3 Jobs Sat 25 9/10 3 Jobs Sun 26 Mon 27 15/16 4 Jobs Tue 28 12/12 …" at bounding box center [283, 165] width 567 height 403
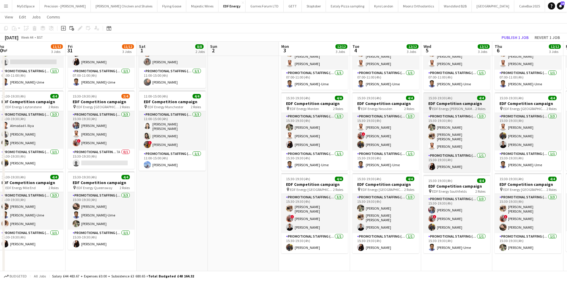
drag, startPoint x: 367, startPoint y: 110, endPoint x: 244, endPoint y: 95, distance: 124.5
click at [172, 83] on app-calendar-viewport "Sun 26 Mon 27 15/16 4 Jobs Tue 28 12/12 3 Jobs Wed 29 12/12 3 Jobs Thu 30 11/12…" at bounding box center [283, 165] width 567 height 403
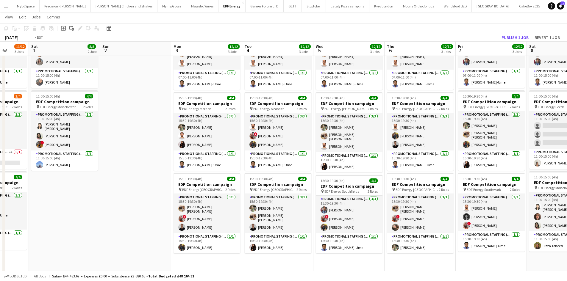
drag, startPoint x: 358, startPoint y: 113, endPoint x: 298, endPoint y: 102, distance: 61.1
click at [262, 100] on app-calendar-viewport "Wed 29 12/12 3 Jobs Thu 30 11/12 3 Jobs Fri 31 11/12 3 Jobs Sat 1 8/8 2 Jobs Su…" at bounding box center [283, 165] width 567 height 403
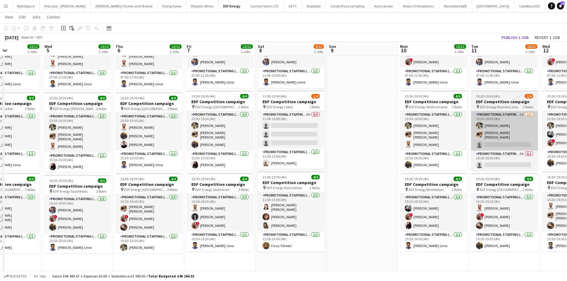
drag, startPoint x: 386, startPoint y: 125, endPoint x: 355, endPoint y: 125, distance: 31.9
click at [353, 125] on app-calendar-viewport "Sun 2 Mon 3 12/12 3 Jobs Tue 4 12/12 3 Jobs Wed 5 12/12 3 Jobs Thu 6 12/12 3 Jo…" at bounding box center [283, 165] width 567 height 403
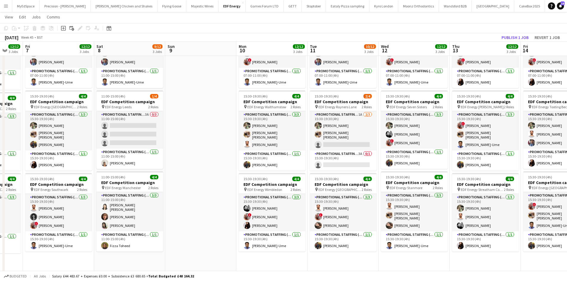
drag, startPoint x: 512, startPoint y: 148, endPoint x: 327, endPoint y: 126, distance: 185.9
click at [327, 126] on app-calendar-viewport "Tue 4 12/12 3 Jobs Wed 5 12/12 3 Jobs Thu 6 12/12 3 Jobs Fri 7 12/12 3 Jobs Sat…" at bounding box center [283, 165] width 567 height 403
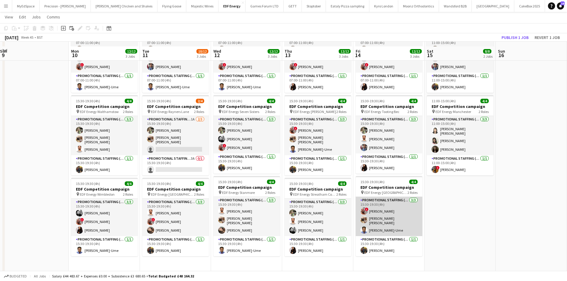
scroll to position [0, 0]
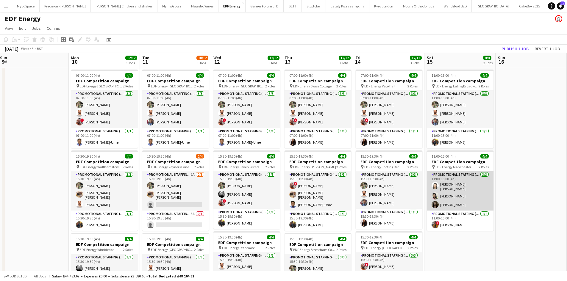
click at [455, 186] on app-card-role "Promotional Staffing (Flyering Staff) 3/3 11:00-15:00 (4h) Yee Ching Wong Phoeb…" at bounding box center [460, 190] width 67 height 39
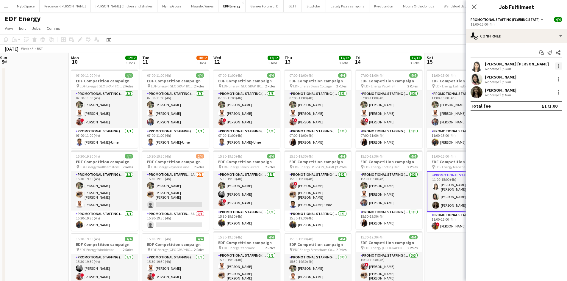
click at [559, 68] on div at bounding box center [558, 67] width 1 height 1
click at [531, 133] on span "Remove" at bounding box center [530, 134] width 18 height 5
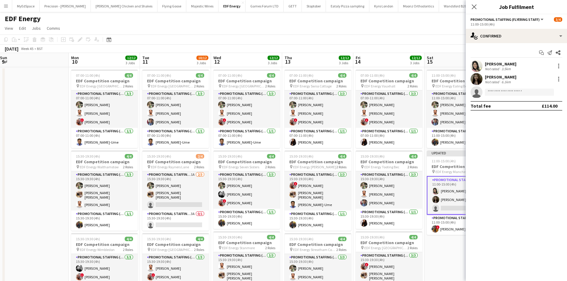
drag, startPoint x: 452, startPoint y: 242, endPoint x: 454, endPoint y: 241, distance: 3.2
click at [452, 243] on app-date-cell "11:00-15:00 (4h) 4/4 EDF Competition campaign pin EDF Energy Ealing Broadway 2 …" at bounding box center [460, 246] width 71 height 359
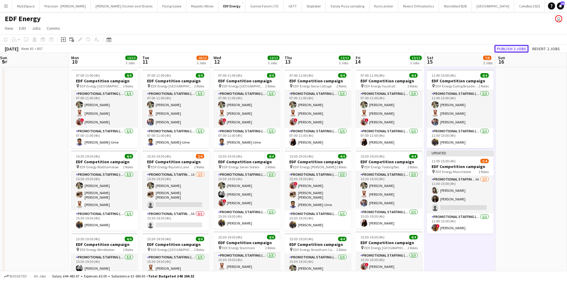
click at [510, 50] on button "Publish 2 jobs" at bounding box center [511, 49] width 34 height 8
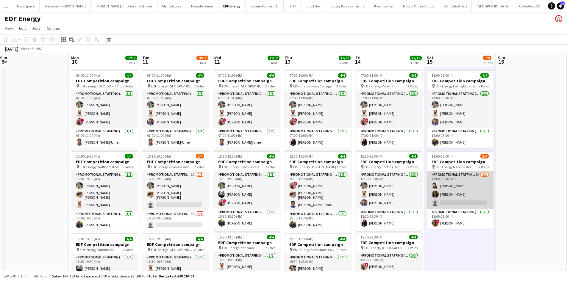
drag, startPoint x: 473, startPoint y: 172, endPoint x: 478, endPoint y: 175, distance: 5.3
click at [473, 172] on app-card-role "Promotional Staffing (Flyering Staff) 6A 2/3 11:00-15:00 (4h) Phoebe Ng Olivia …" at bounding box center [460, 190] width 67 height 38
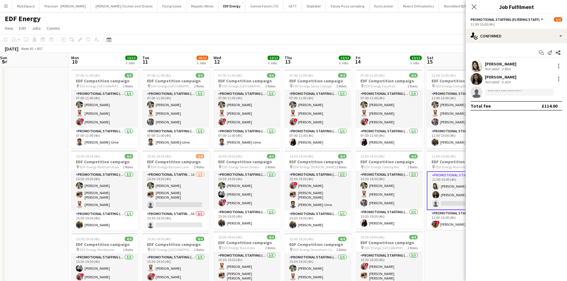
click at [505, 26] on div "11:00-15:00 (4h)" at bounding box center [517, 24] width 92 height 4
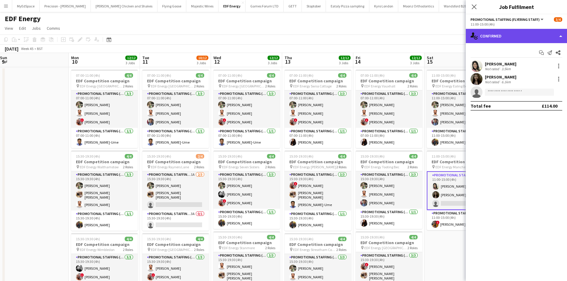
click at [511, 34] on div "single-neutral-actions-check-2 Confirmed" at bounding box center [516, 36] width 101 height 14
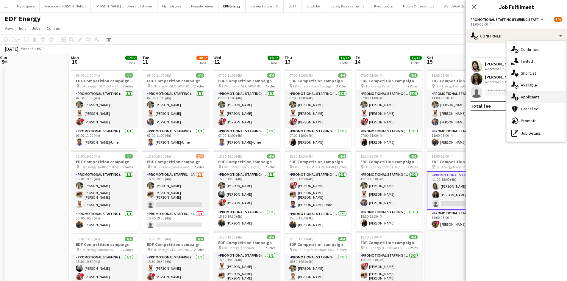
click at [527, 100] on div "single-neutral-actions-information Applicants" at bounding box center [536, 97] width 59 height 12
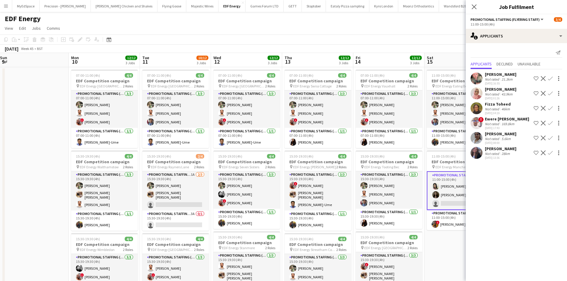
click at [496, 154] on div "Not rated" at bounding box center [492, 154] width 15 height 4
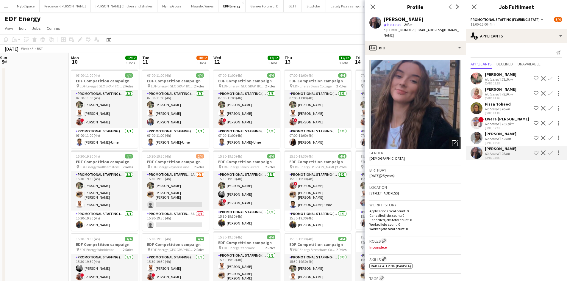
click at [497, 145] on div "23-09-2025 08:00" at bounding box center [501, 143] width 32 height 4
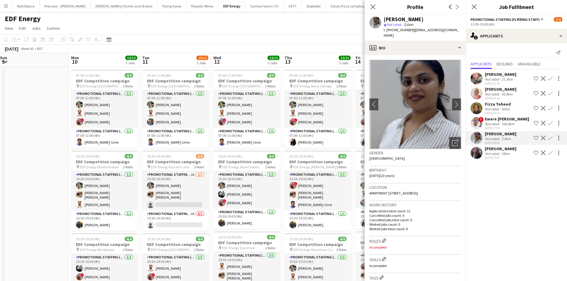
click at [501, 123] on div "169.8km" at bounding box center [507, 124] width 15 height 4
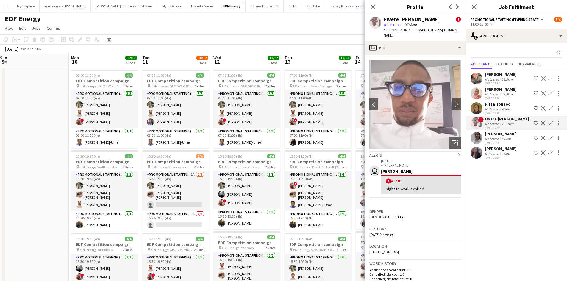
click at [506, 104] on div "Fizza Toheed" at bounding box center [498, 104] width 26 height 5
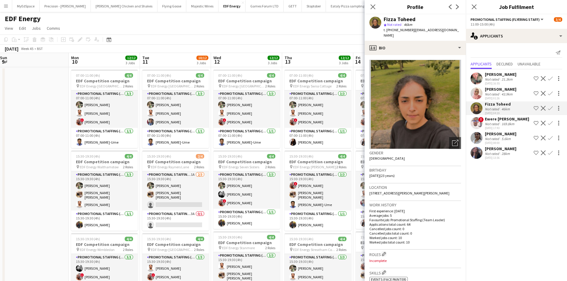
click at [504, 91] on div "Shabnam Jallal" at bounding box center [501, 89] width 32 height 5
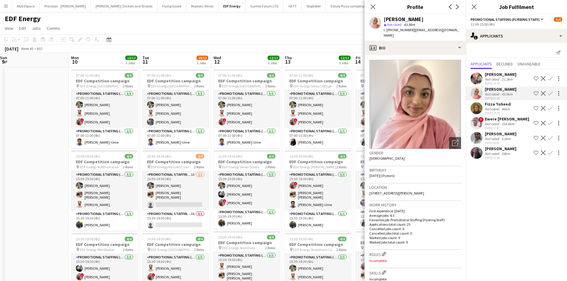
click at [503, 74] on div "David Smith" at bounding box center [501, 74] width 32 height 5
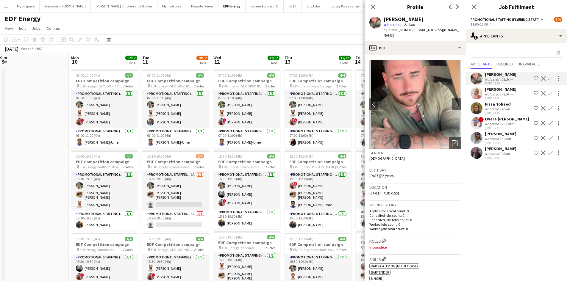
click at [514, 92] on div "Shabnam Jallal Not rated 43.9km 04-09-2025 01:26 Shortlist crew Decline Confirm" at bounding box center [516, 94] width 101 height 14
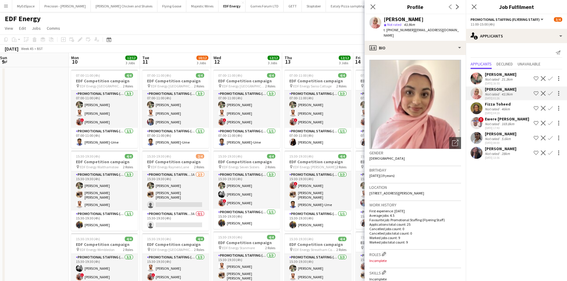
click at [551, 91] on app-icon "Confirm" at bounding box center [550, 93] width 5 height 5
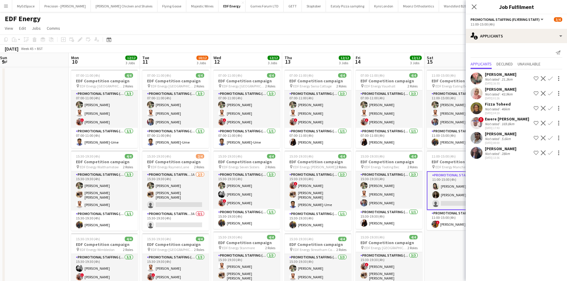
click at [552, 92] on app-icon "Confirm" at bounding box center [550, 93] width 5 height 5
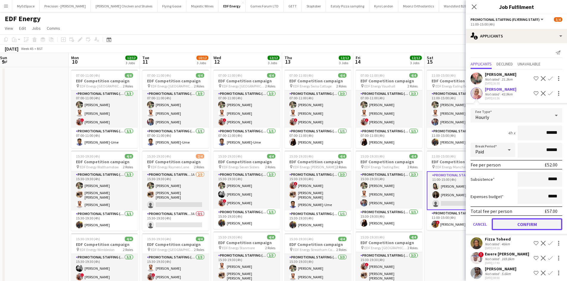
click at [531, 224] on button "Confirm" at bounding box center [527, 225] width 71 height 12
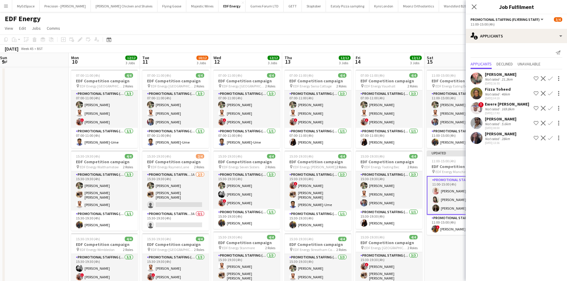
click at [445, 258] on app-date-cell "11:00-15:00 (4h) 4/4 EDF Competition campaign pin EDF Energy Ealing Broadway 2 …" at bounding box center [460, 246] width 71 height 359
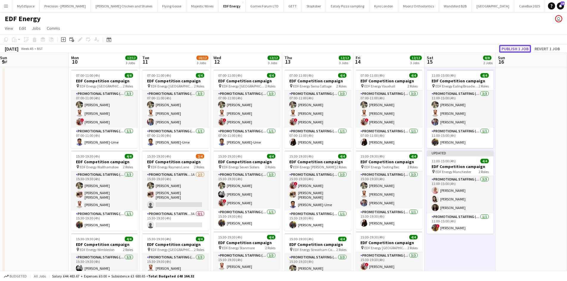
click at [519, 46] on button "Publish 1 job" at bounding box center [515, 49] width 32 height 8
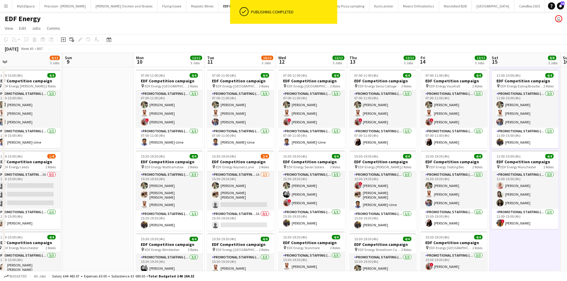
drag, startPoint x: 310, startPoint y: 129, endPoint x: 496, endPoint y: 149, distance: 186.9
click at [516, 150] on app-calendar-viewport "Thu 6 12/12 3 Jobs Fri 7 12/12 3 Jobs Sat 8 9/12 3 Jobs Sun 9 Mon 10 12/12 3 Jo…" at bounding box center [283, 239] width 567 height 373
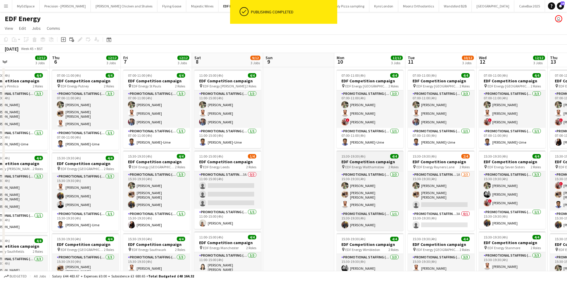
drag, startPoint x: 360, startPoint y: 161, endPoint x: 528, endPoint y: 161, distance: 167.6
click at [528, 161] on app-calendar-viewport "Mon 3 12/12 3 Jobs Tue 4 12/12 3 Jobs Wed 5 12/12 3 Jobs Thu 6 12/12 3 Jobs Fri…" at bounding box center [283, 239] width 567 height 373
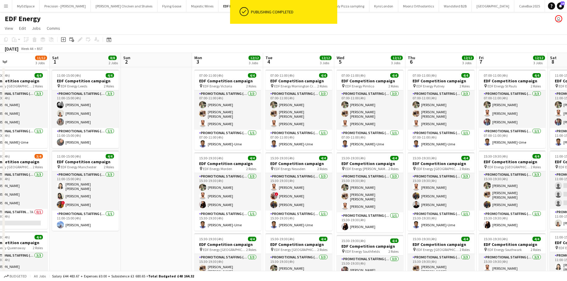
click at [529, 157] on app-calendar-viewport "Wed 29 12/12 3 Jobs Thu 30 11/12 3 Jobs Fri 31 11/12 3 Jobs Sat 1 8/8 2 Jobs Su…" at bounding box center [283, 239] width 567 height 373
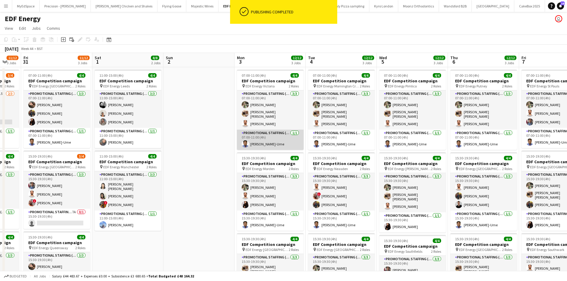
drag, startPoint x: 243, startPoint y: 142, endPoint x: 419, endPoint y: 142, distance: 175.6
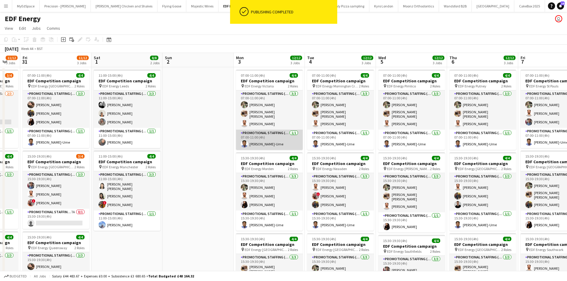
click at [447, 142] on app-calendar-viewport "Wed 29 12/12 3 Jobs Thu 30 11/12 3 Jobs Fri 31 11/12 3 Jobs Sat 1 8/8 2 Jobs Su…" at bounding box center [283, 239] width 567 height 373
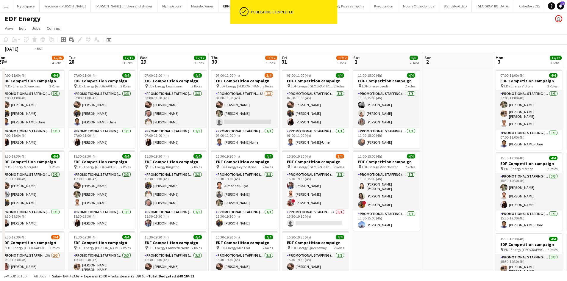
drag, startPoint x: 196, startPoint y: 117, endPoint x: 401, endPoint y: 138, distance: 206.2
click at [401, 138] on app-calendar-viewport "Sun 26 Mon 27 15/16 4 Jobs Tue 28 12/12 3 Jobs Wed 29 12/12 3 Jobs Thu 30 11/12…" at bounding box center [283, 239] width 567 height 373
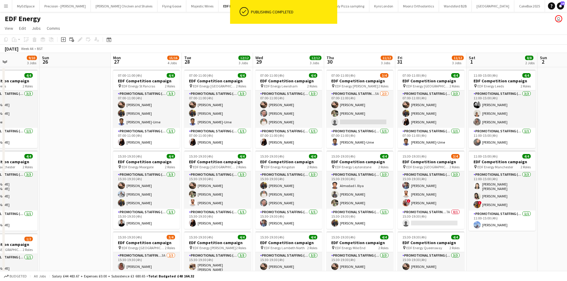
drag, startPoint x: 153, startPoint y: 112, endPoint x: 384, endPoint y: 128, distance: 231.6
click at [384, 128] on app-calendar-viewport "Thu 23 12/12 3 Jobs Fri 24 12/12 3 Jobs Sat 25 9/10 3 Jobs Sun 26 Mon 27 15/16 …" at bounding box center [283, 239] width 567 height 373
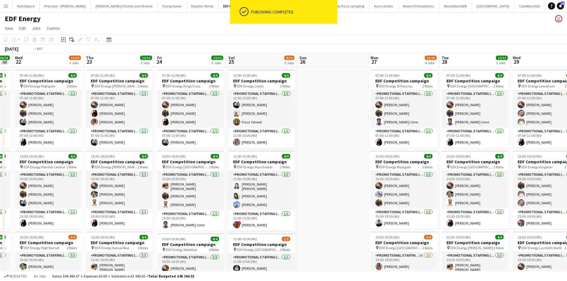
drag, startPoint x: 129, startPoint y: 130, endPoint x: 390, endPoint y: 148, distance: 262.1
click at [390, 148] on app-calendar-viewport "Mon 20 16/16 4 Jobs Tue 21 16/16 4 Jobs Wed 22 11/12 3 Jobs Thu 23 12/12 3 Jobs…" at bounding box center [283, 239] width 567 height 373
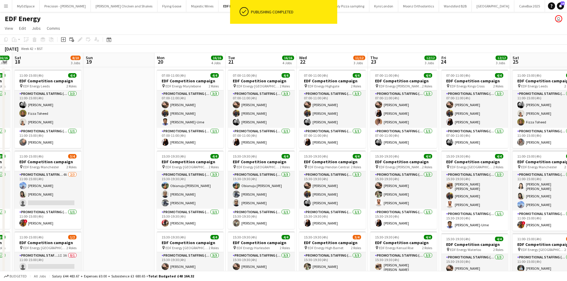
drag, startPoint x: 167, startPoint y: 148, endPoint x: 294, endPoint y: 156, distance: 128.0
click at [294, 156] on app-calendar-viewport "Thu 16 16/16 4 Jobs Fri 17 16/16 4 Jobs Sat 18 8/10 3 Jobs Sun 19 Mon 20 16/16 …" at bounding box center [283, 239] width 567 height 373
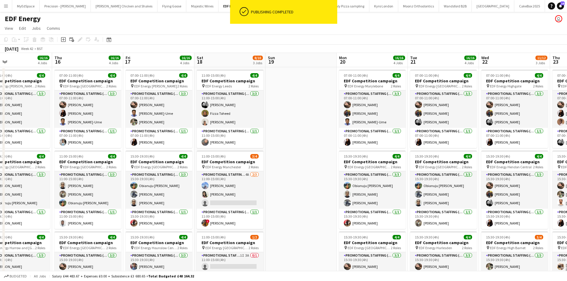
drag, startPoint x: 124, startPoint y: 131, endPoint x: 335, endPoint y: 145, distance: 211.5
click at [350, 145] on app-calendar-viewport "Mon 13 16/16 4 Jobs Tue 14 16/16 4 Jobs Wed 15 16/16 4 Jobs Thu 16 16/16 4 Jobs…" at bounding box center [283, 239] width 567 height 373
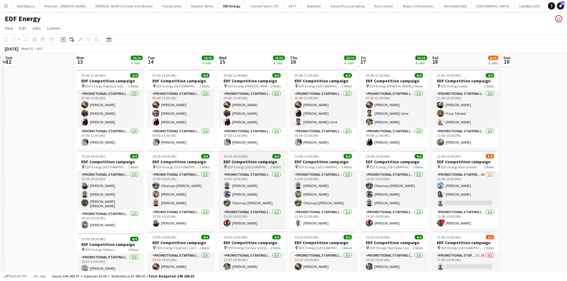
drag, startPoint x: 160, startPoint y: 141, endPoint x: 394, endPoint y: 158, distance: 235.2
click at [403, 158] on app-calendar-viewport "Fri 10 16/16 4 Jobs Sat 11 14/14 4 Jobs Sun 12 Mon 13 16/16 4 Jobs Tue 14 16/16…" at bounding box center [283, 239] width 567 height 373
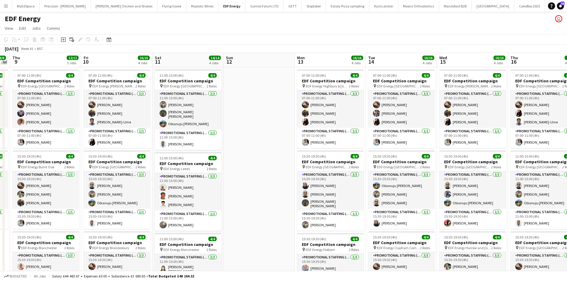
scroll to position [0, 183]
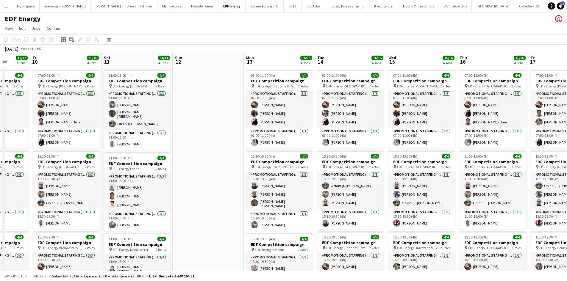
drag, startPoint x: 198, startPoint y: 143, endPoint x: 341, endPoint y: 146, distance: 142.6
click at [341, 146] on app-calendar-viewport "Tue 7 8/8 2 Jobs Wed 8 8/8 2 Jobs Thu 9 12/12 3 Jobs Fri 10 16/16 4 Jobs Sat 11…" at bounding box center [283, 239] width 567 height 373
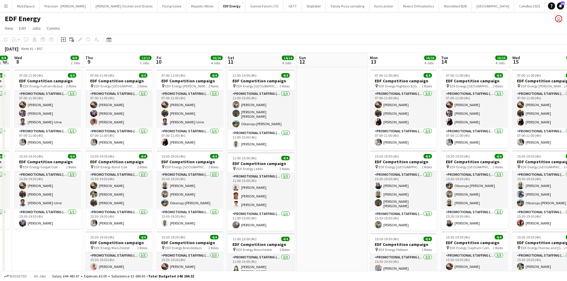
drag, startPoint x: 371, startPoint y: 146, endPoint x: 218, endPoint y: 134, distance: 153.2
click at [209, 132] on app-calendar-viewport "Sun 5 Mon 6 8/8 2 Jobs Tue 7 8/8 2 Jobs Wed 8 8/8 2 Jobs Thu 9 12/12 3 Jobs Fri…" at bounding box center [283, 239] width 567 height 373
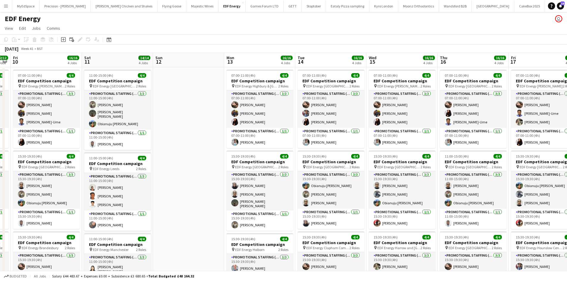
scroll to position [0, 187]
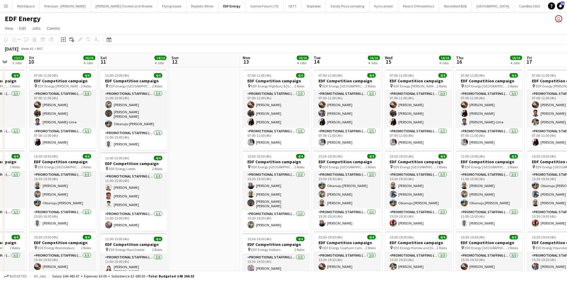
drag, startPoint x: 414, startPoint y: 148, endPoint x: 323, endPoint y: 143, distance: 90.7
click at [323, 143] on app-calendar-viewport "Tue 7 8/8 2 Jobs Wed 8 8/8 2 Jobs Thu 9 12/12 3 Jobs Fri 10 16/16 4 Jobs Sat 11…" at bounding box center [283, 239] width 567 height 373
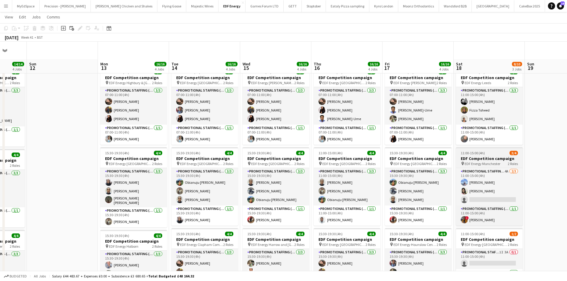
scroll to position [0, 0]
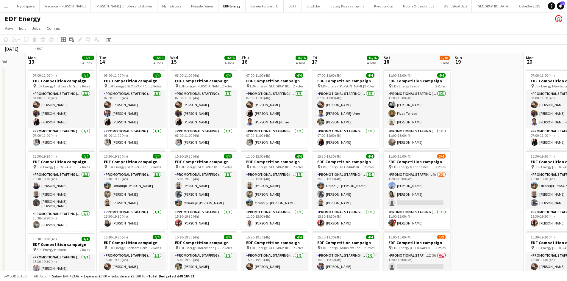
drag, startPoint x: 523, startPoint y: 170, endPoint x: 427, endPoint y: 174, distance: 96.2
click at [421, 171] on app-calendar-viewport "Thu 9 12/12 3 Jobs Fri 10 16/16 4 Jobs Sat 11 14/14 4 Jobs Sun 12 Mon 13 16/16 …" at bounding box center [283, 239] width 567 height 373
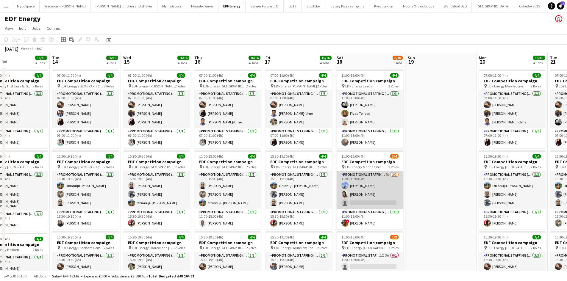
click at [385, 173] on app-card-role "Promotional Staffing (Flyering Staff) 4A 2/3 11:00-15:00 (4h) Anastasia Moore P…" at bounding box center [370, 190] width 67 height 38
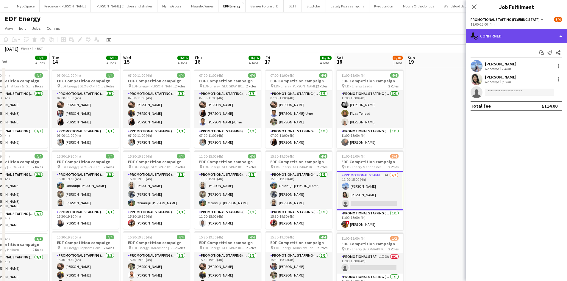
click at [501, 35] on div "single-neutral-actions-check-2 Confirmed" at bounding box center [516, 36] width 101 height 14
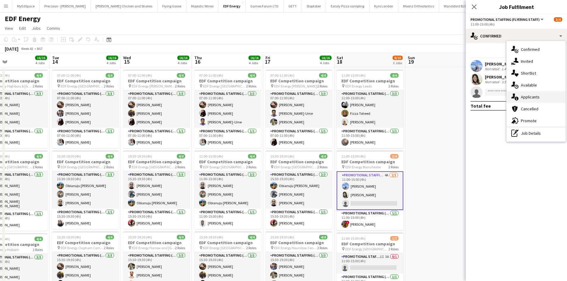
click at [536, 96] on span "Applicants" at bounding box center [530, 96] width 19 height 5
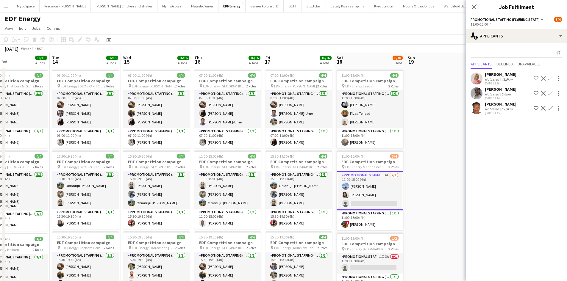
click at [550, 79] on app-icon "Confirm" at bounding box center [550, 78] width 5 height 5
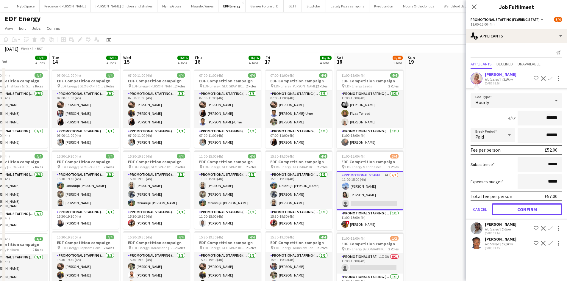
click at [535, 211] on button "Confirm" at bounding box center [527, 210] width 71 height 12
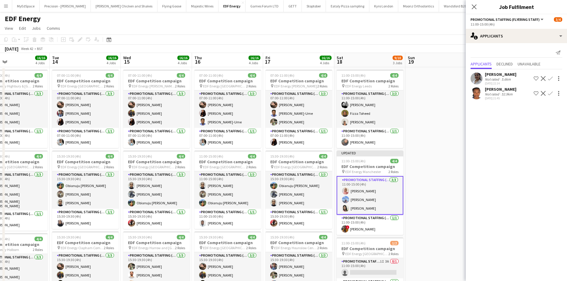
click at [457, 131] on app-date-cell at bounding box center [440, 246] width 71 height 359
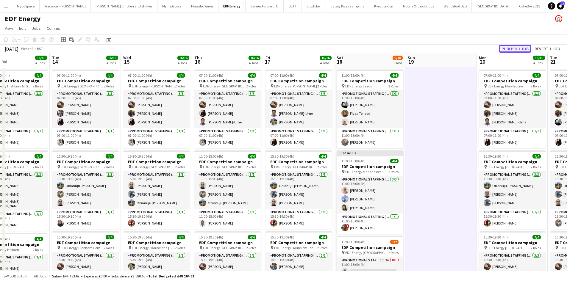
click at [506, 47] on button "Publish 1 job" at bounding box center [515, 49] width 32 height 8
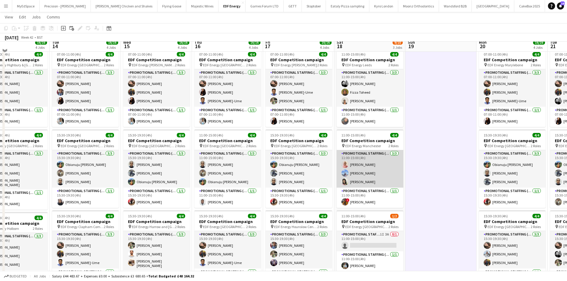
scroll to position [30, 0]
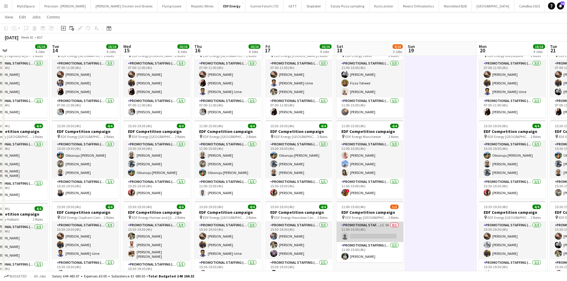
click at [388, 224] on app-card-role "Promotional Staffing (Flyering Staff) 1I 3A 0/1 11:00-15:00 (4h) single-neutral…" at bounding box center [370, 232] width 67 height 20
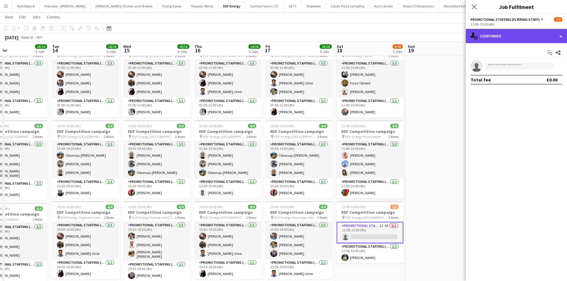
click at [480, 42] on div "single-neutral-actions-check-2 Confirmed" at bounding box center [516, 36] width 101 height 14
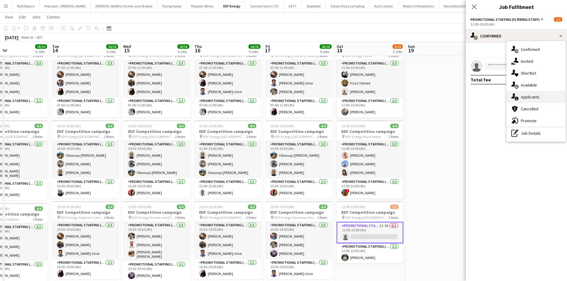
click at [545, 97] on div "single-neutral-actions-information Applicants" at bounding box center [536, 97] width 59 height 12
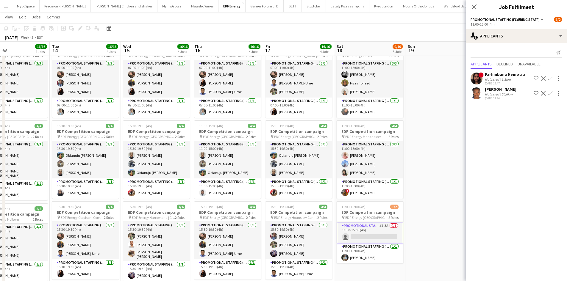
click at [549, 77] on app-icon "Confirm" at bounding box center [550, 78] width 5 height 5
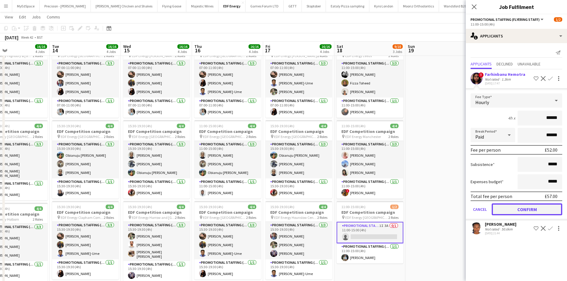
click at [519, 210] on button "Confirm" at bounding box center [527, 210] width 71 height 12
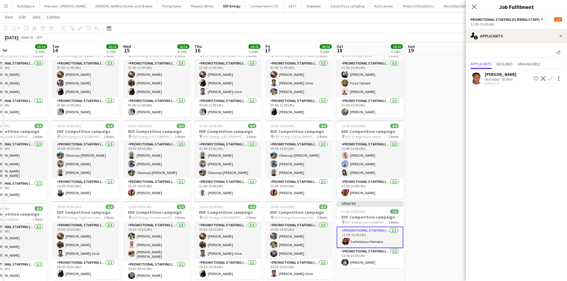
click at [406, 159] on app-date-cell at bounding box center [440, 216] width 71 height 359
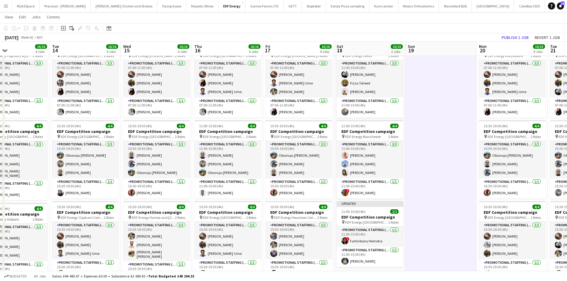
drag, startPoint x: 517, startPoint y: 42, endPoint x: 532, endPoint y: 37, distance: 15.5
click at [518, 42] on app-board-header-date "Mon 20 16/16 4 Jobs" at bounding box center [512, 49] width 71 height 14
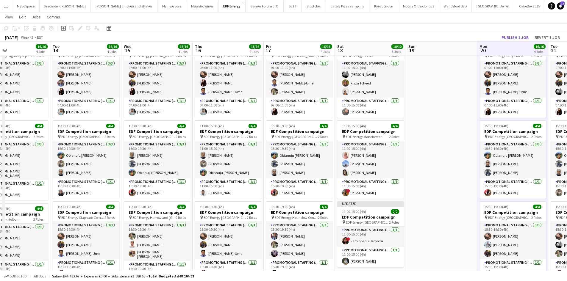
click at [532, 37] on div "Publish 1 job Revert 1 job" at bounding box center [530, 38] width 73 height 8
click at [522, 37] on button "Publish 1 job" at bounding box center [515, 38] width 32 height 8
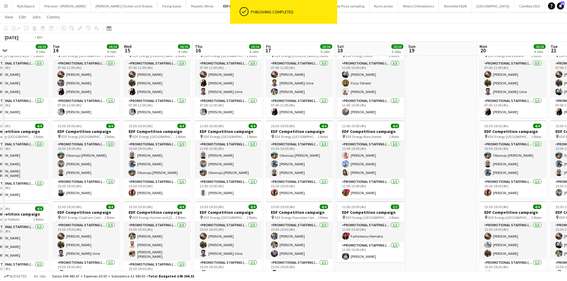
drag, startPoint x: 164, startPoint y: 110, endPoint x: 376, endPoint y: 136, distance: 213.2
click at [381, 138] on app-calendar-viewport "Sat 11 14/14 4 Jobs Sun 12 Mon 13 16/16 4 Jobs Tue 14 16/16 4 Jobs Wed 15 16/16…" at bounding box center [283, 194] width 567 height 403
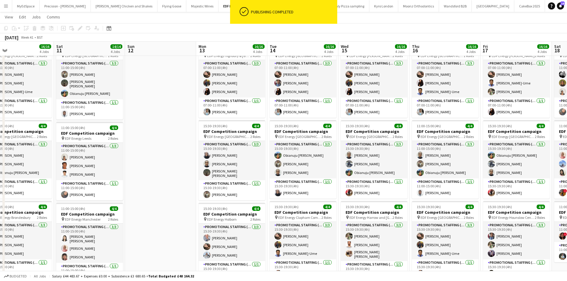
drag, startPoint x: 354, startPoint y: 147, endPoint x: 279, endPoint y: 129, distance: 77.2
click at [418, 154] on app-calendar-viewport "Wed 8 8/8 2 Jobs Thu 9 12/12 3 Jobs Fri 10 16/16 4 Jobs Sat 11 14/14 4 Jobs Sun…" at bounding box center [283, 194] width 567 height 403
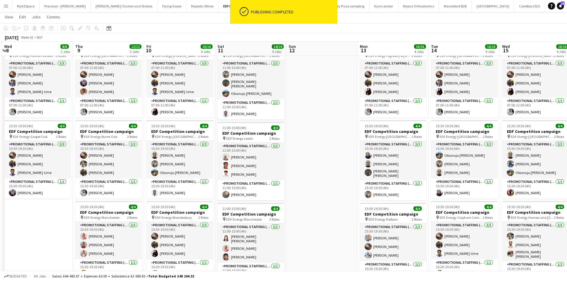
drag, startPoint x: 265, startPoint y: 138, endPoint x: 364, endPoint y: 135, distance: 98.9
click at [364, 136] on app-calendar-viewport "Mon 6 8/8 2 Jobs Tue 7 8/8 2 Jobs Wed 8 8/8 2 Jobs Thu 9 12/12 3 Jobs Fri 10 16…" at bounding box center [283, 194] width 567 height 403
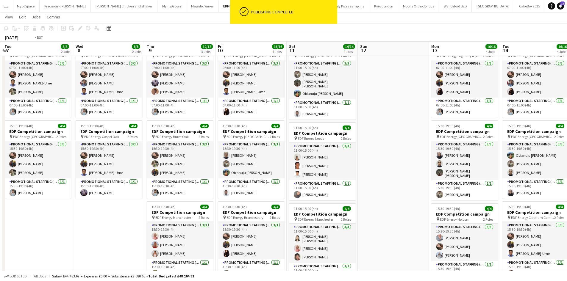
drag, startPoint x: 258, startPoint y: 112, endPoint x: 415, endPoint y: 104, distance: 157.7
click at [414, 104] on app-calendar-viewport "Sun 5 Mon 6 8/8 2 Jobs Tue 7 8/8 2 Jobs Wed 8 8/8 2 Jobs Thu 9 12/12 3 Jobs Fri…" at bounding box center [283, 194] width 567 height 403
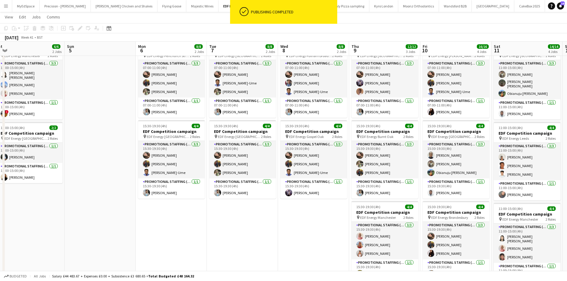
drag, startPoint x: 214, startPoint y: 141, endPoint x: 294, endPoint y: 79, distance: 100.9
click at [322, 126] on app-calendar-viewport "Thu 2 10/10 3 Jobs Fri 3 12/12 3 Jobs Sat 4 6/6 2 Jobs Sun 5 Mon 6 8/8 2 Jobs T…" at bounding box center [283, 194] width 567 height 403
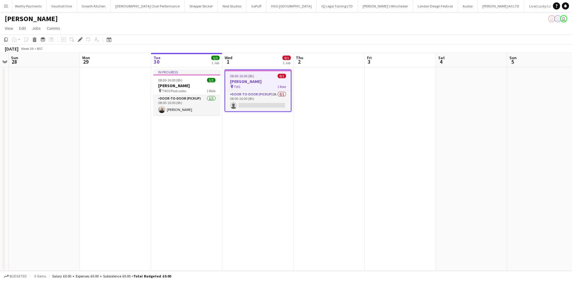
scroll to position [0, 1147]
click at [277, 94] on app-card-role "Door-to-Door (Pickup) 2A 0/1 08:00-16:00 (8h) single-neutral-actions" at bounding box center [257, 101] width 65 height 20
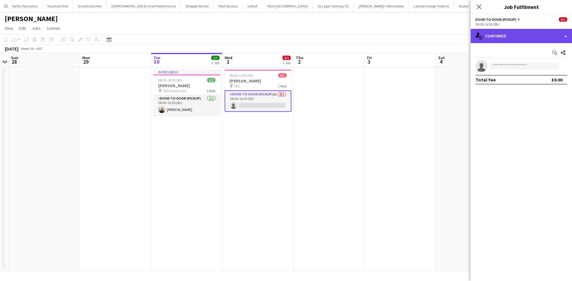
click at [539, 38] on div "single-neutral-actions-check-2 Confirmed" at bounding box center [520, 36] width 101 height 14
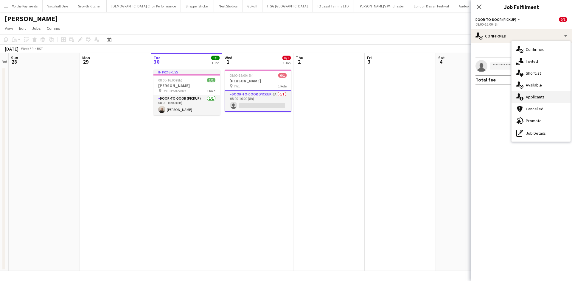
click at [542, 101] on div "single-neutral-actions-information Applicants" at bounding box center [540, 97] width 59 height 12
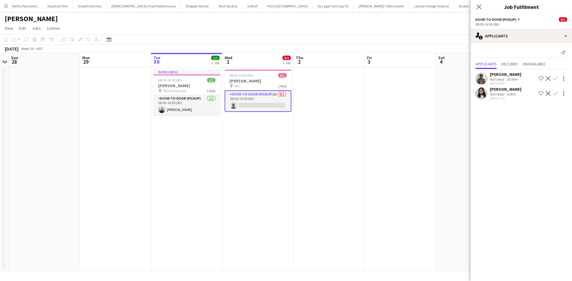
click at [252, 106] on app-card-role "Door-to-Door (Pickup) 2A 0/1 08:00-16:00 (8h) single-neutral-actions" at bounding box center [257, 101] width 67 height 21
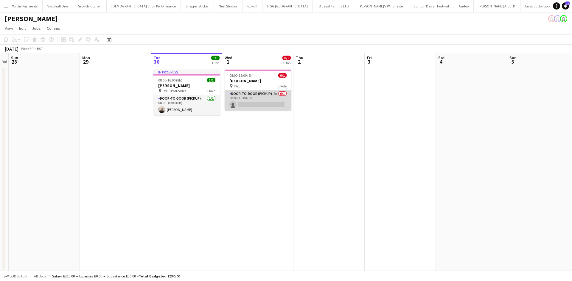
click at [256, 103] on app-card-role "Door-to-Door (Pickup) 2A 0/1 08:00-16:00 (8h) single-neutral-actions" at bounding box center [257, 101] width 67 height 20
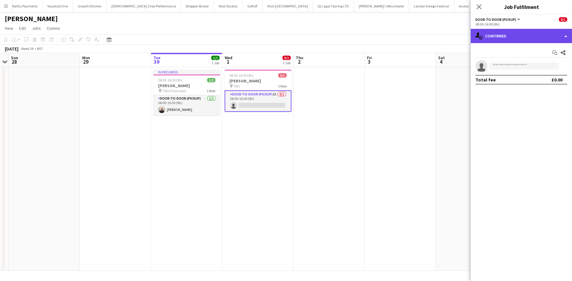
click at [514, 40] on div "single-neutral-actions-check-2 Confirmed" at bounding box center [520, 36] width 101 height 14
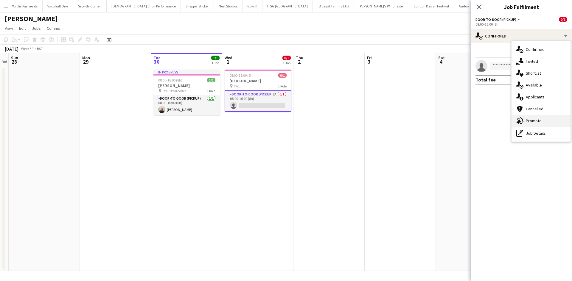
click at [537, 123] on div "advertising-megaphone Promote" at bounding box center [540, 121] width 59 height 12
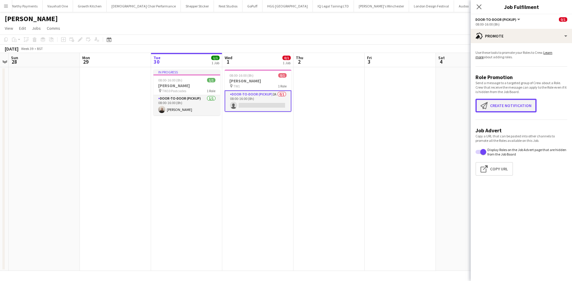
click at [496, 102] on button "Create notification Create notification" at bounding box center [505, 106] width 61 height 14
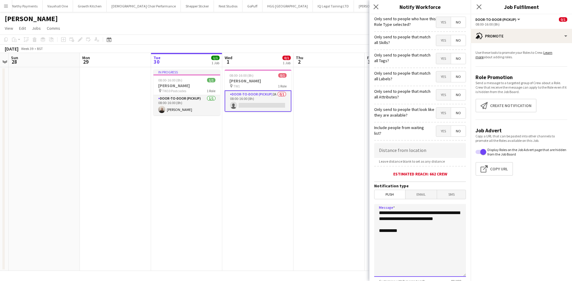
drag, startPoint x: 398, startPoint y: 240, endPoint x: 339, endPoint y: 194, distance: 74.8
click at [339, 194] on body "Menu Boards Boards Boards All jobs Status Workforce Workforce My Workforce Recr…" at bounding box center [286, 140] width 572 height 281
click at [393, 255] on textarea "**********" at bounding box center [420, 240] width 92 height 73
click at [393, 233] on textarea "**********" at bounding box center [420, 240] width 92 height 73
click at [455, 257] on textarea "**********" at bounding box center [420, 240] width 92 height 73
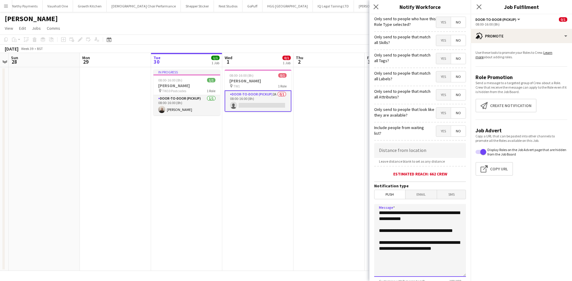
drag, startPoint x: 452, startPoint y: 255, endPoint x: 367, endPoint y: 204, distance: 99.0
click at [367, 204] on body "Menu Boards Boards Boards All jobs Status Workforce Workforce My Workforce Recr…" at bounding box center [286, 140] width 572 height 281
click at [425, 225] on textarea "**********" at bounding box center [420, 240] width 92 height 73
click at [397, 238] on textarea "**********" at bounding box center [420, 240] width 92 height 73
drag, startPoint x: 454, startPoint y: 253, endPoint x: 380, endPoint y: 208, distance: 87.0
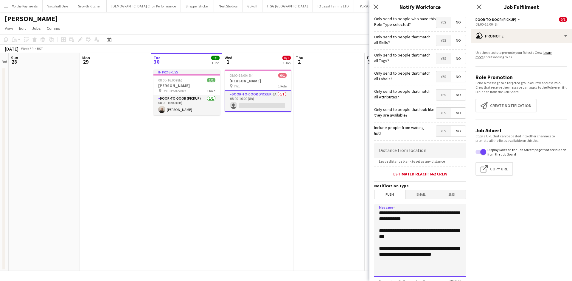
click at [380, 208] on textarea "**********" at bounding box center [420, 240] width 92 height 73
click at [412, 224] on textarea "**********" at bounding box center [420, 240] width 92 height 73
click at [454, 261] on textarea "**********" at bounding box center [420, 240] width 92 height 73
drag, startPoint x: 452, startPoint y: 259, endPoint x: 408, endPoint y: 219, distance: 59.9
click at [374, 200] on form "**********" at bounding box center [419, 170] width 101 height 313
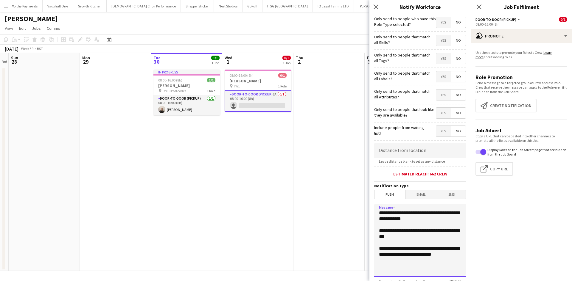
type textarea "**********"
click at [414, 150] on input at bounding box center [420, 150] width 92 height 15
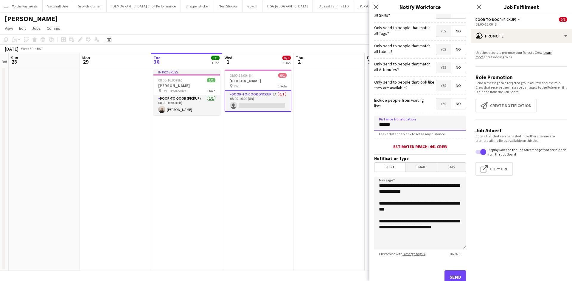
scroll to position [46, 0]
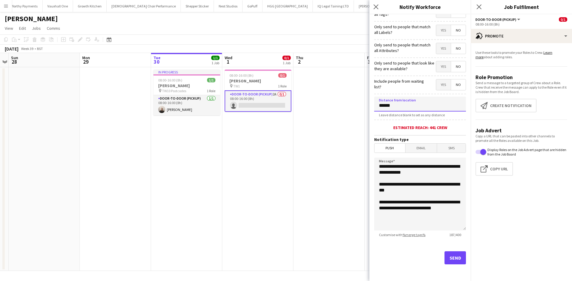
type input "******"
click at [453, 260] on button "Send" at bounding box center [454, 258] width 21 height 13
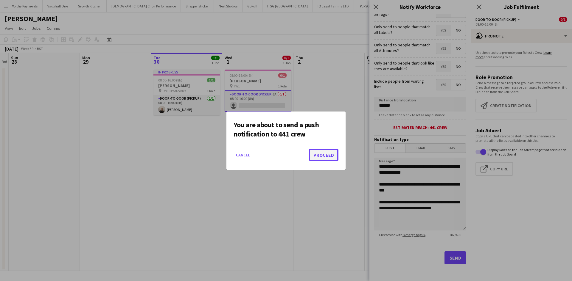
click at [325, 157] on button "Proceed" at bounding box center [323, 155] width 29 height 12
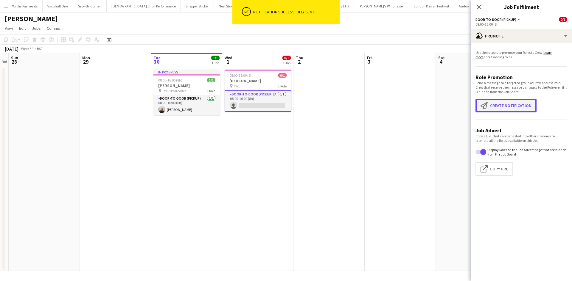
drag, startPoint x: 497, startPoint y: 102, endPoint x: 502, endPoint y: 104, distance: 5.6
click at [497, 102] on button "Create notification Create notification" at bounding box center [505, 106] width 61 height 14
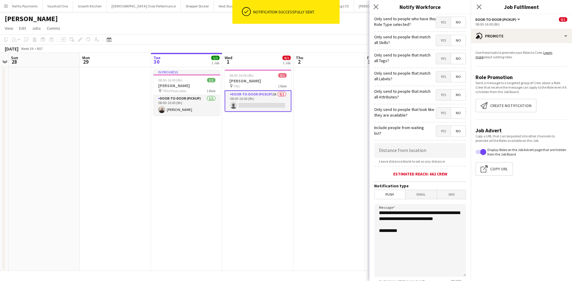
click at [418, 199] on span "Email" at bounding box center [421, 194] width 32 height 9
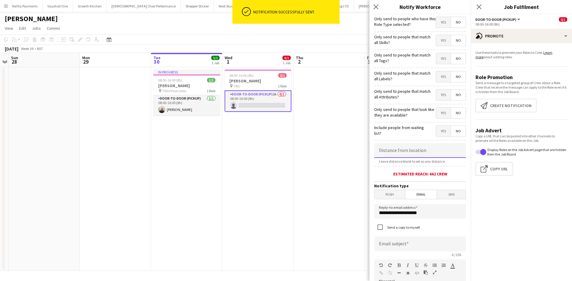
click at [419, 151] on input at bounding box center [420, 150] width 92 height 15
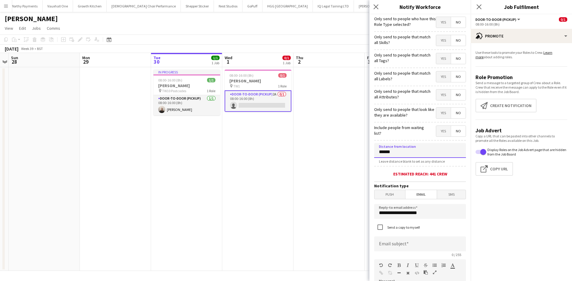
type input "******"
click at [422, 212] on input "**********" at bounding box center [420, 211] width 92 height 15
click at [422, 217] on input "**********" at bounding box center [420, 211] width 92 height 15
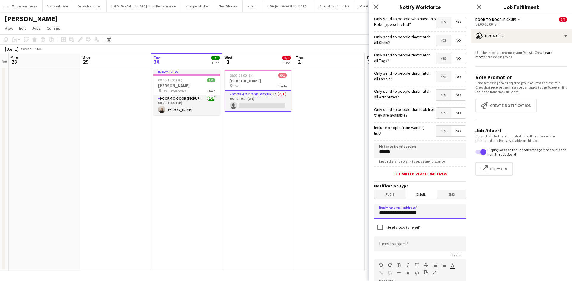
click at [422, 217] on input "**********" at bounding box center [420, 211] width 92 height 15
type input "**********"
click at [425, 245] on input at bounding box center [420, 244] width 92 height 15
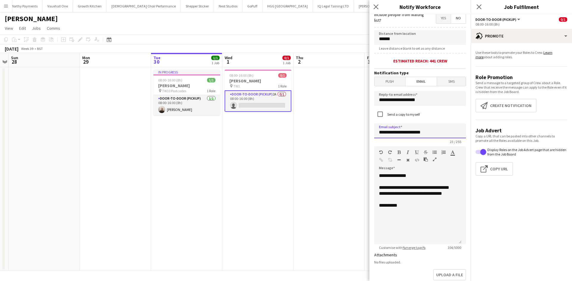
scroll to position [119, 0]
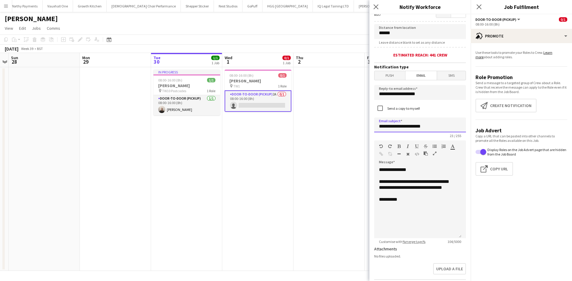
type input "**********"
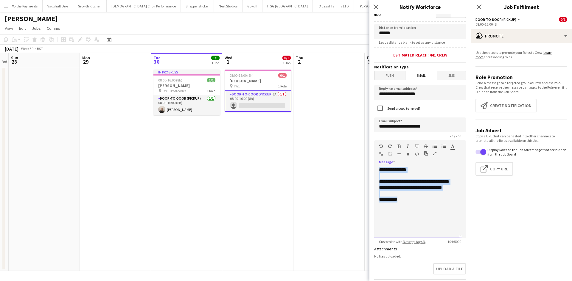
drag, startPoint x: 394, startPoint y: 200, endPoint x: 353, endPoint y: 146, distance: 67.2
click at [353, 146] on body "Menu Boards Boards Boards All jobs Status Workforce Workforce My Workforce Recr…" at bounding box center [286, 140] width 572 height 281
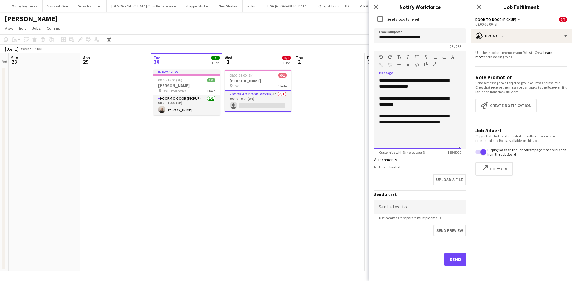
scroll to position [210, 0]
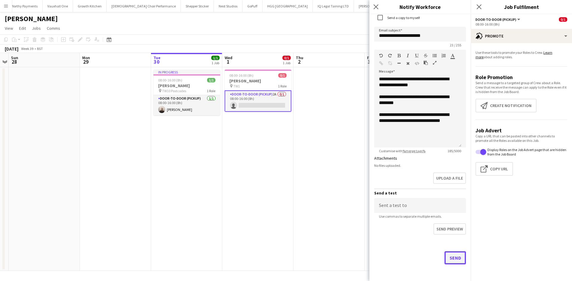
click at [449, 259] on button "Send" at bounding box center [454, 258] width 21 height 13
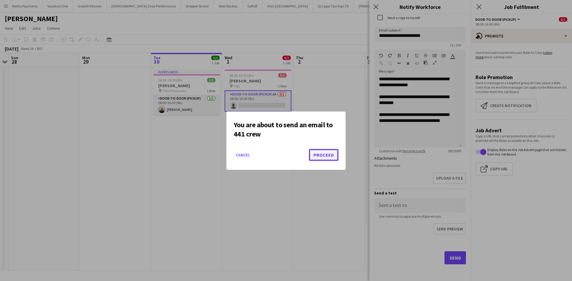
click at [322, 154] on button "Proceed" at bounding box center [323, 155] width 29 height 12
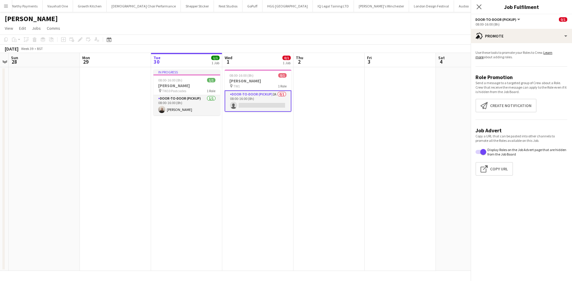
click at [354, 180] on app-date-cell at bounding box center [328, 169] width 71 height 204
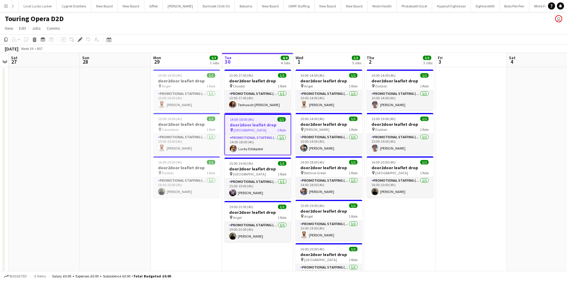
scroll to position [0, 1649]
click at [249, 172] on span "[GEOGRAPHIC_DATA]" at bounding box center [249, 174] width 33 height 4
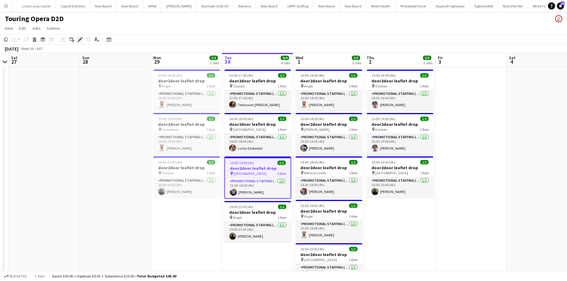
click at [81, 40] on icon "Edit" at bounding box center [80, 39] width 5 height 5
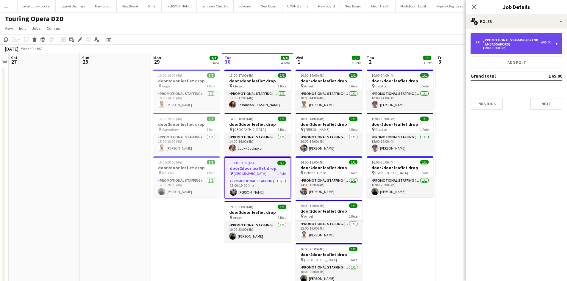
click at [494, 46] on div "Promotional Staffing (Brand Ambassadors)" at bounding box center [512, 42] width 59 height 8
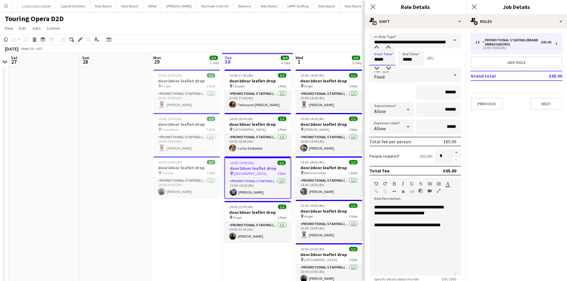
click at [378, 59] on input "*****" at bounding box center [382, 58] width 26 height 15
click at [377, 68] on div at bounding box center [377, 68] width 12 height 6
type input "*****"
click at [377, 68] on div at bounding box center [377, 68] width 12 height 6
click at [412, 59] on input "*****" at bounding box center [411, 58] width 26 height 15
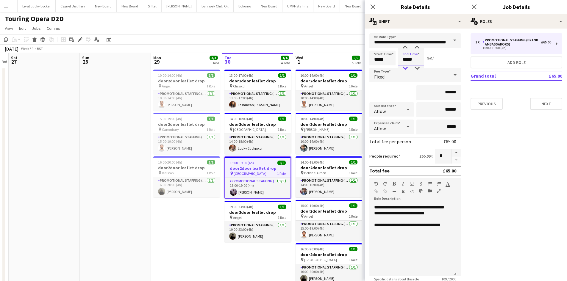
click at [407, 69] on div at bounding box center [405, 68] width 12 height 6
type input "*****"
click at [407, 69] on div at bounding box center [405, 68] width 12 height 6
click at [323, 29] on app-page-menu "View Day view expanded Day view collapsed Month view Date picker Jump to [DATE]…" at bounding box center [283, 28] width 567 height 11
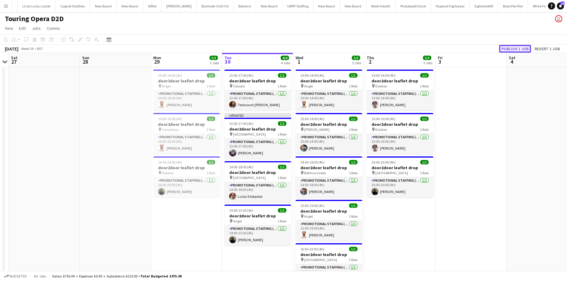
click at [518, 48] on button "Publish 1 job" at bounding box center [515, 49] width 32 height 8
